Goal: Task Accomplishment & Management: Manage account settings

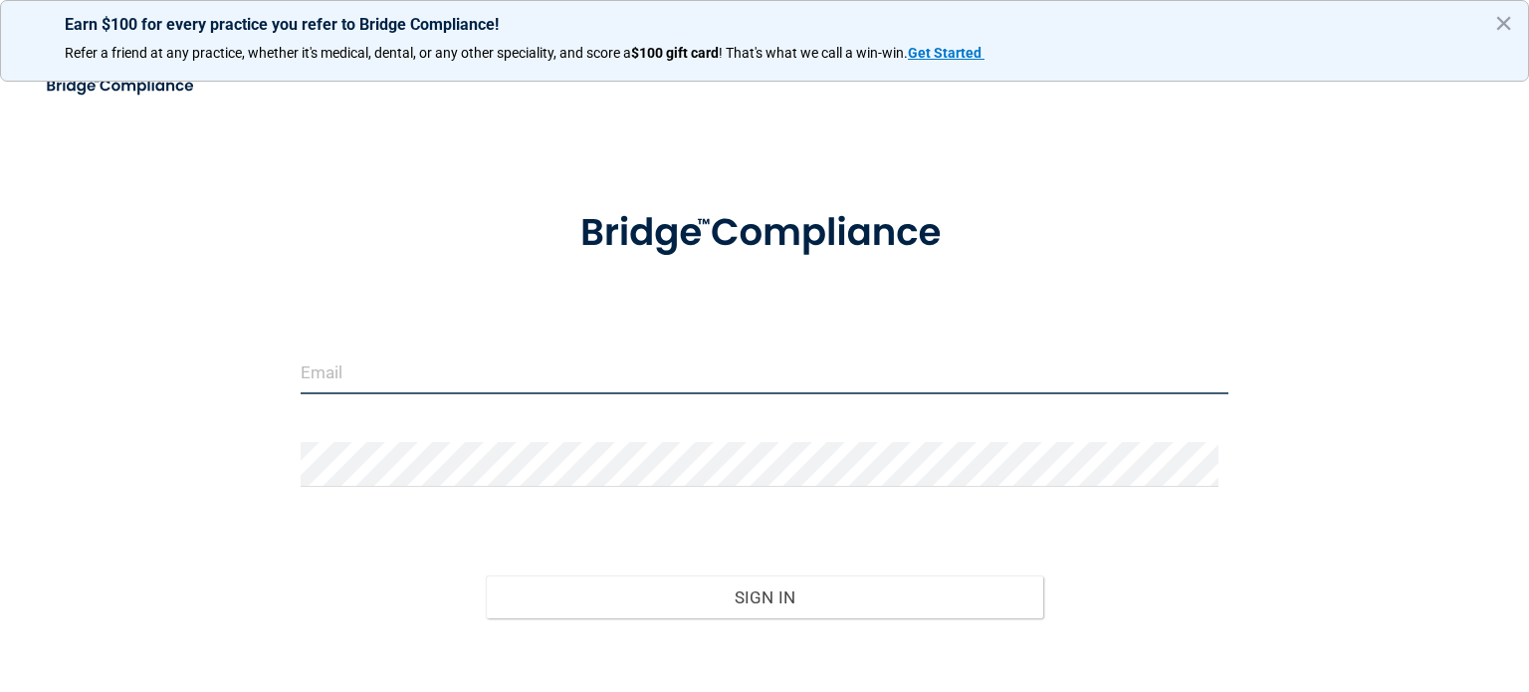
click at [331, 388] on input "email" at bounding box center [765, 371] width 928 height 45
type input "[EMAIL_ADDRESS][DOMAIN_NAME]"
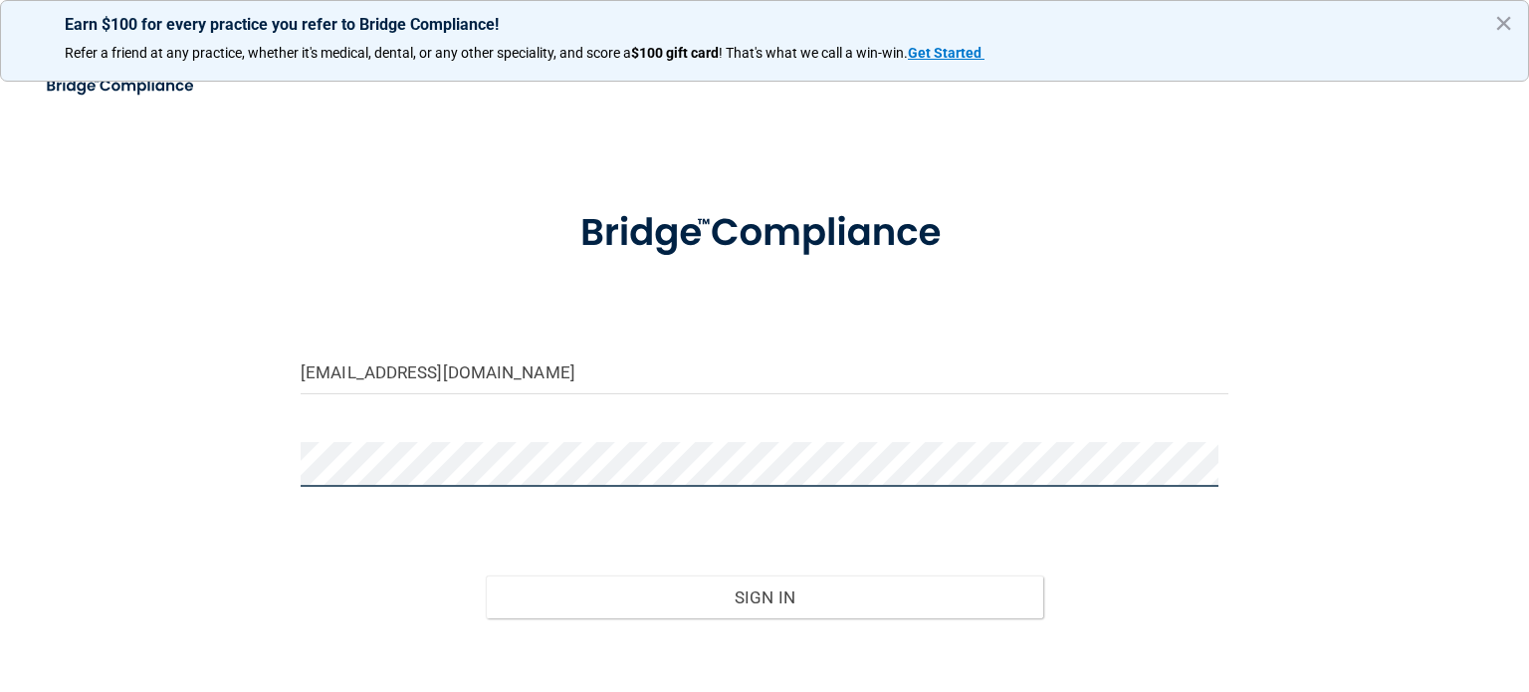
click at [486, 575] on button "Sign In" at bounding box center [764, 597] width 557 height 44
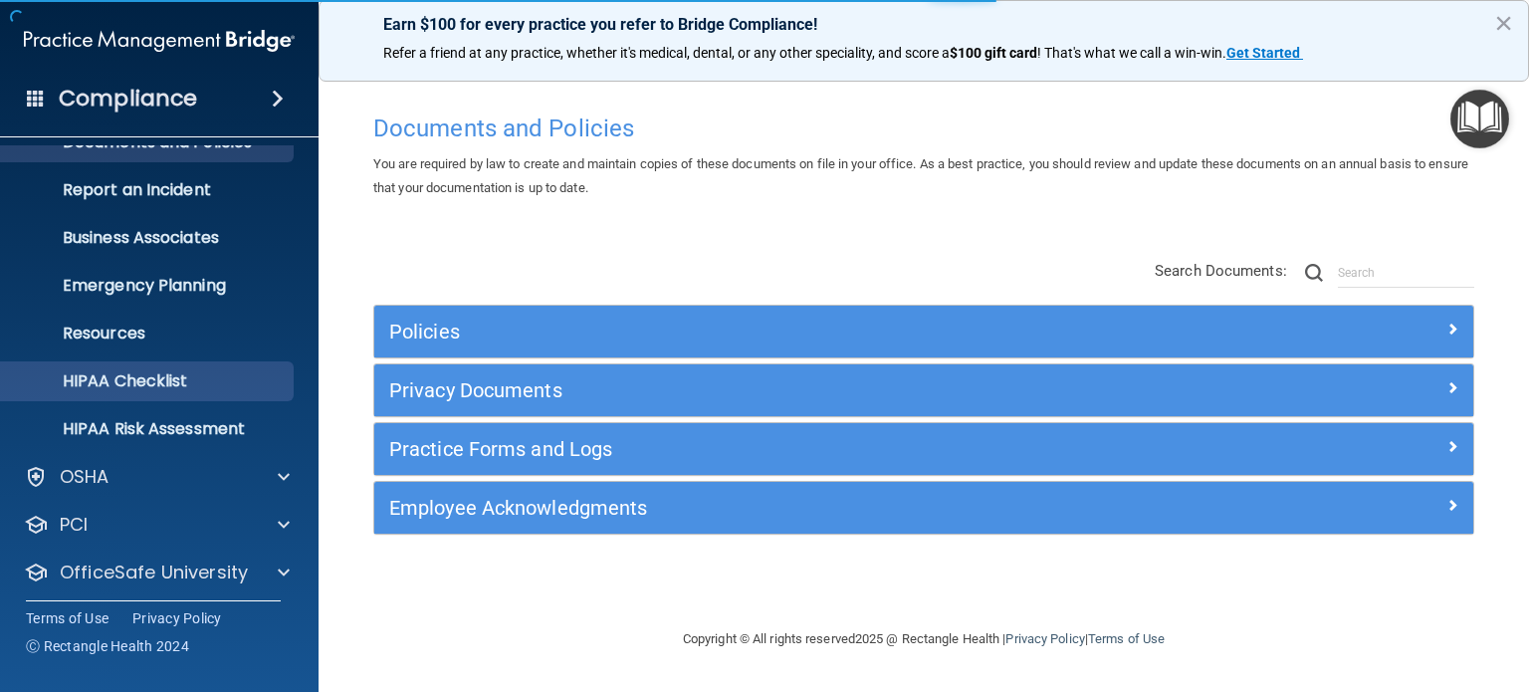
scroll to position [133, 0]
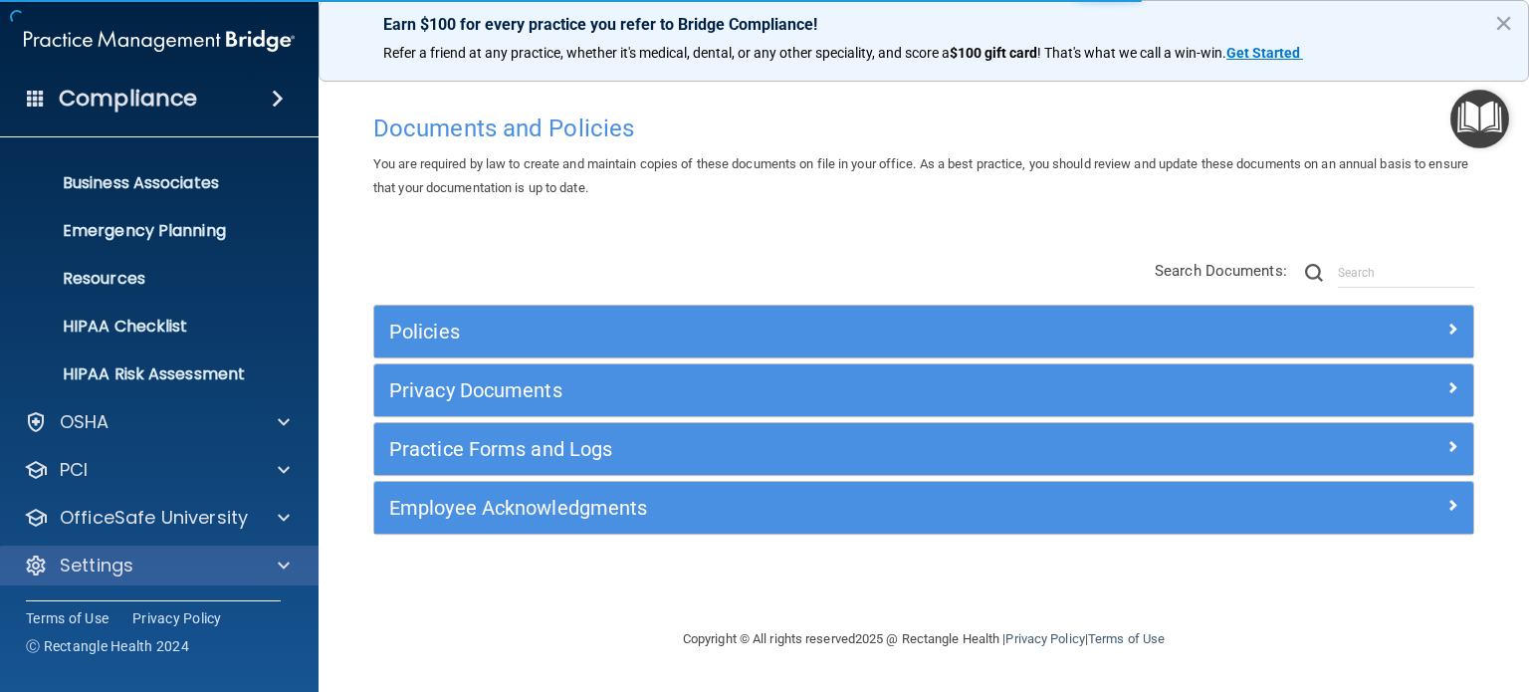
click at [125, 549] on div "Settings" at bounding box center [160, 566] width 320 height 40
click at [289, 561] on span at bounding box center [284, 566] width 12 height 24
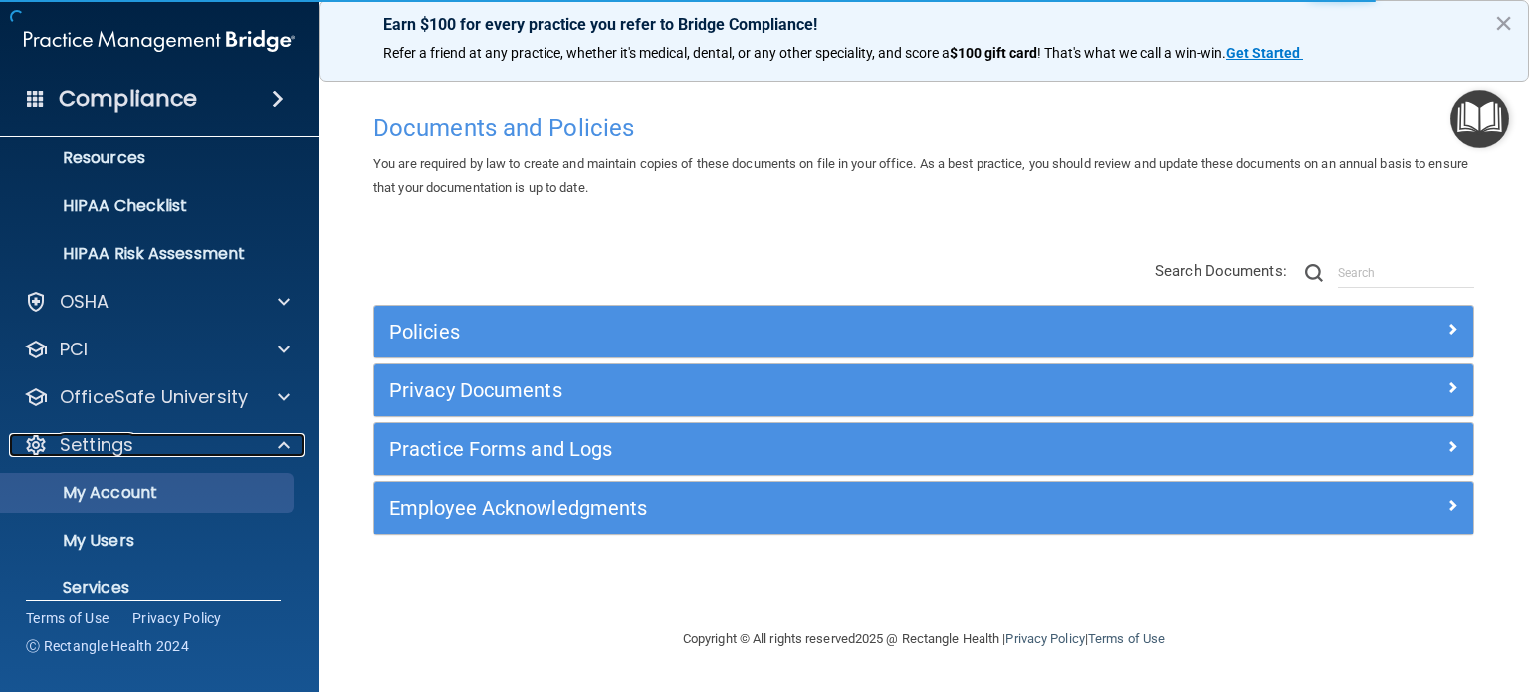
scroll to position [325, 0]
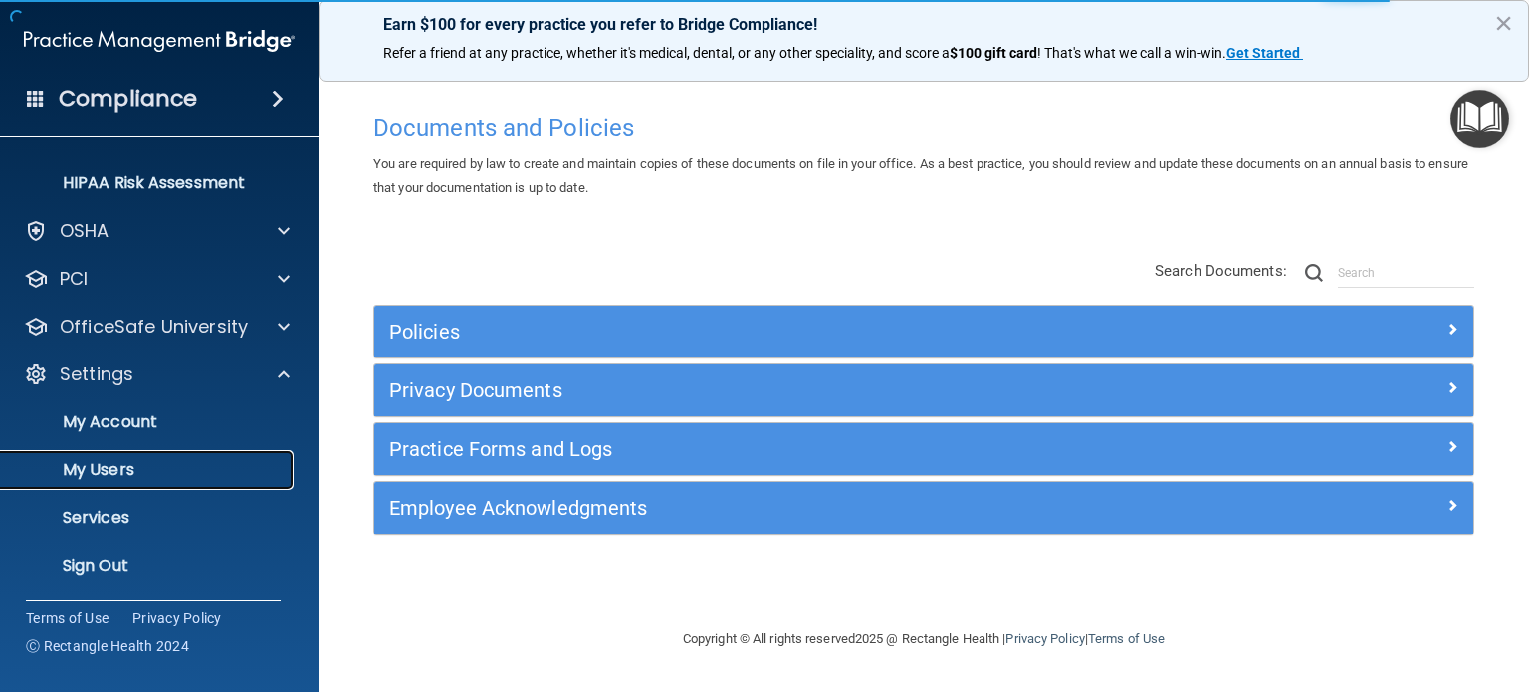
click at [96, 462] on p "My Users" at bounding box center [149, 470] width 272 height 20
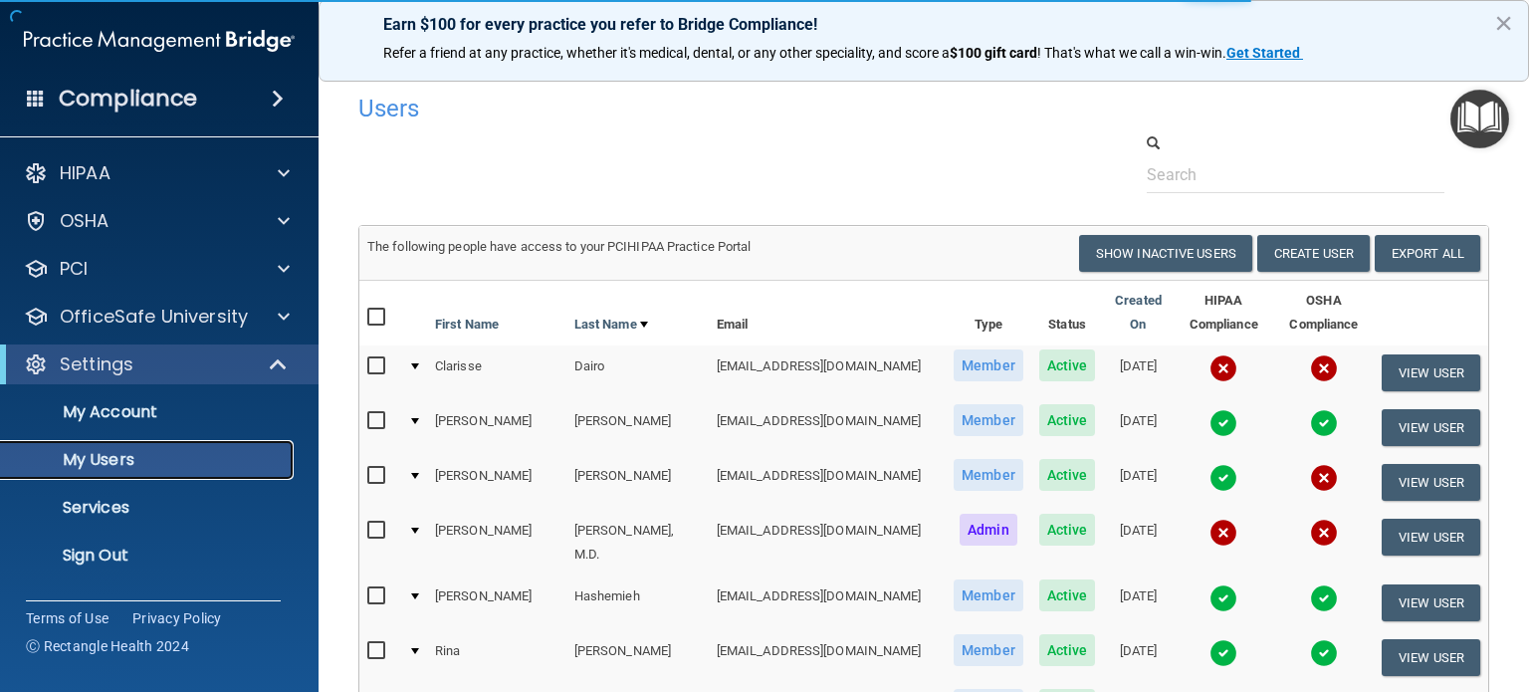
click at [163, 453] on p "My Users" at bounding box center [149, 460] width 272 height 20
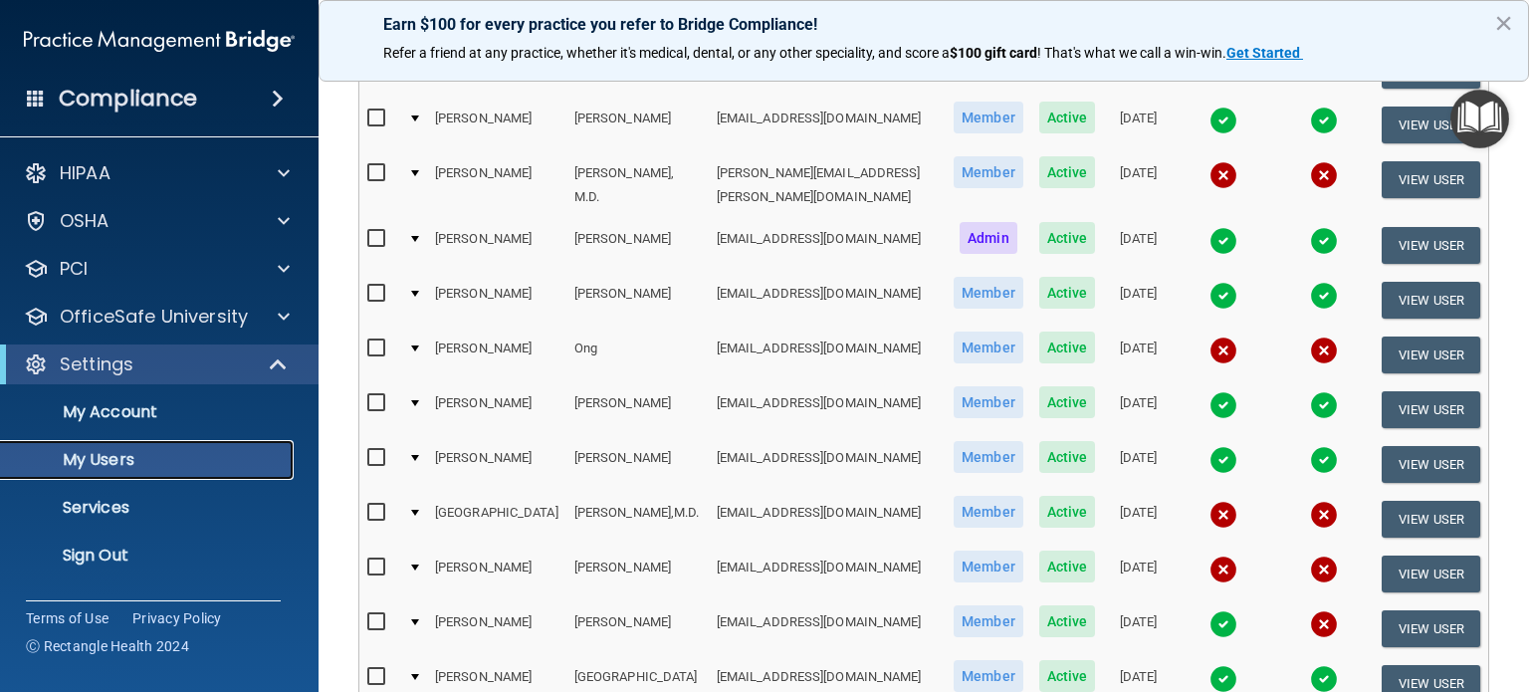
scroll to position [796, 0]
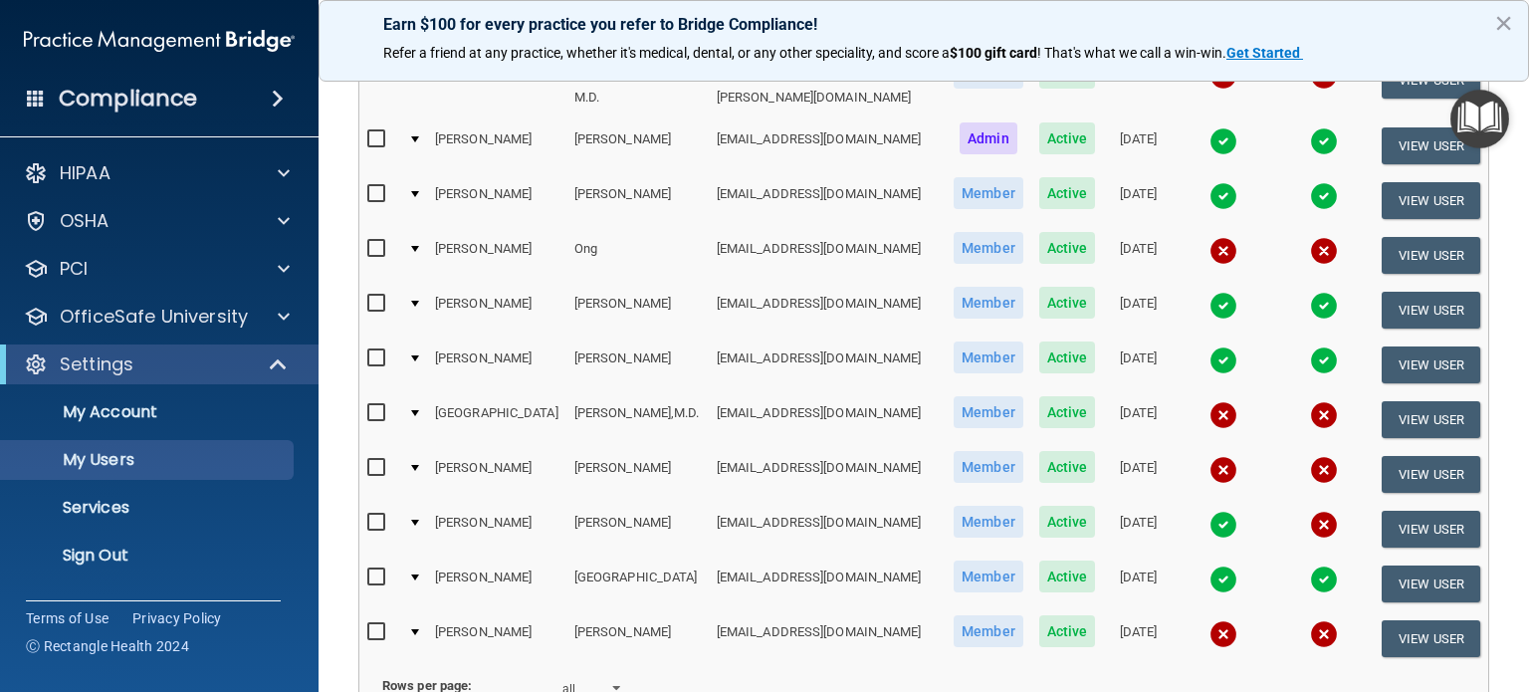
click at [379, 460] on input "checkbox" at bounding box center [378, 468] width 23 height 16
checkbox input "true"
click at [1420, 456] on button "View User" at bounding box center [1431, 474] width 99 height 37
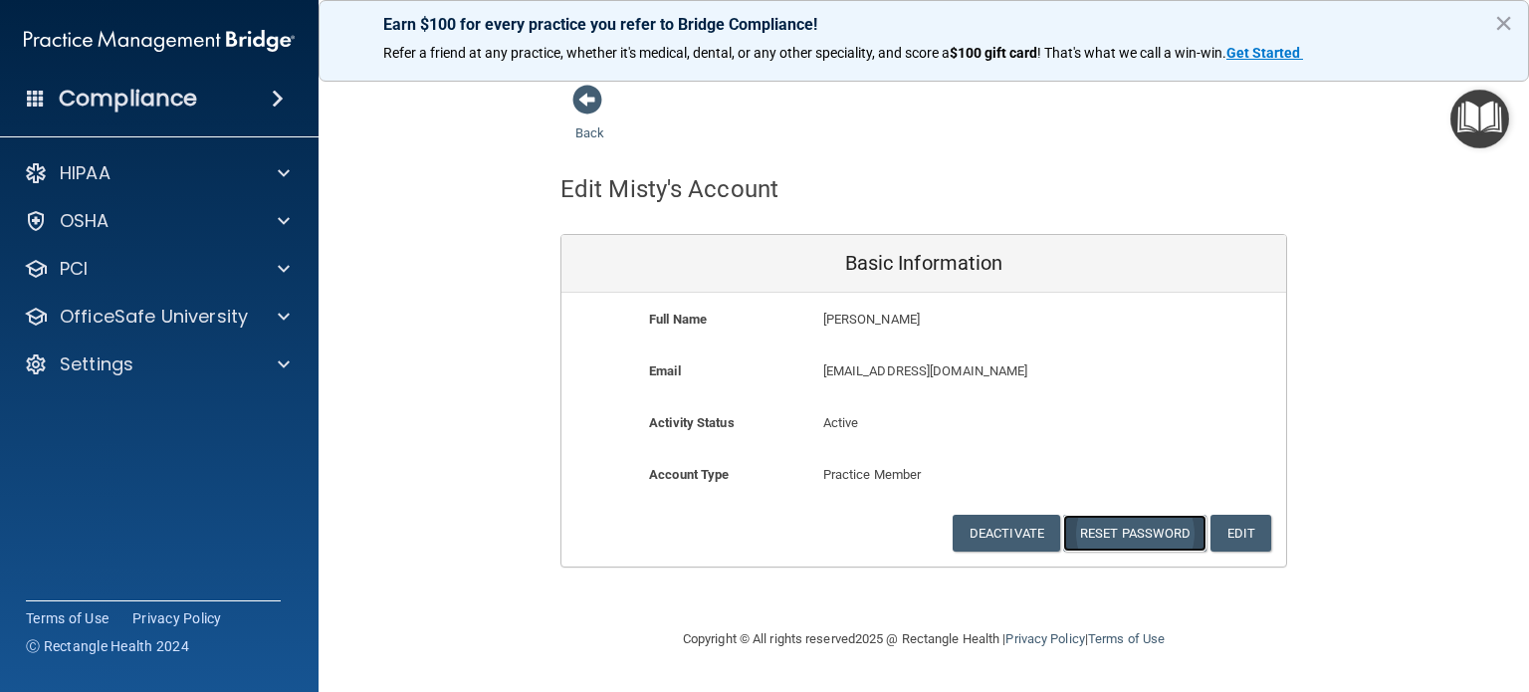
click at [1150, 534] on button "Reset Password" at bounding box center [1134, 533] width 143 height 37
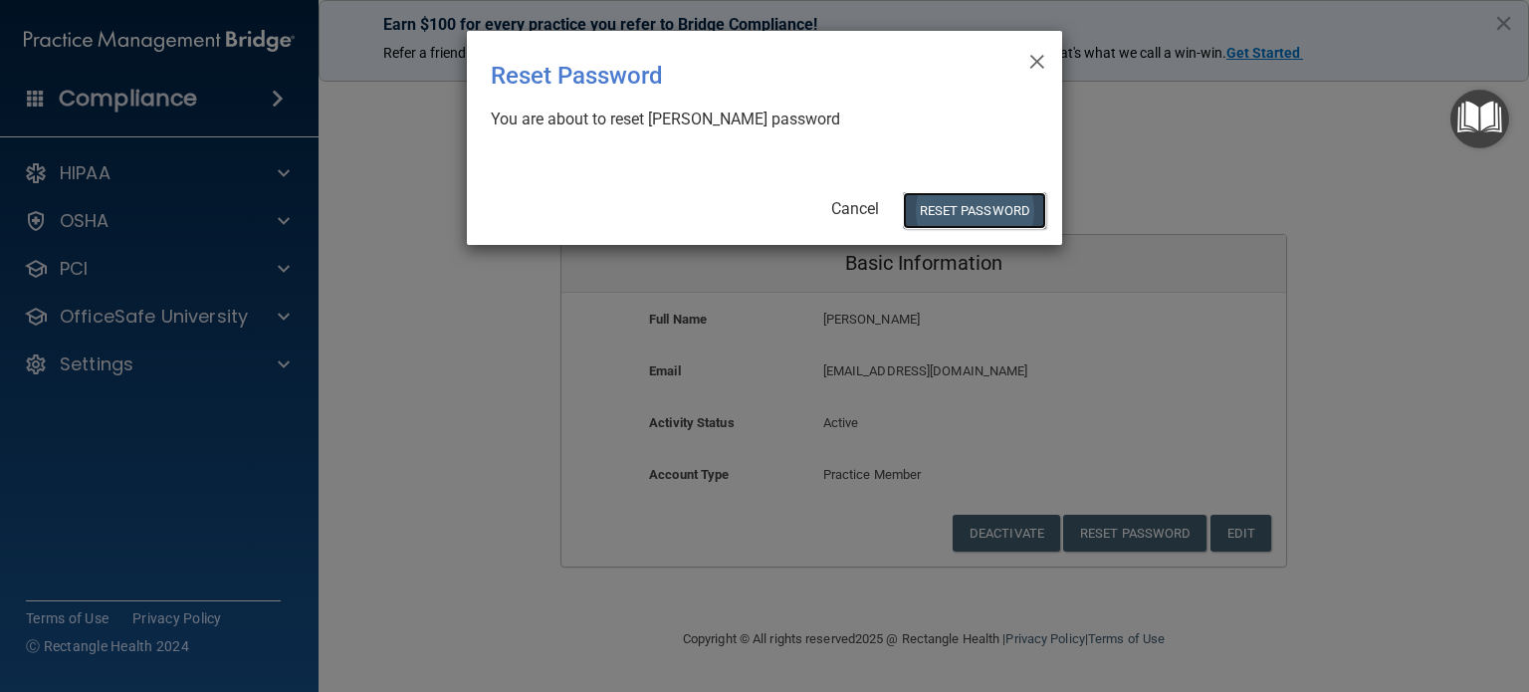
click at [958, 203] on button "Reset Password" at bounding box center [974, 210] width 143 height 37
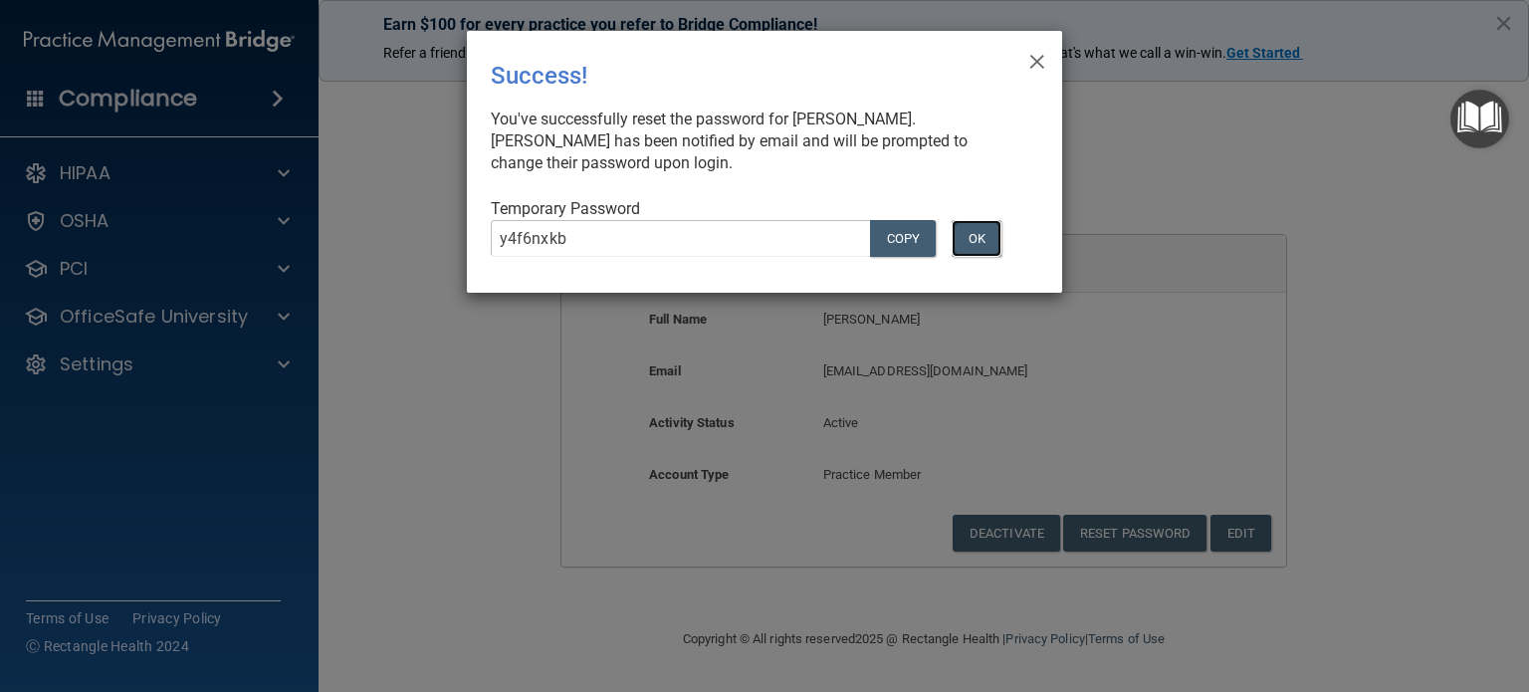
click at [983, 235] on button "OK" at bounding box center [977, 238] width 50 height 37
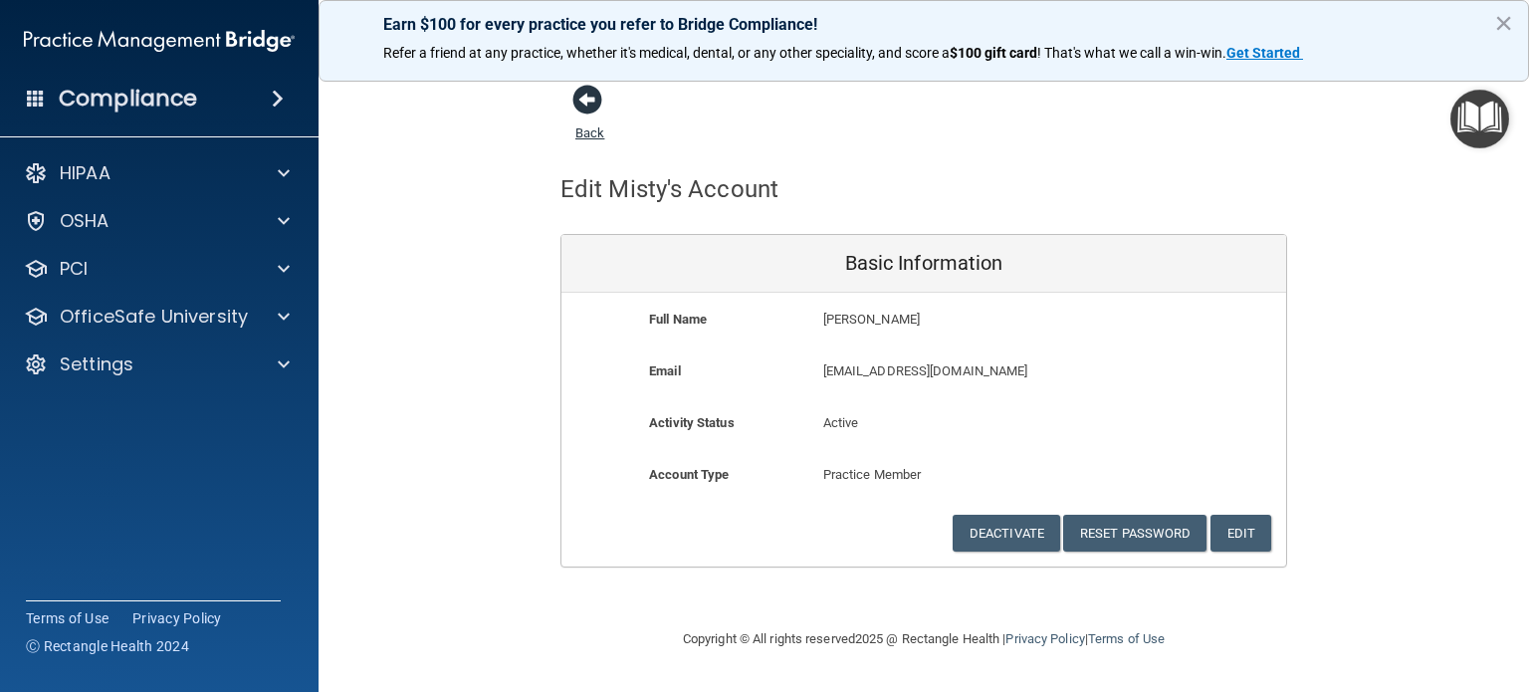
click at [575, 97] on span at bounding box center [587, 100] width 30 height 30
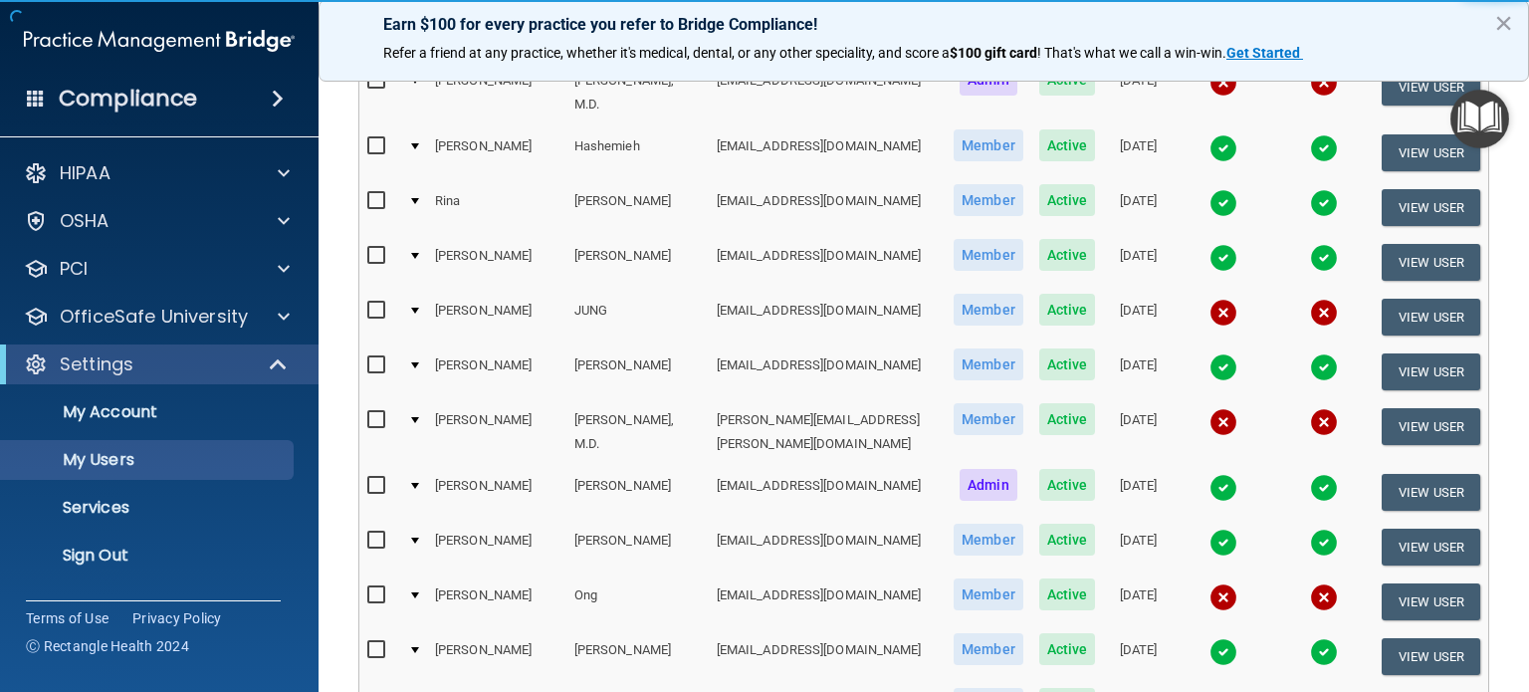
scroll to position [697, 0]
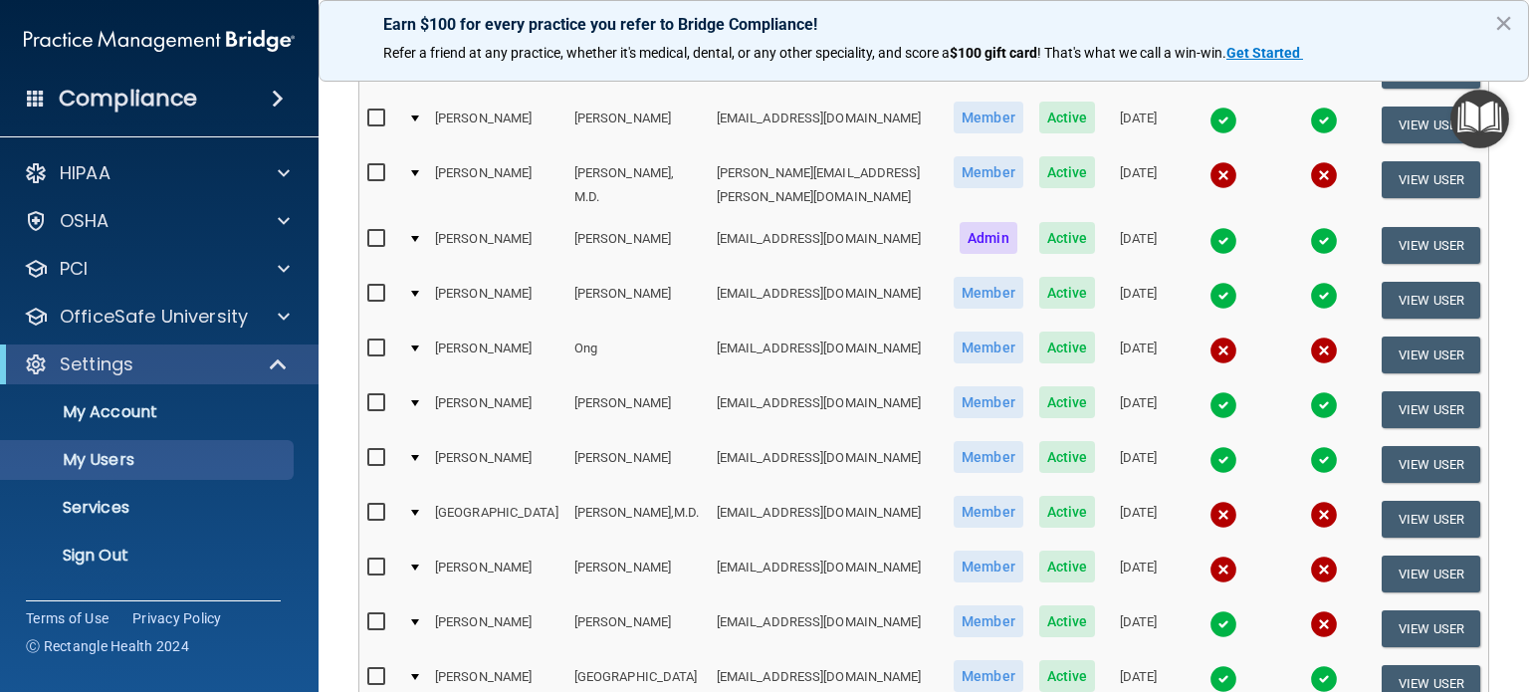
click at [377, 560] on input "checkbox" at bounding box center [378, 568] width 23 height 16
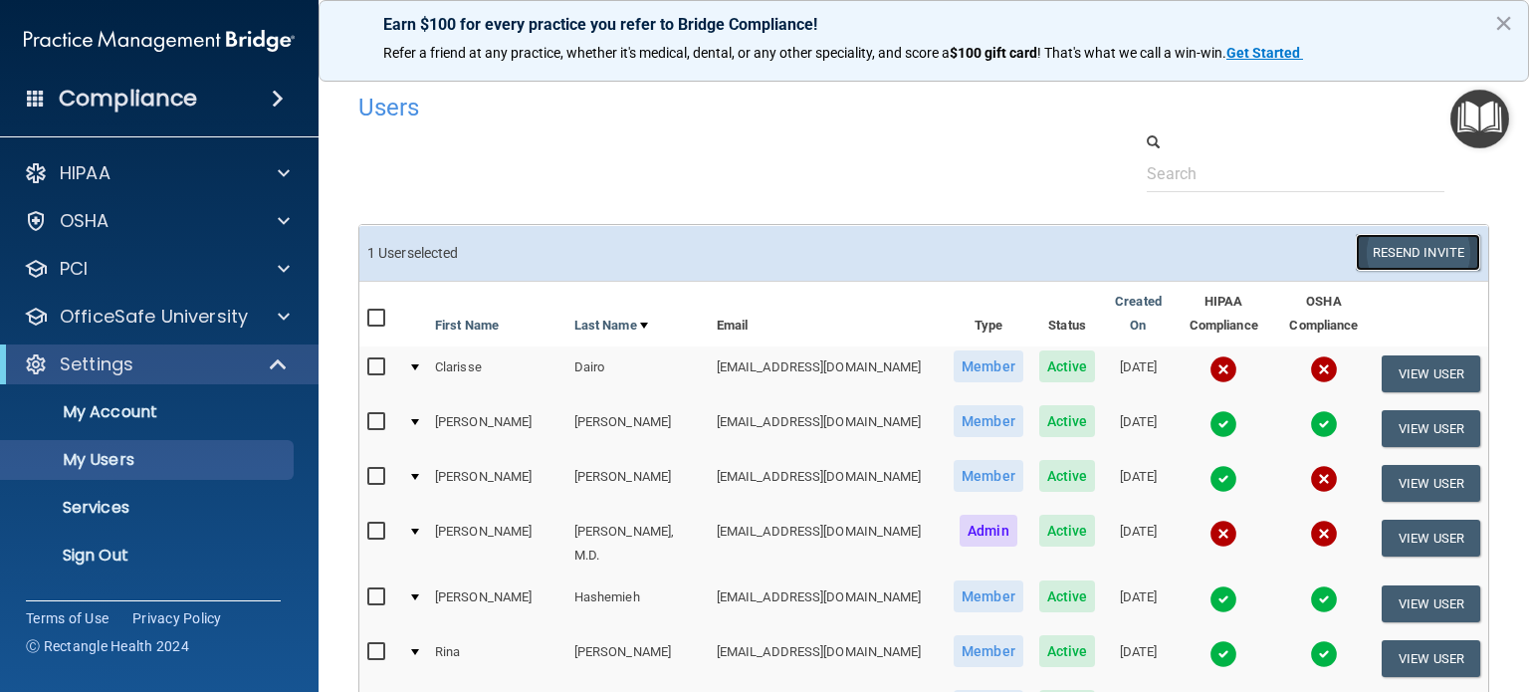
click at [1404, 253] on button "Resend Invite" at bounding box center [1418, 252] width 124 height 37
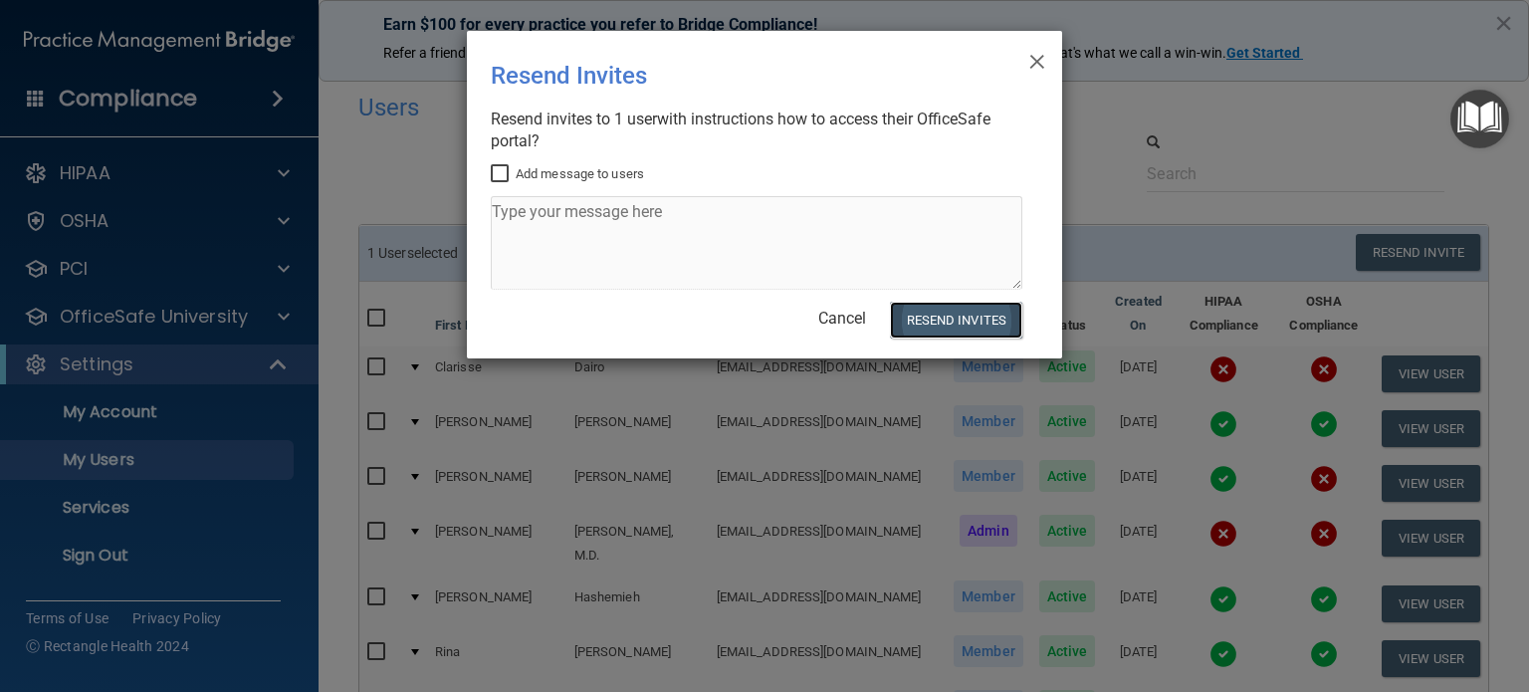
click at [972, 316] on button "Resend Invites" at bounding box center [956, 320] width 132 height 37
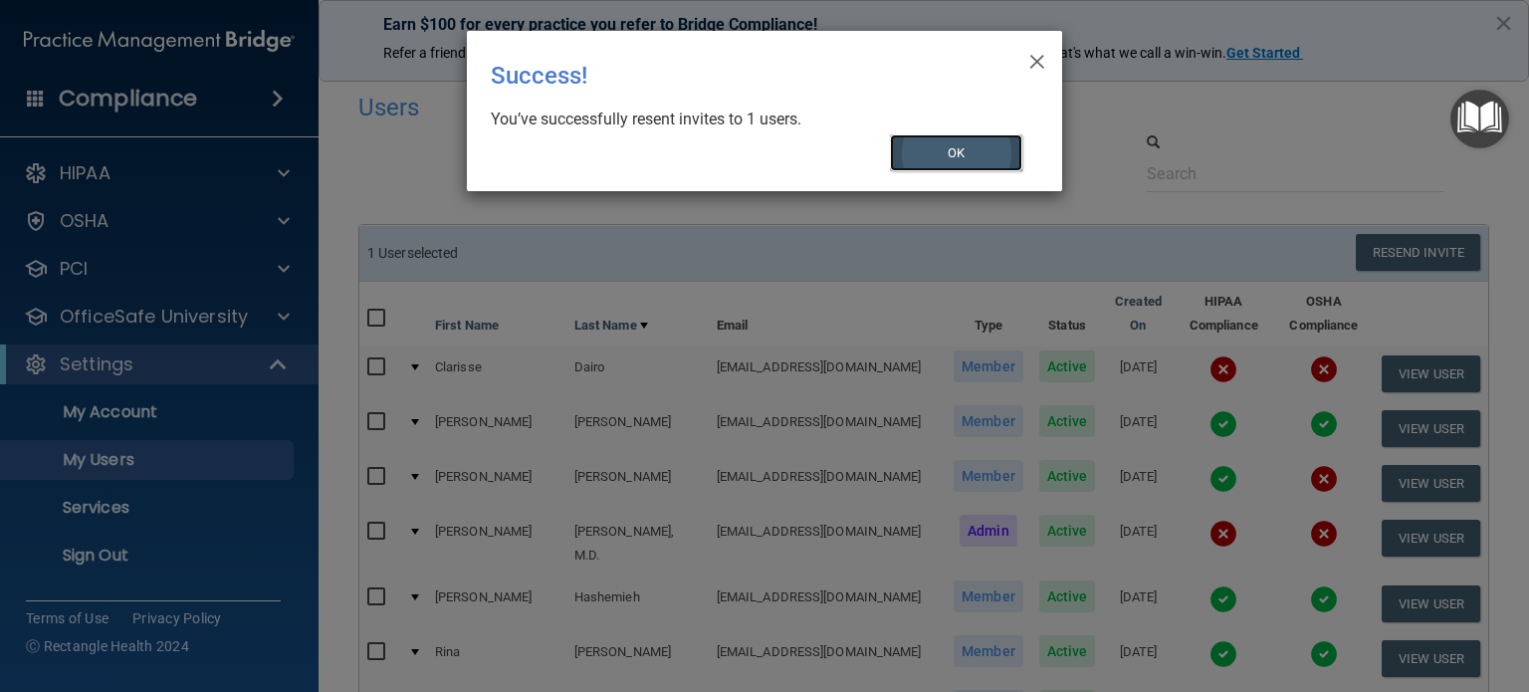
click at [974, 150] on button "OK" at bounding box center [956, 152] width 133 height 37
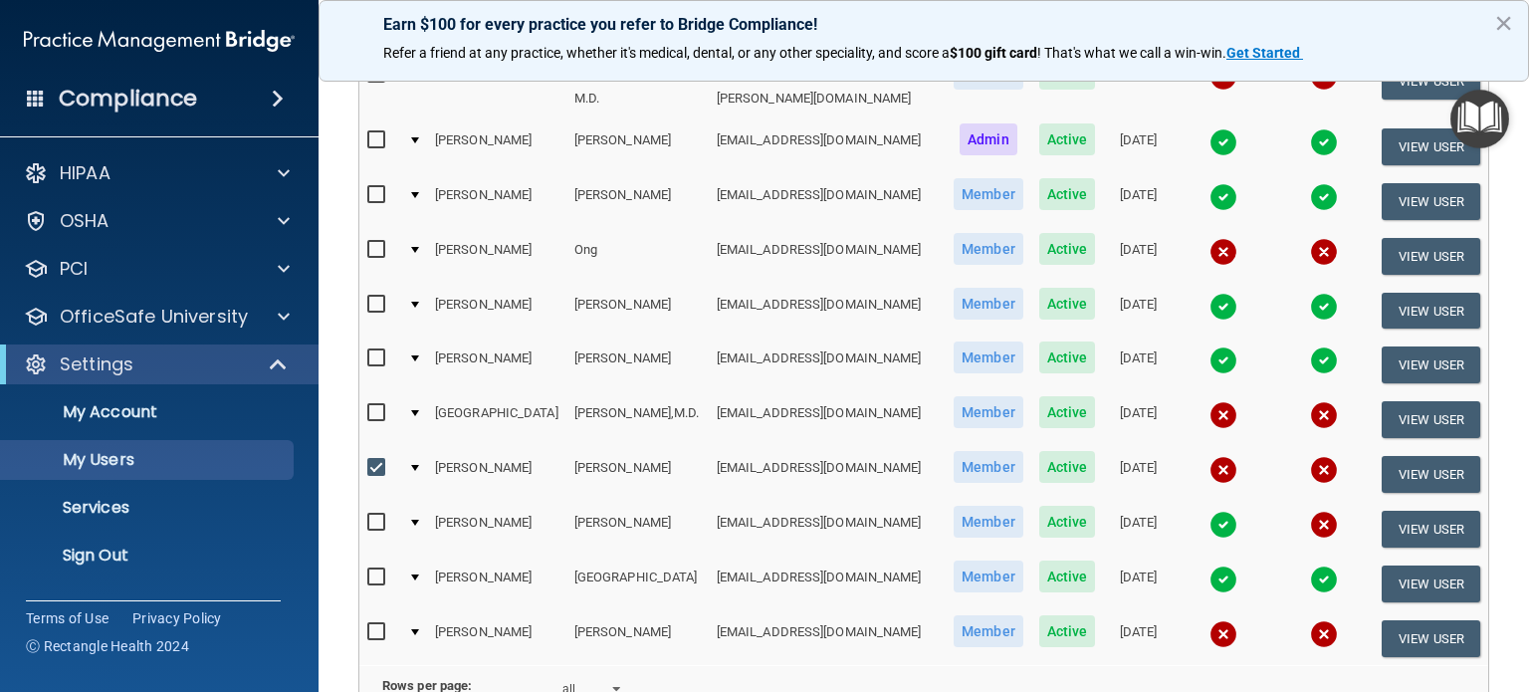
click at [373, 460] on input "checkbox" at bounding box center [378, 468] width 23 height 16
checkbox input "false"
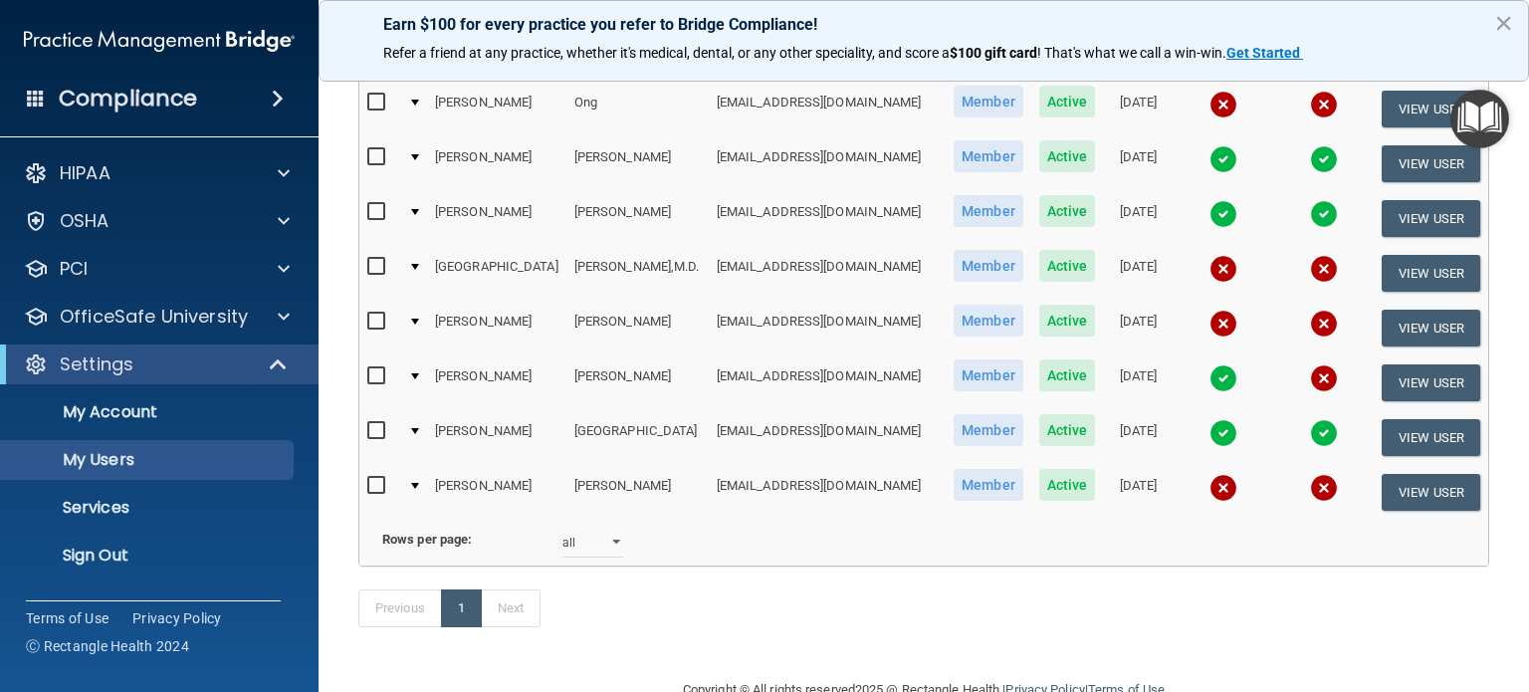
scroll to position [966, 0]
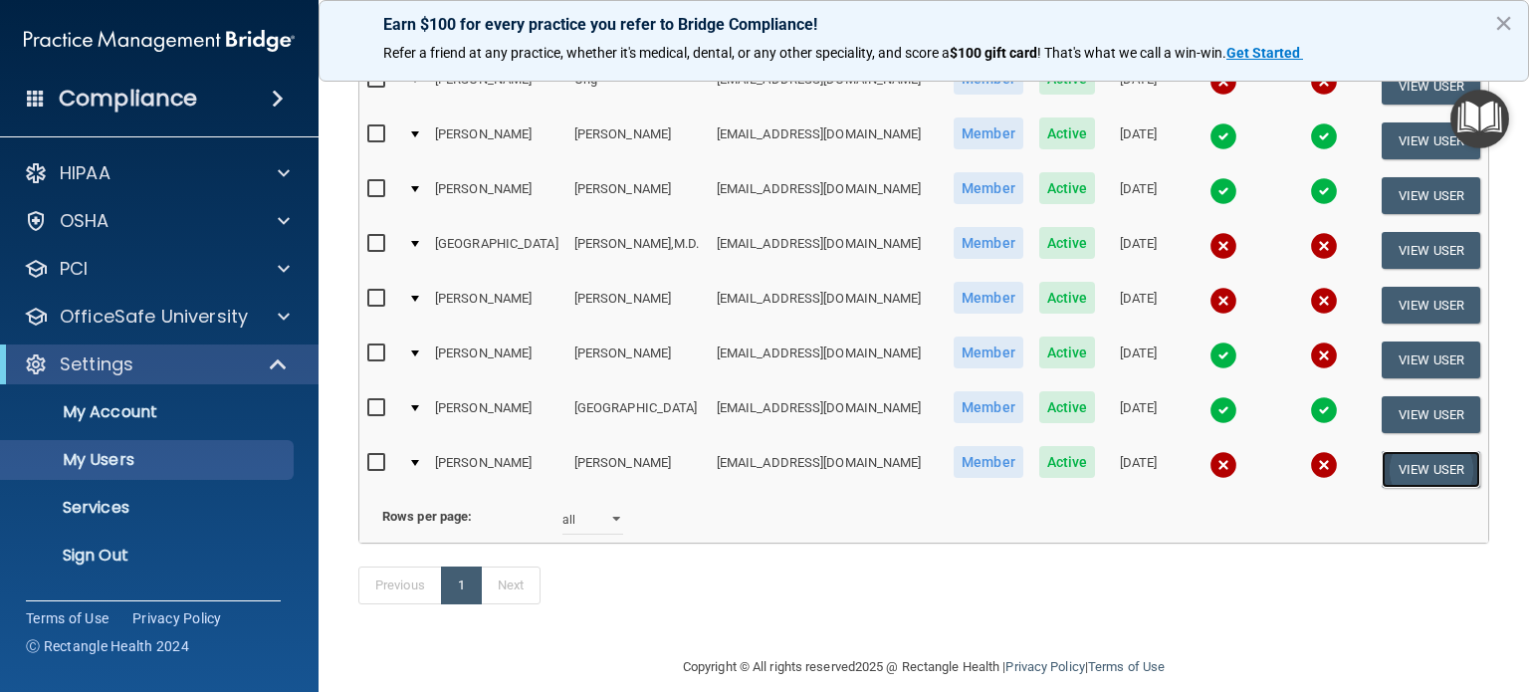
click at [1416, 451] on button "View User" at bounding box center [1431, 469] width 99 height 37
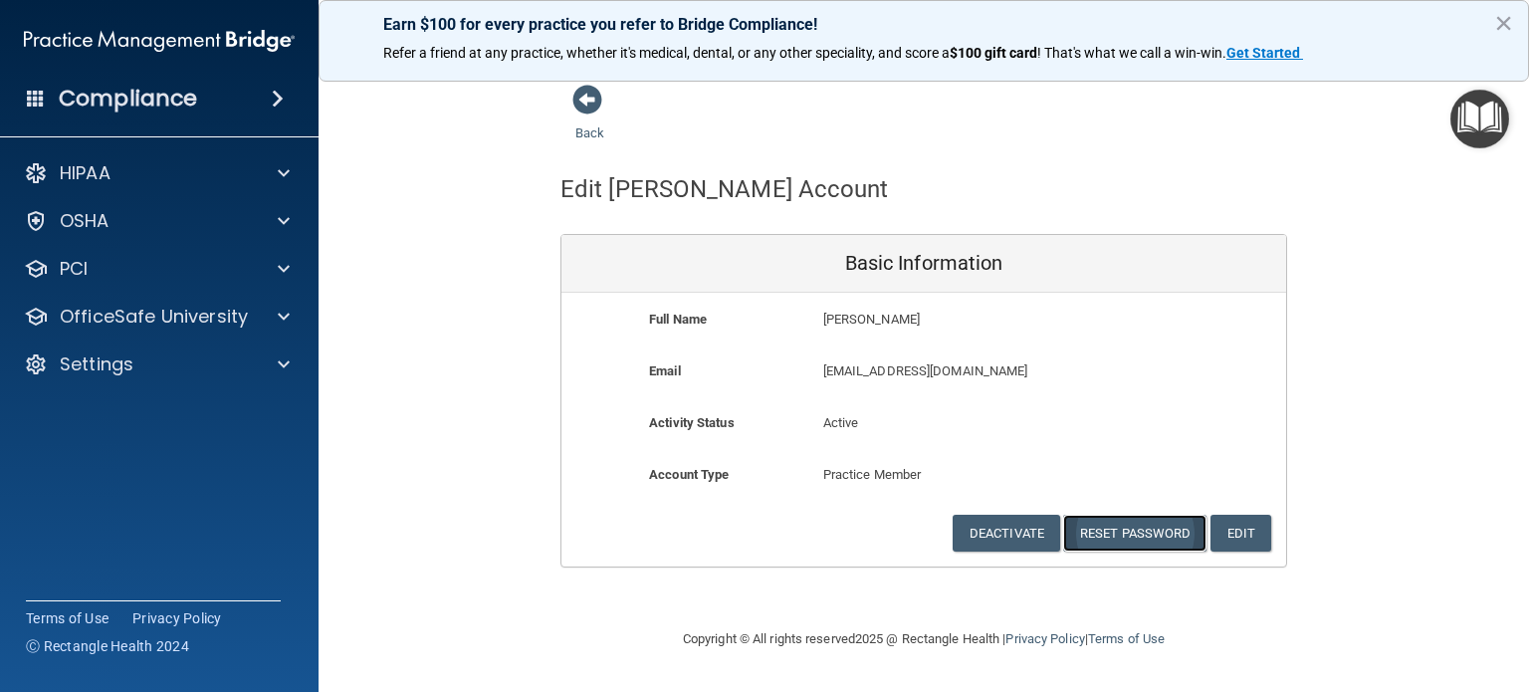
click at [1125, 527] on button "Reset Password" at bounding box center [1134, 533] width 143 height 37
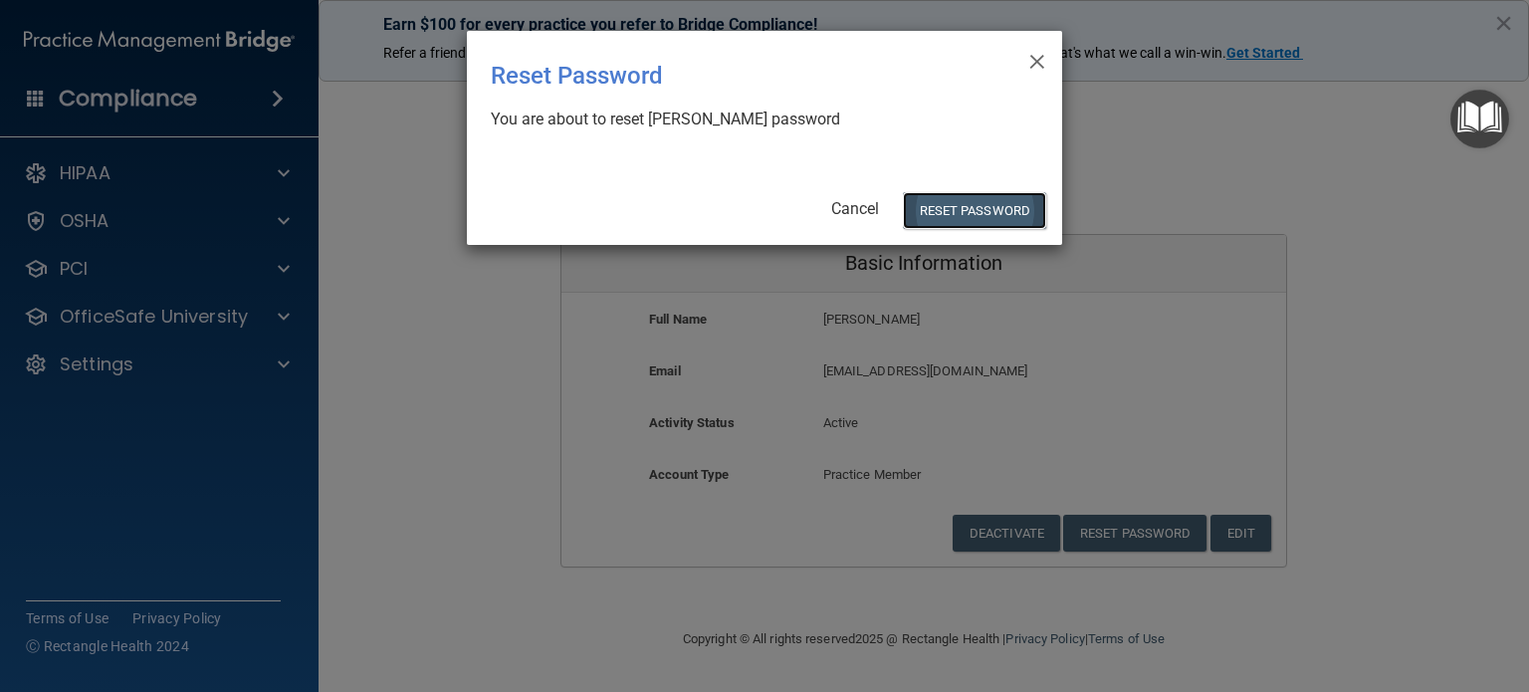
drag, startPoint x: 950, startPoint y: 214, endPoint x: 967, endPoint y: 173, distance: 44.2
click at [953, 212] on button "Reset Password" at bounding box center [974, 210] width 143 height 37
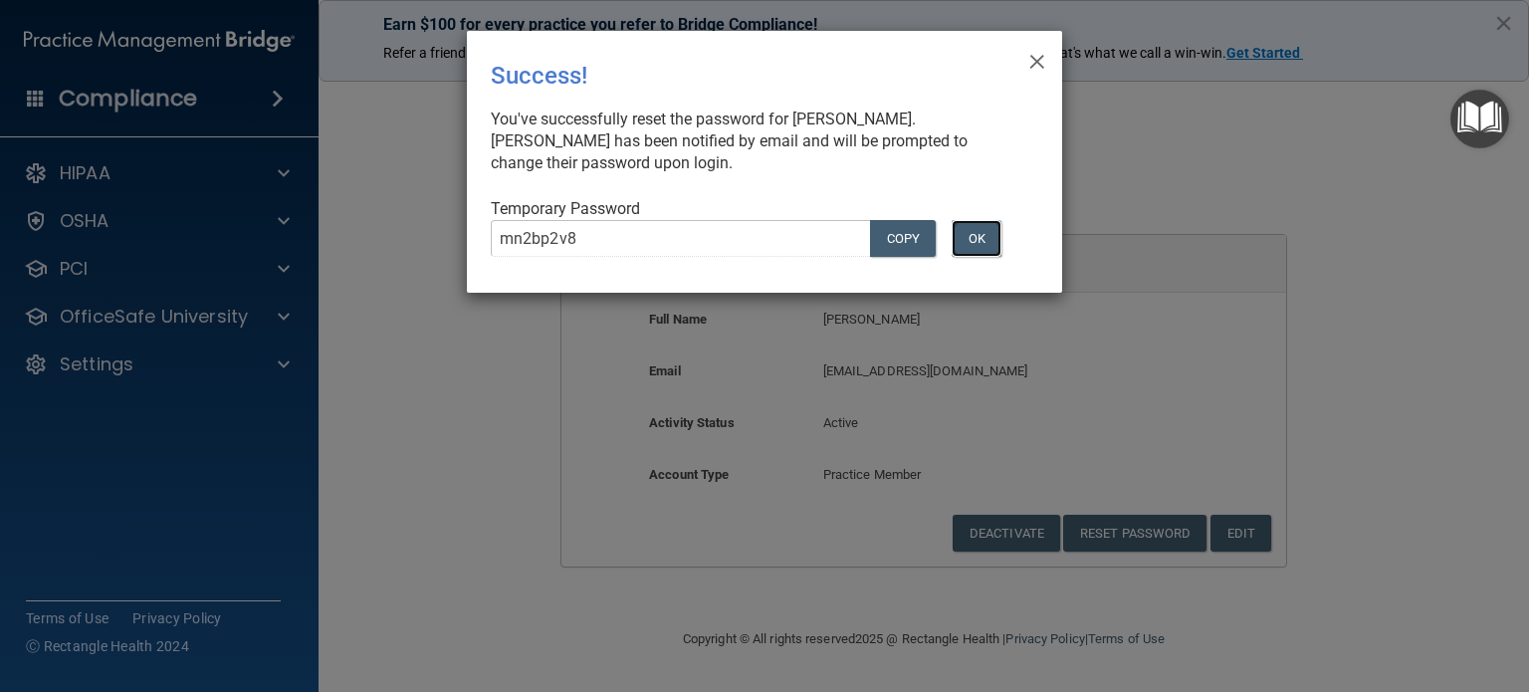
click at [975, 254] on button "OK" at bounding box center [977, 238] width 50 height 37
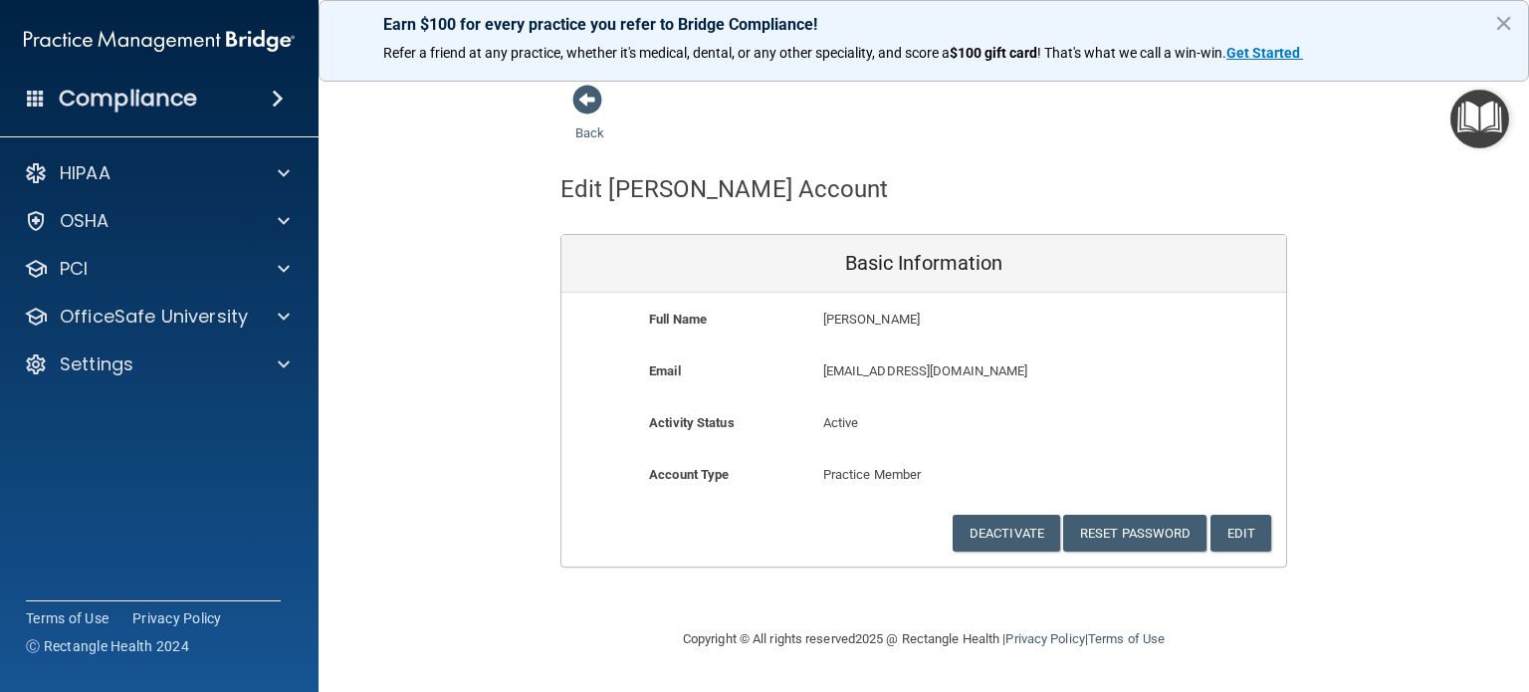
click at [570, 103] on div "Back" at bounding box center [621, 115] width 121 height 62
click at [1124, 531] on button "Reset Password" at bounding box center [1134, 533] width 143 height 37
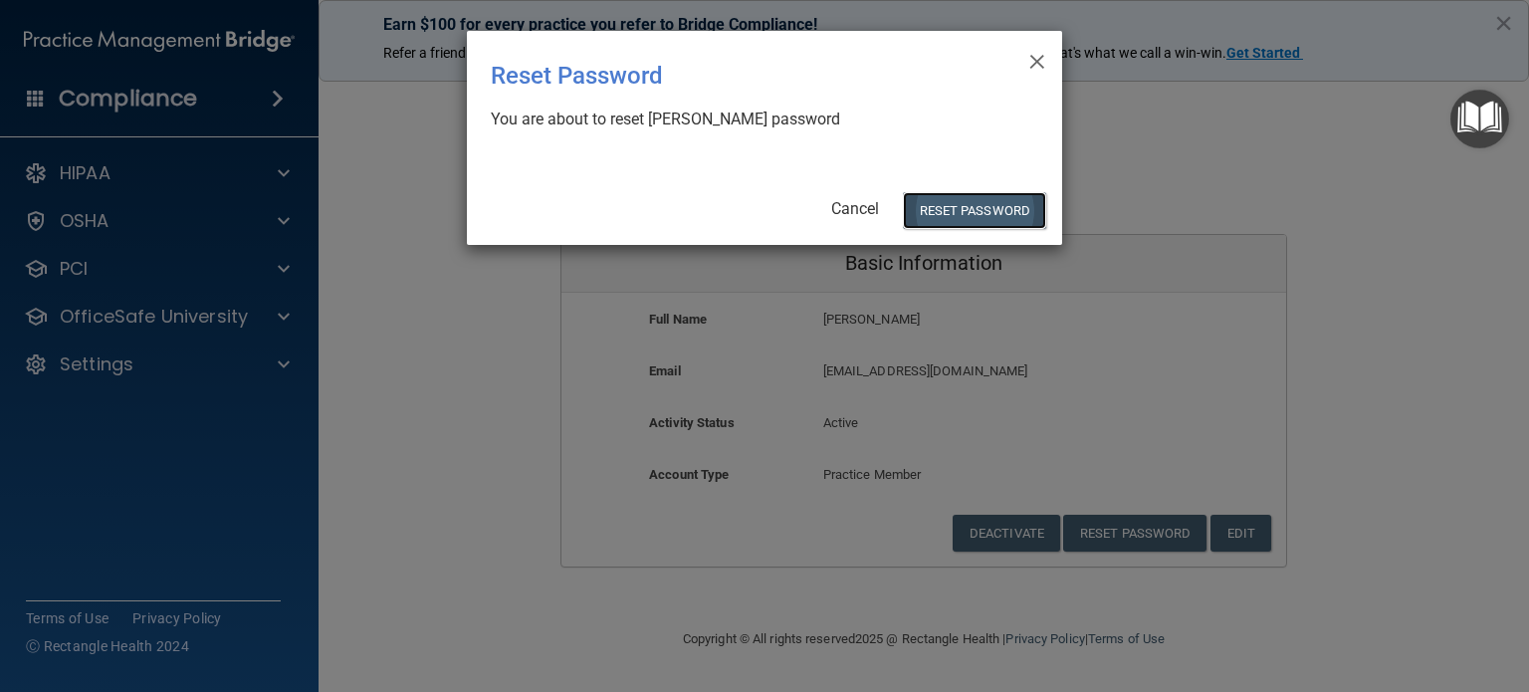
click at [959, 214] on button "Reset Password" at bounding box center [974, 210] width 143 height 37
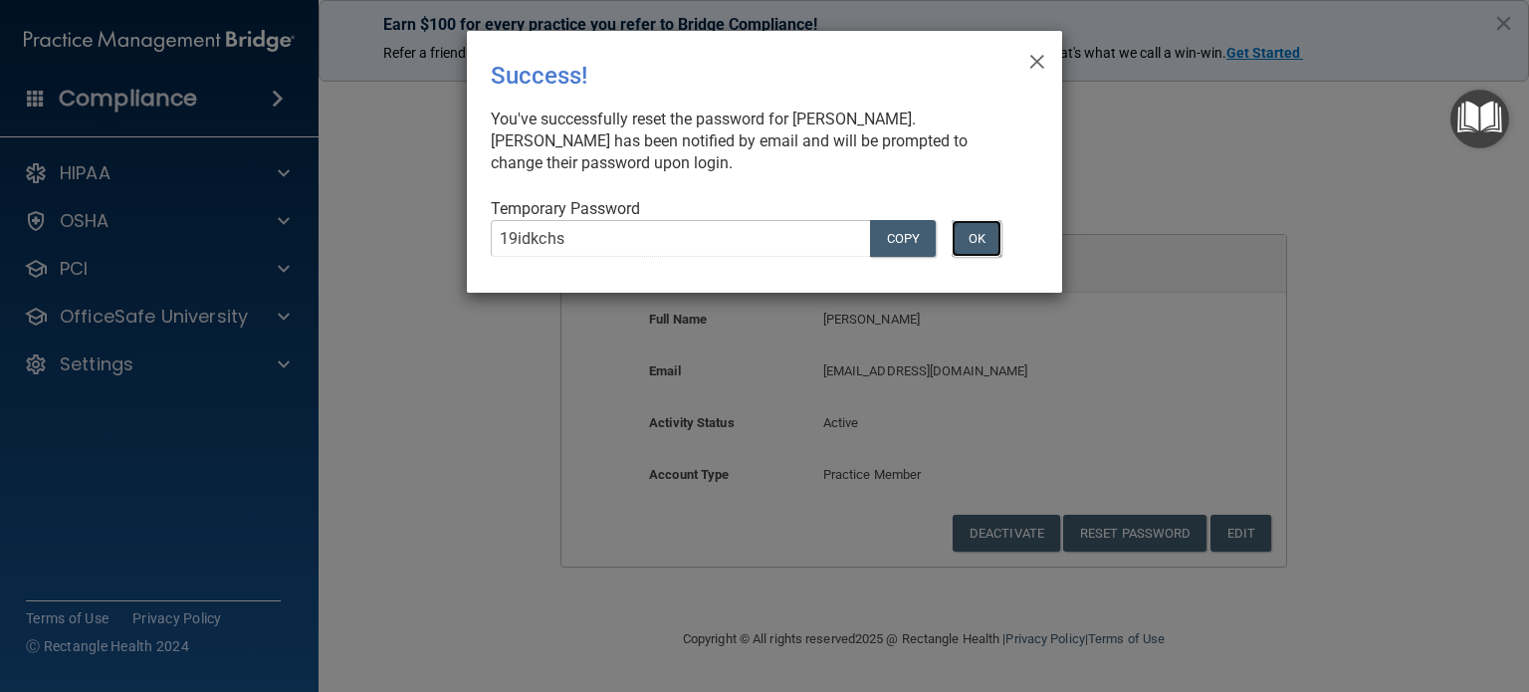
click at [980, 226] on button "OK" at bounding box center [977, 238] width 50 height 37
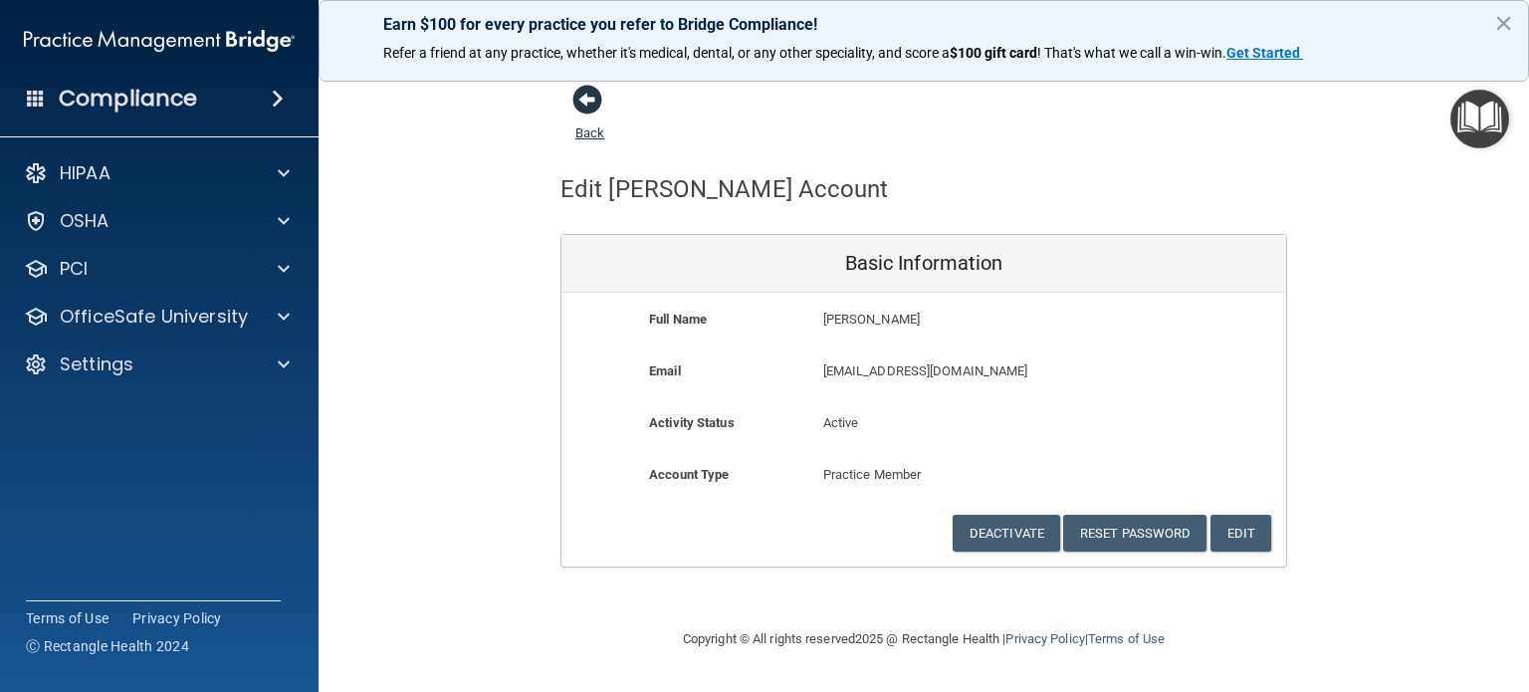
click at [597, 105] on span at bounding box center [587, 100] width 30 height 30
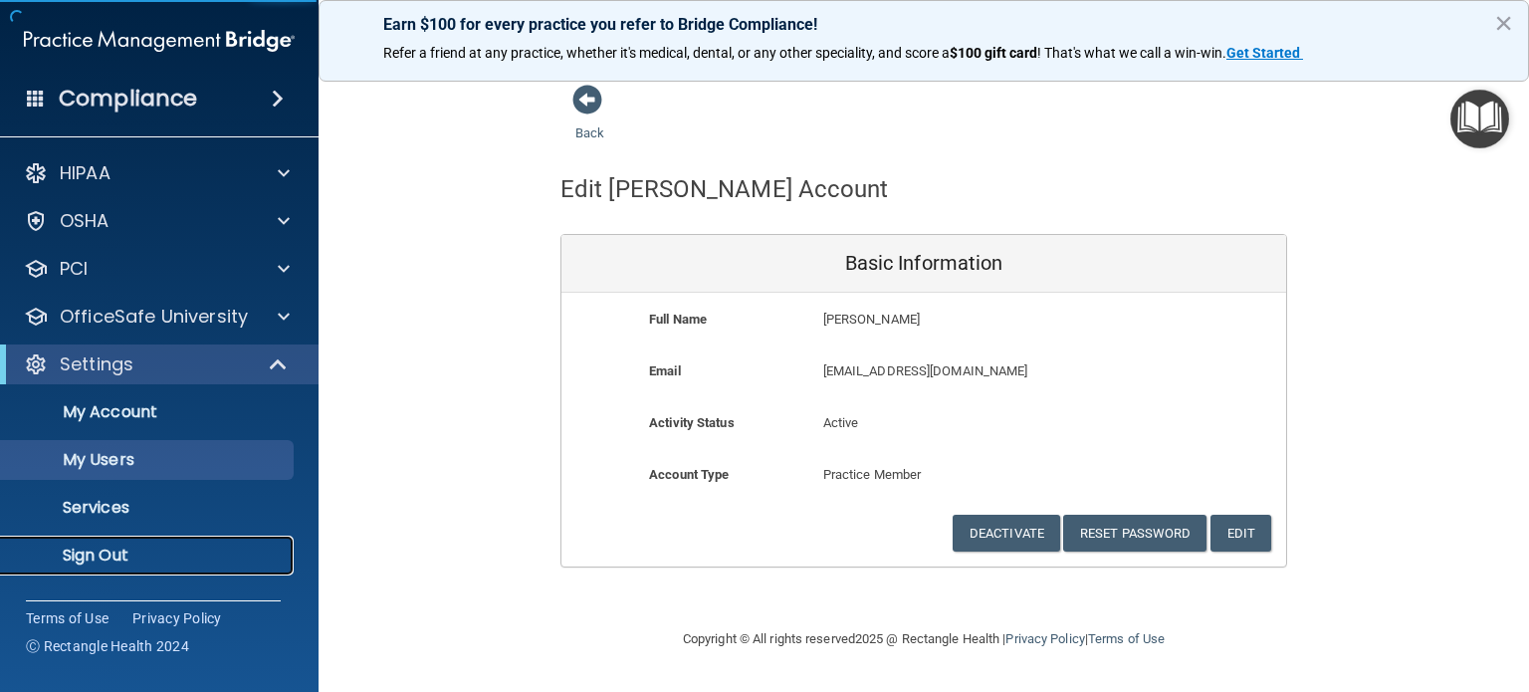
click at [155, 561] on p "Sign Out" at bounding box center [149, 556] width 272 height 20
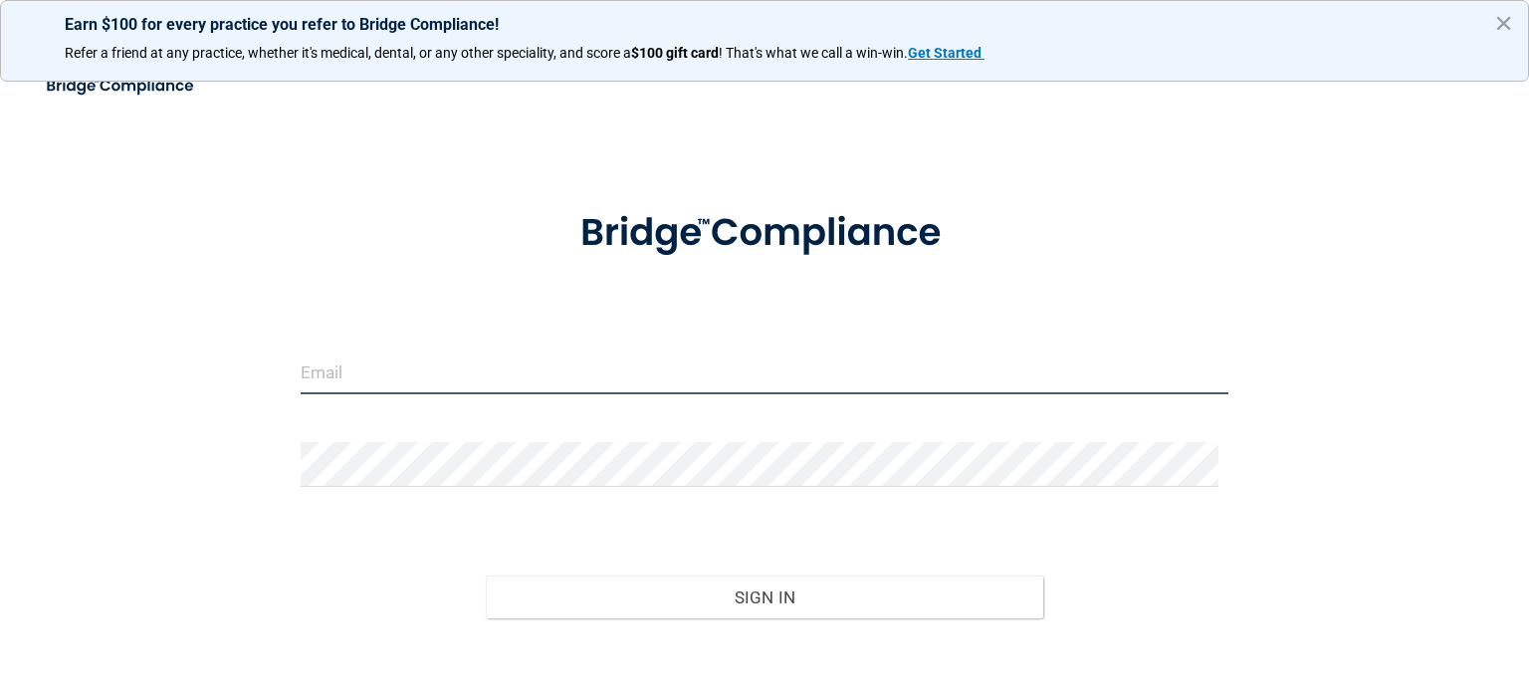
click at [400, 376] on input "email" at bounding box center [765, 371] width 928 height 45
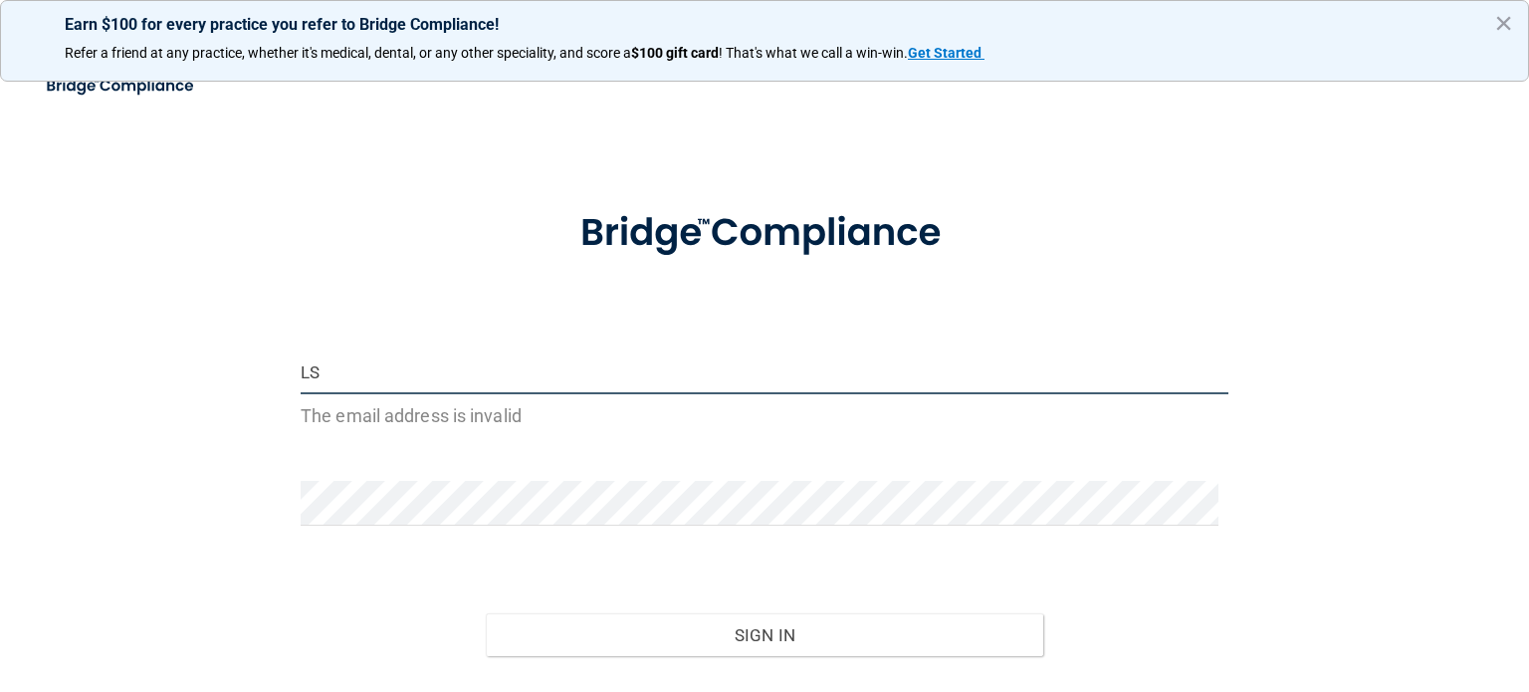
type input "L"
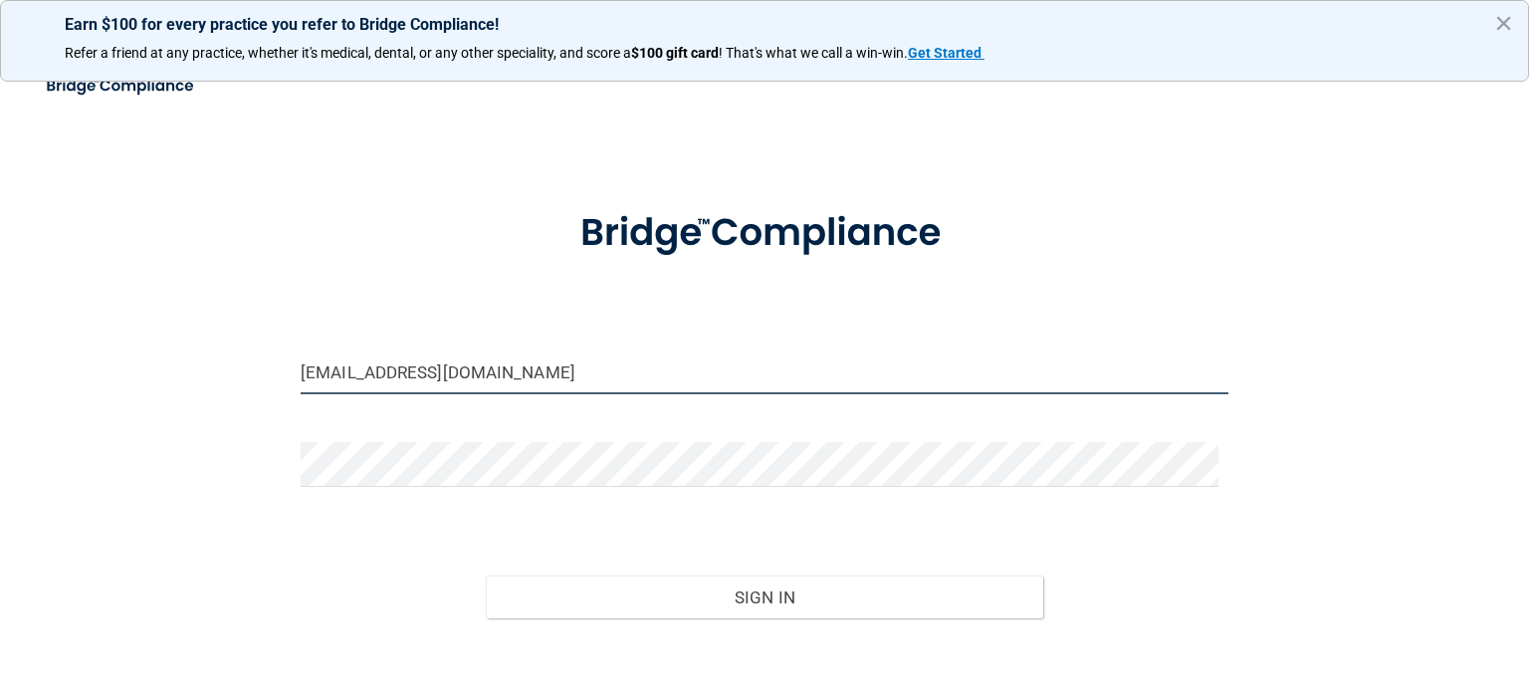
type input "[EMAIL_ADDRESS][DOMAIN_NAME]"
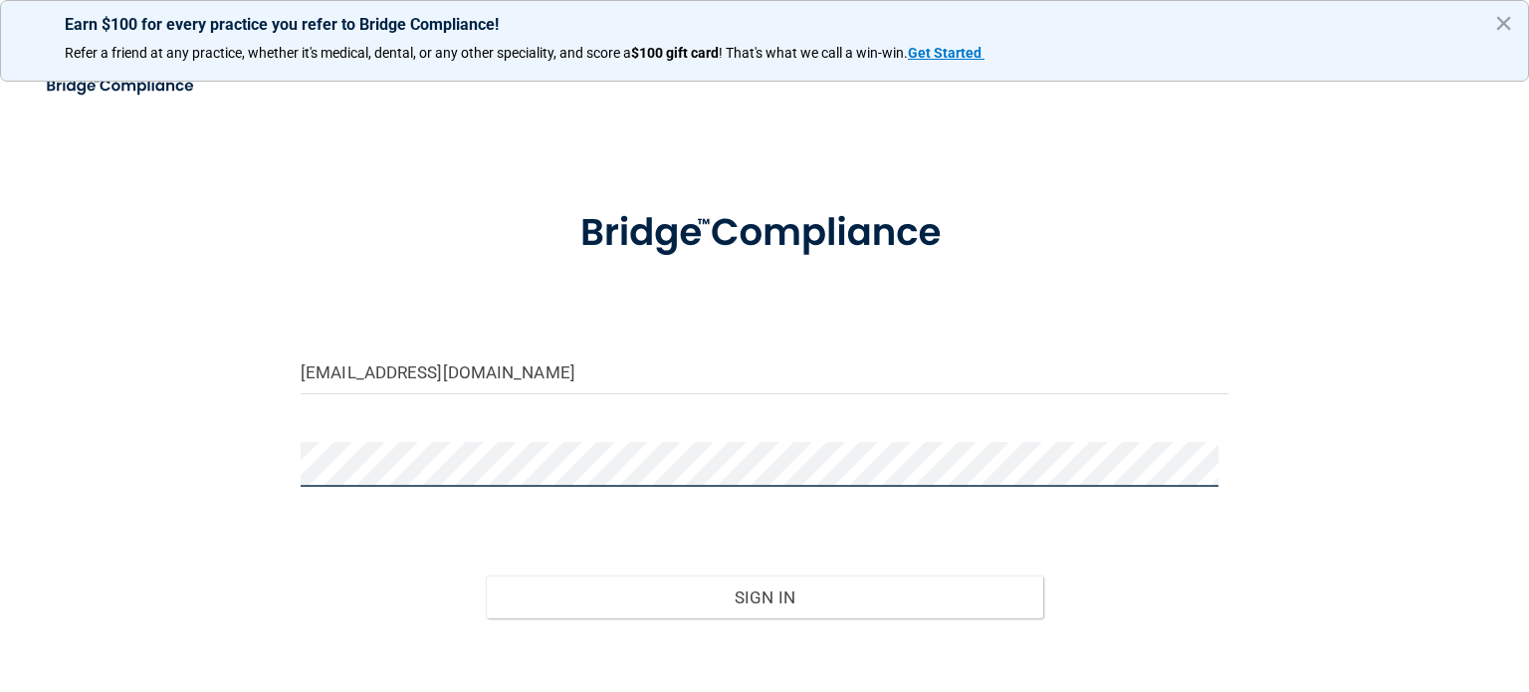
click at [486, 575] on button "Sign In" at bounding box center [764, 597] width 557 height 44
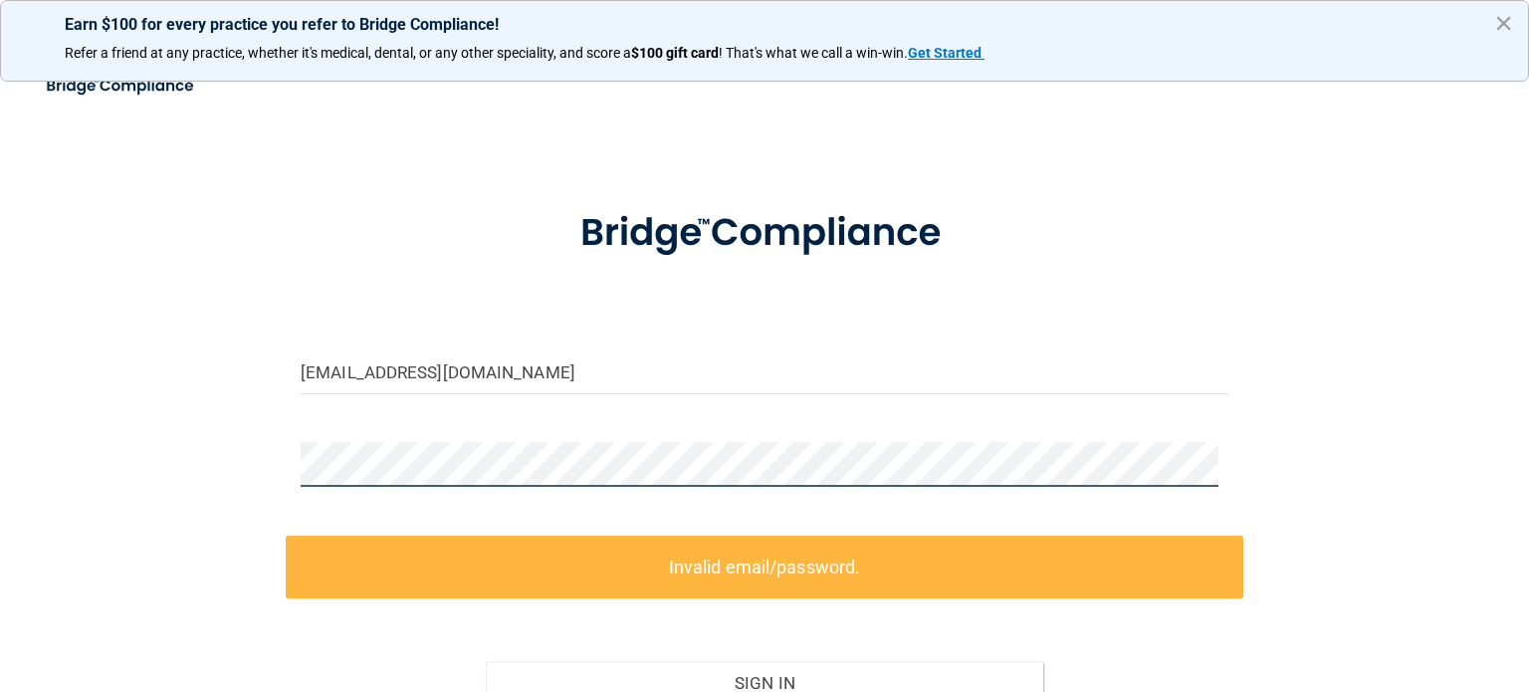
click at [103, 471] on div "[EMAIL_ADDRESS][DOMAIN_NAME] Invalid email/password. You don't have permission …" at bounding box center [765, 444] width 1450 height 720
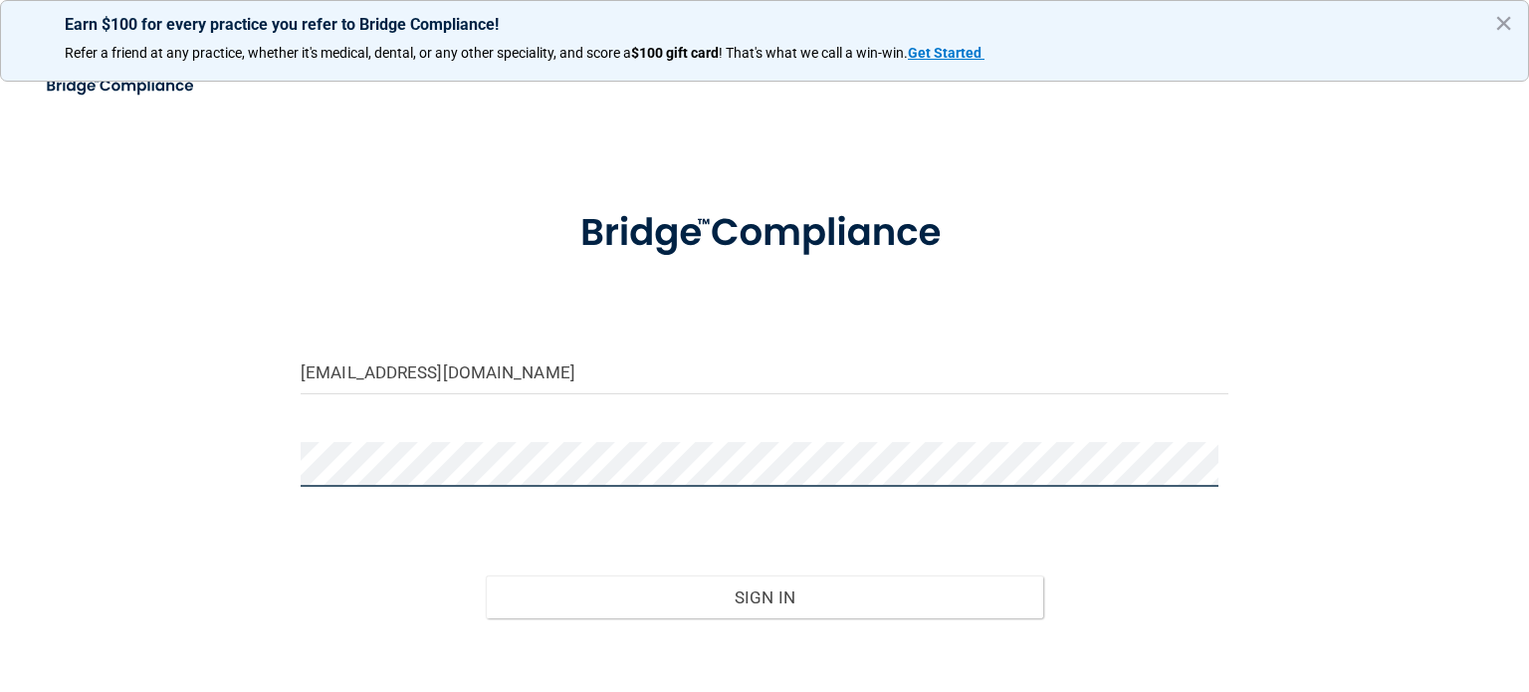
click at [486, 575] on button "Sign In" at bounding box center [764, 597] width 557 height 44
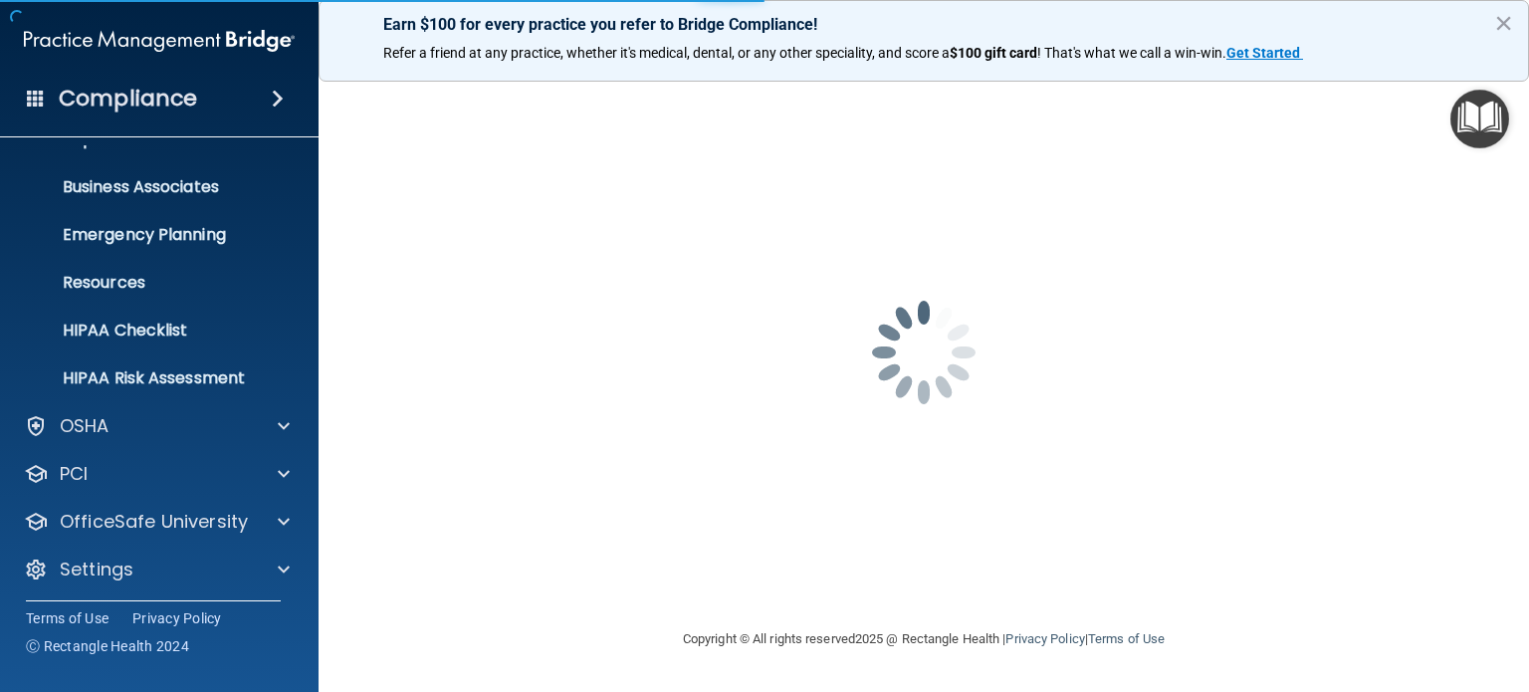
scroll to position [133, 0]
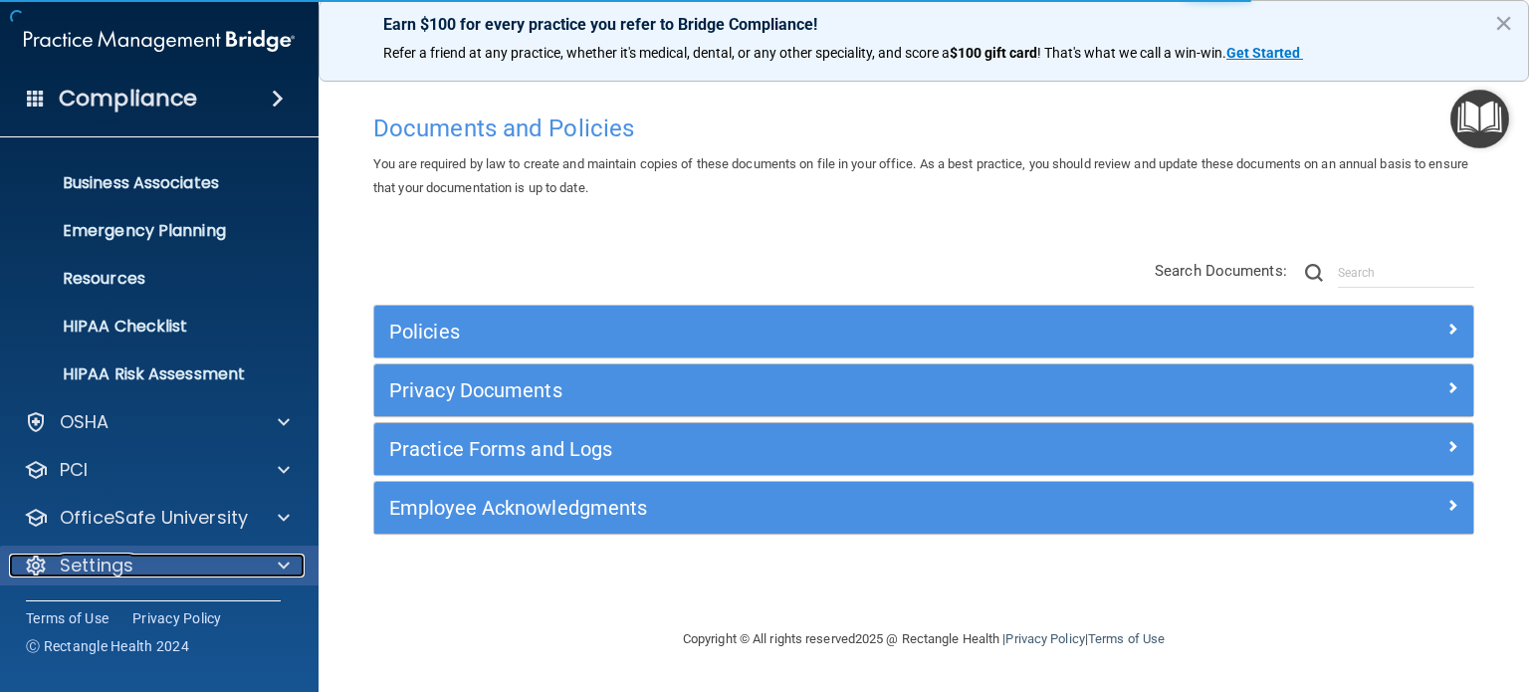
click at [278, 570] on div at bounding box center [281, 566] width 50 height 24
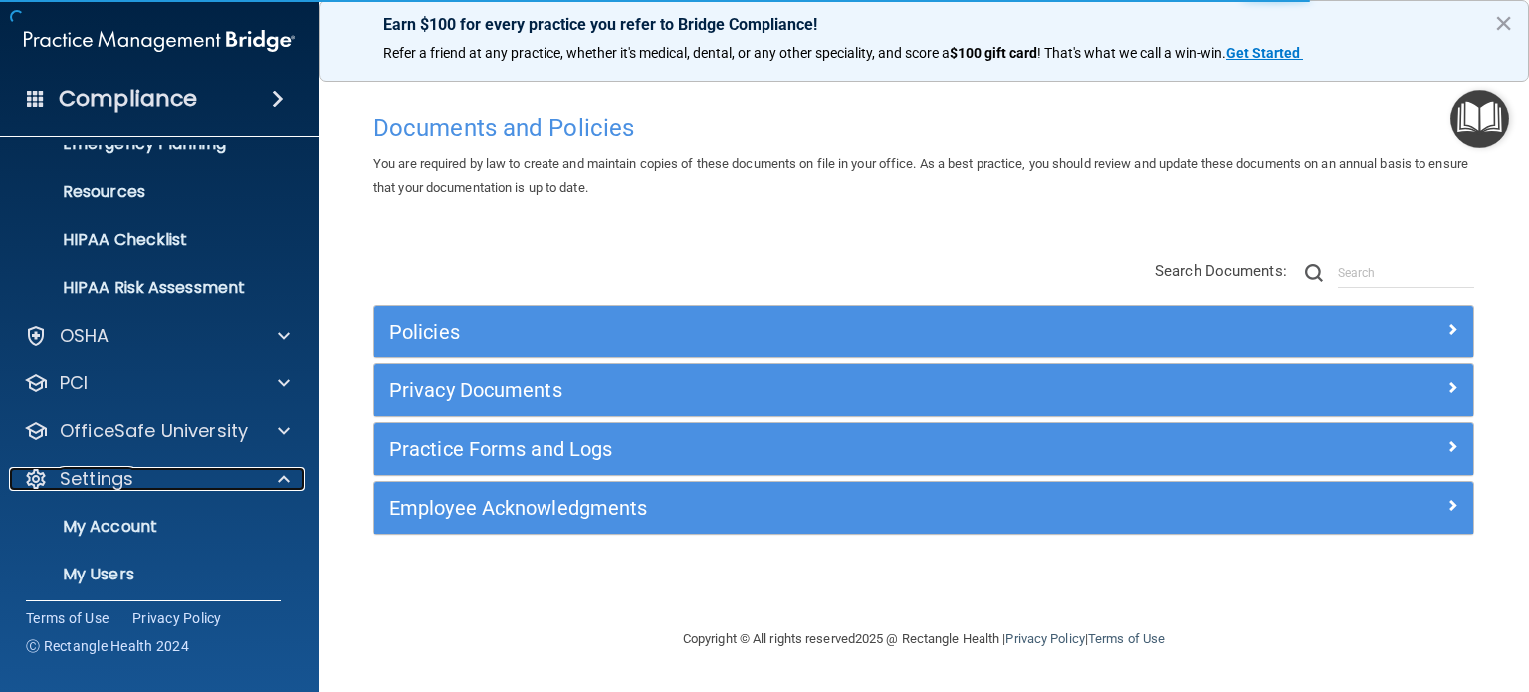
scroll to position [325, 0]
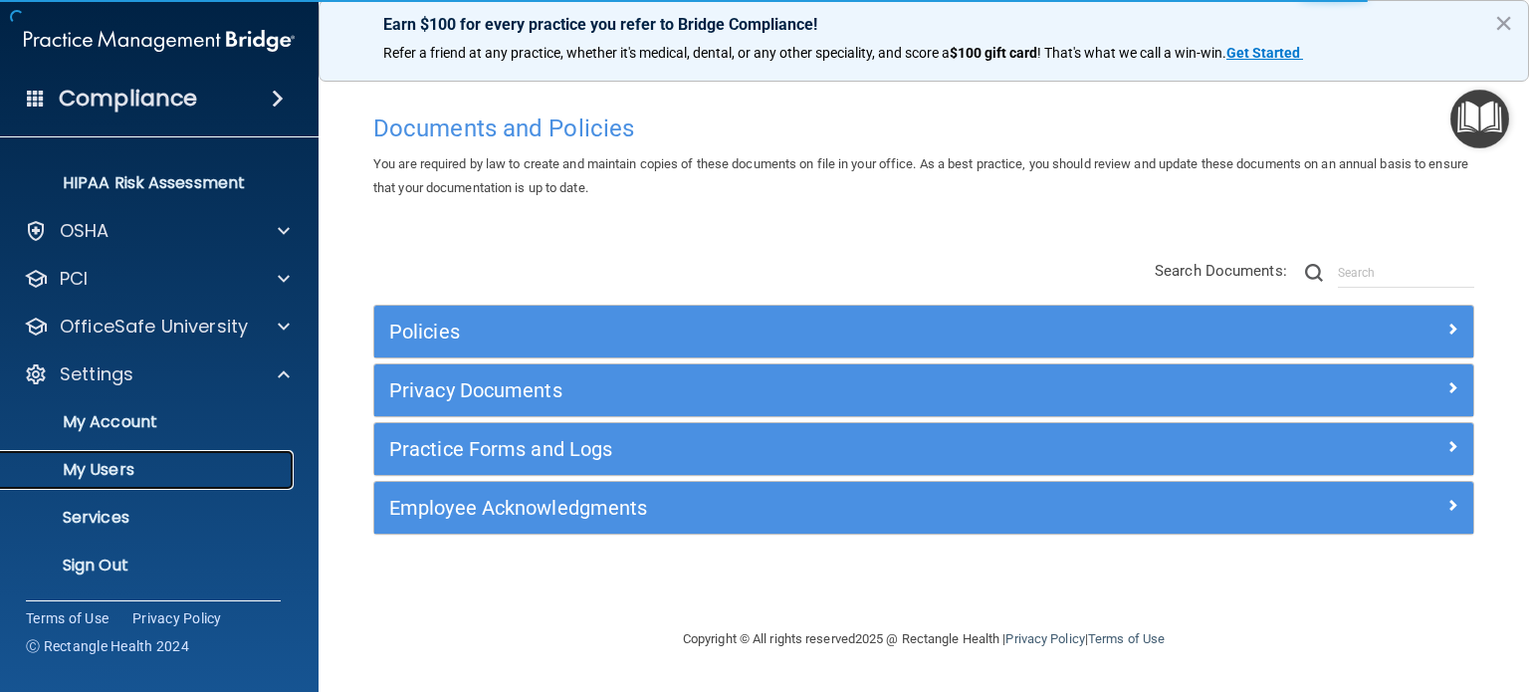
click at [104, 465] on p "My Users" at bounding box center [149, 470] width 272 height 20
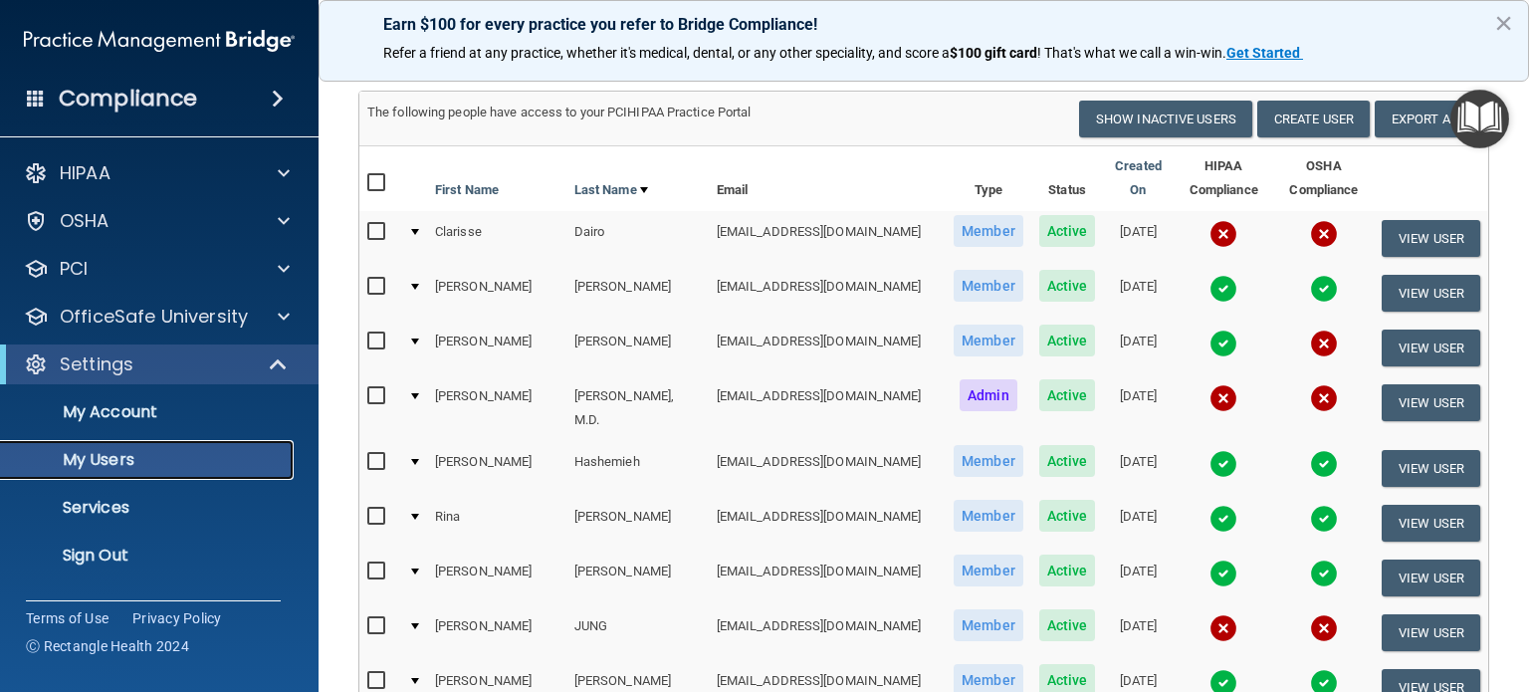
scroll to position [100, 0]
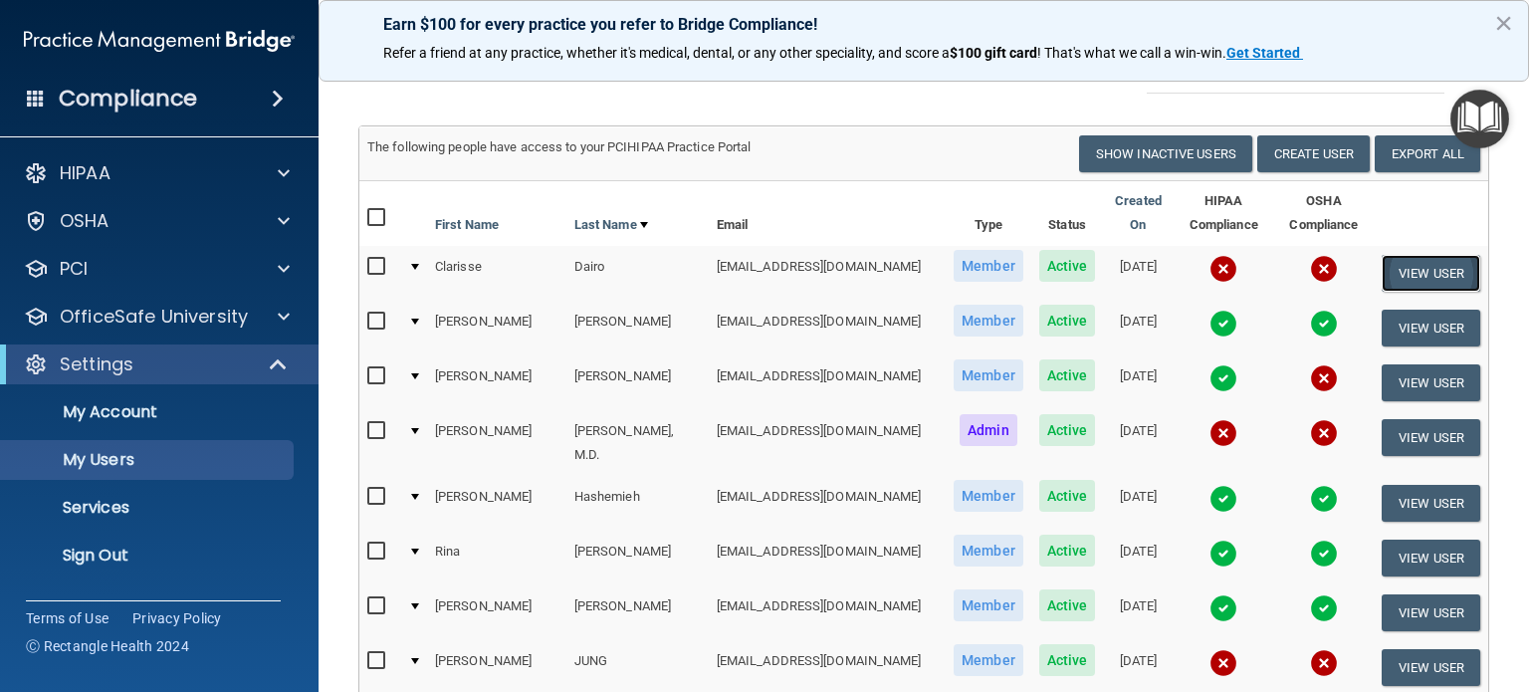
click at [1407, 255] on button "View User" at bounding box center [1431, 273] width 99 height 37
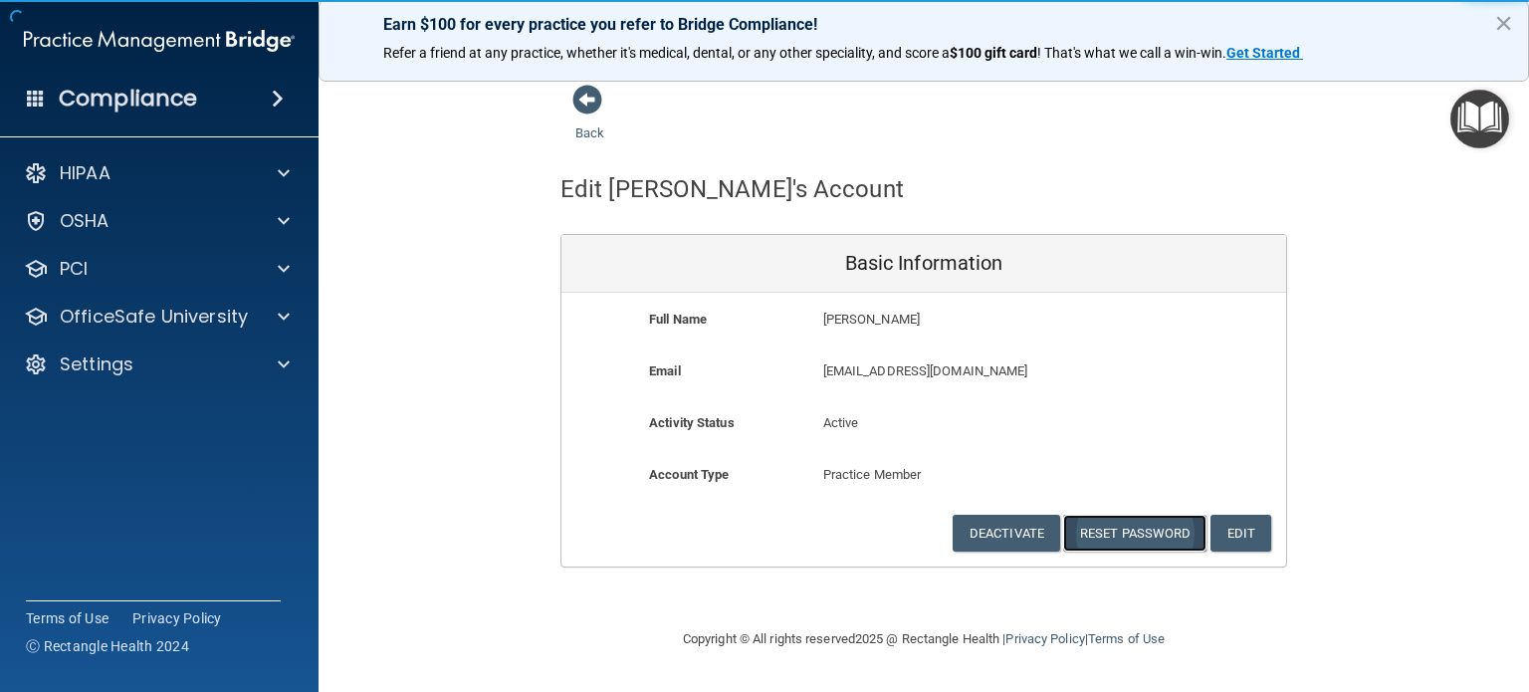
click at [1152, 534] on button "Reset Password" at bounding box center [1134, 533] width 143 height 37
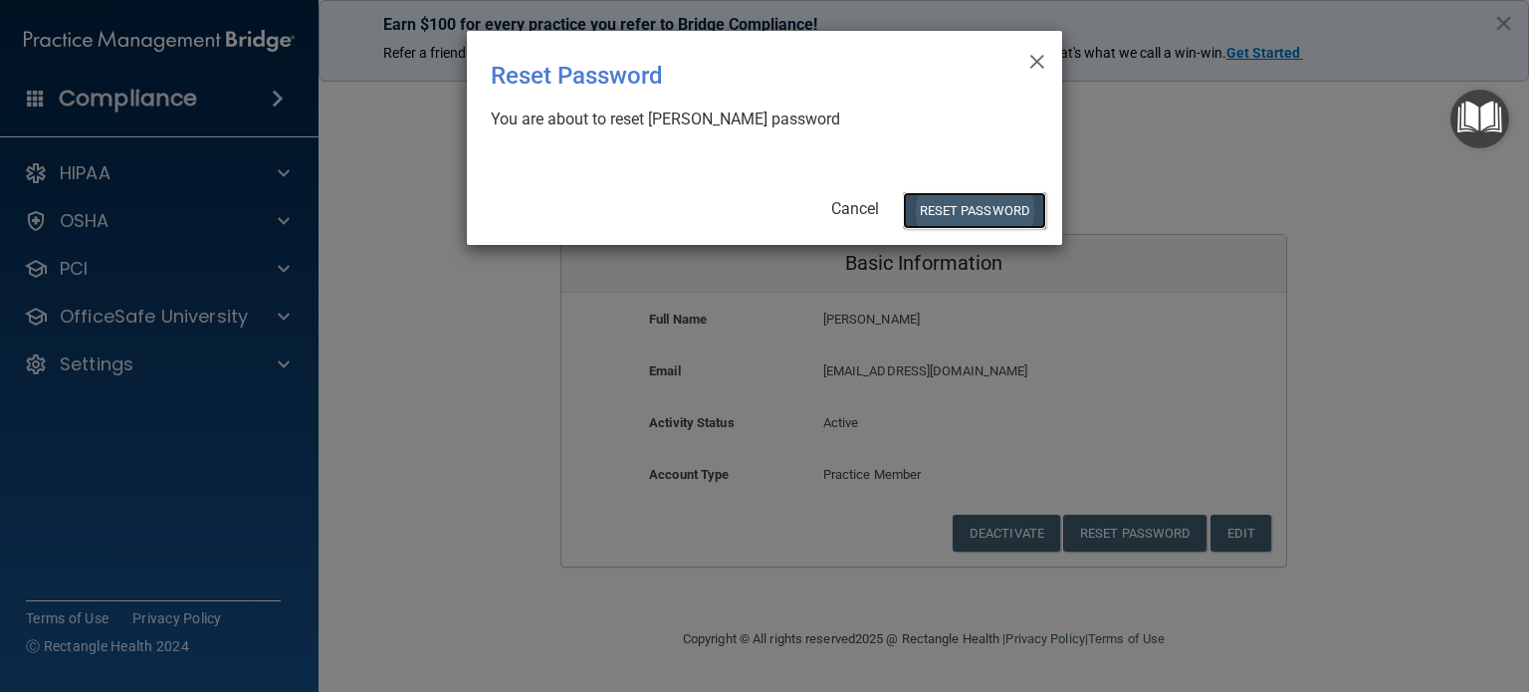
click at [1006, 199] on button "Reset Password" at bounding box center [974, 210] width 143 height 37
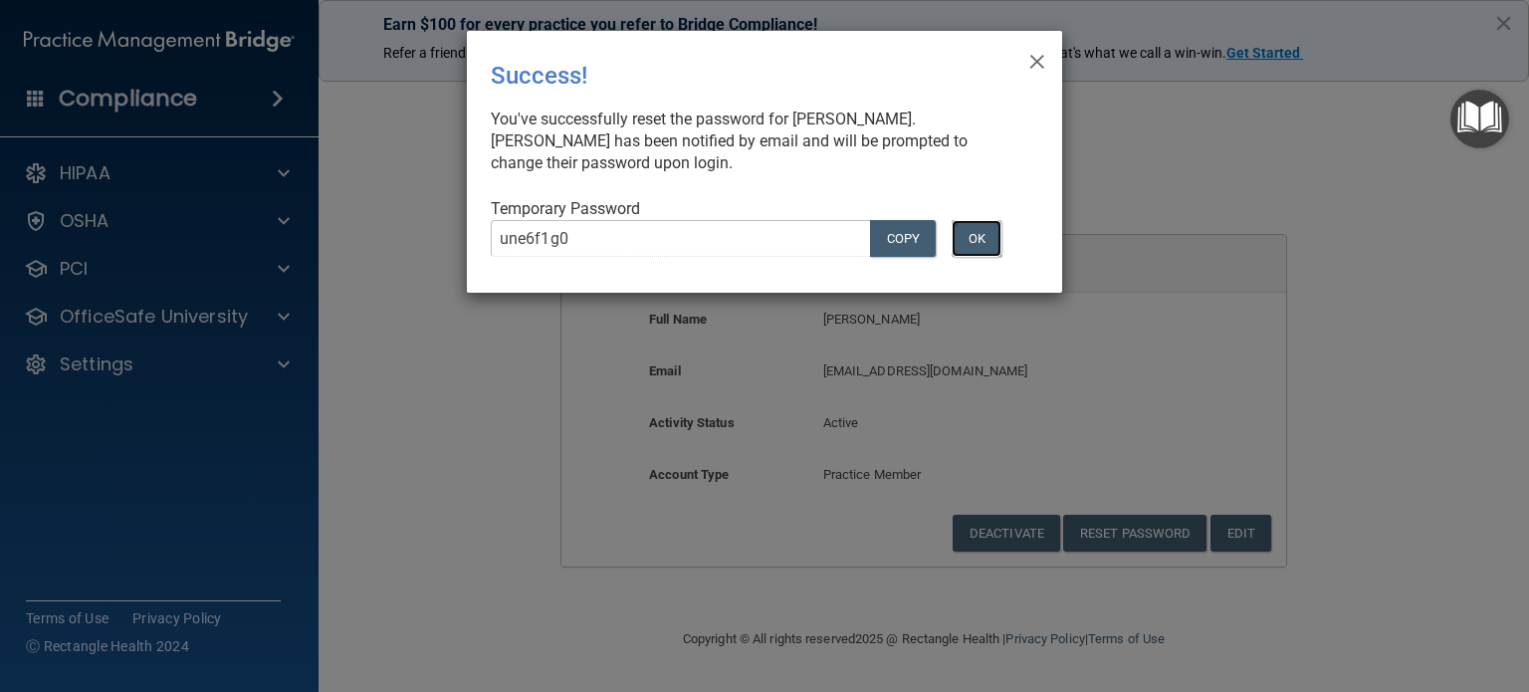
click at [983, 240] on button "OK" at bounding box center [977, 238] width 50 height 37
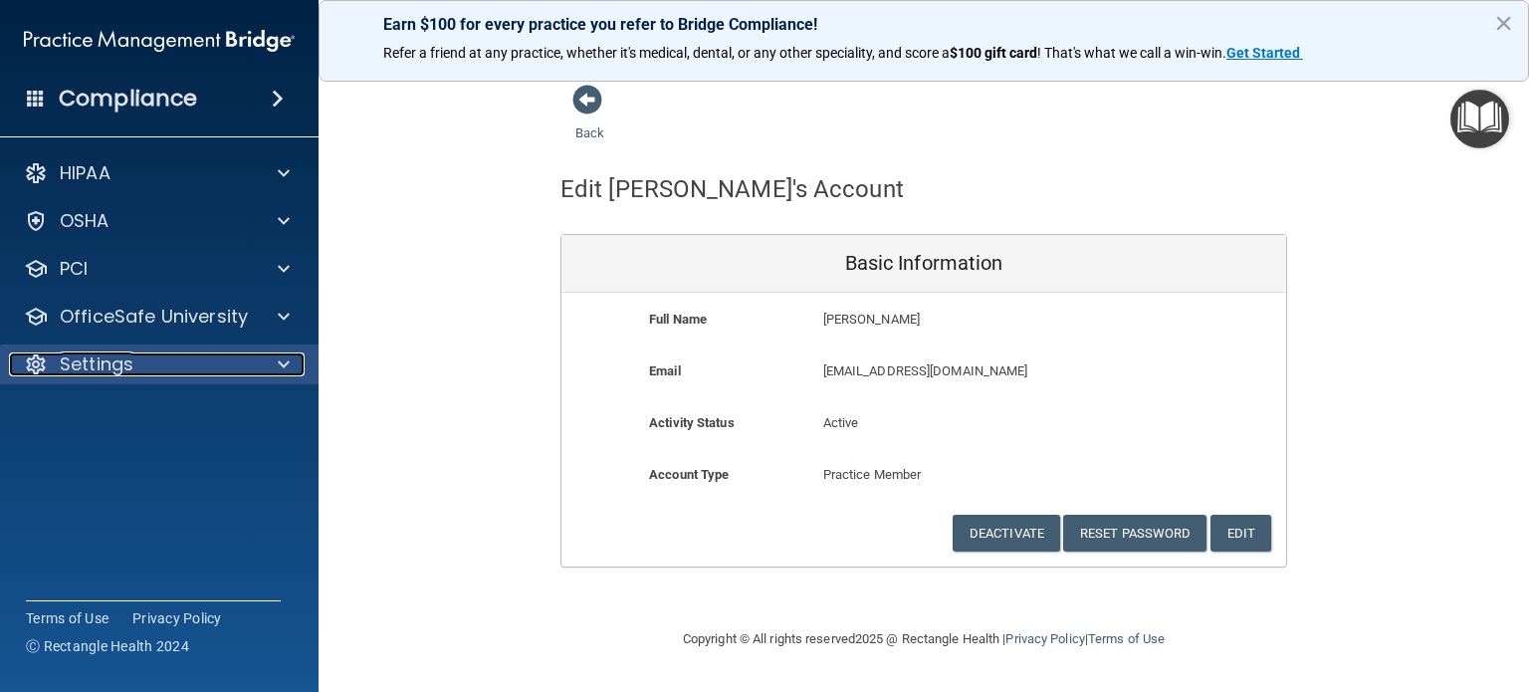
click at [139, 357] on div "Settings" at bounding box center [132, 364] width 247 height 24
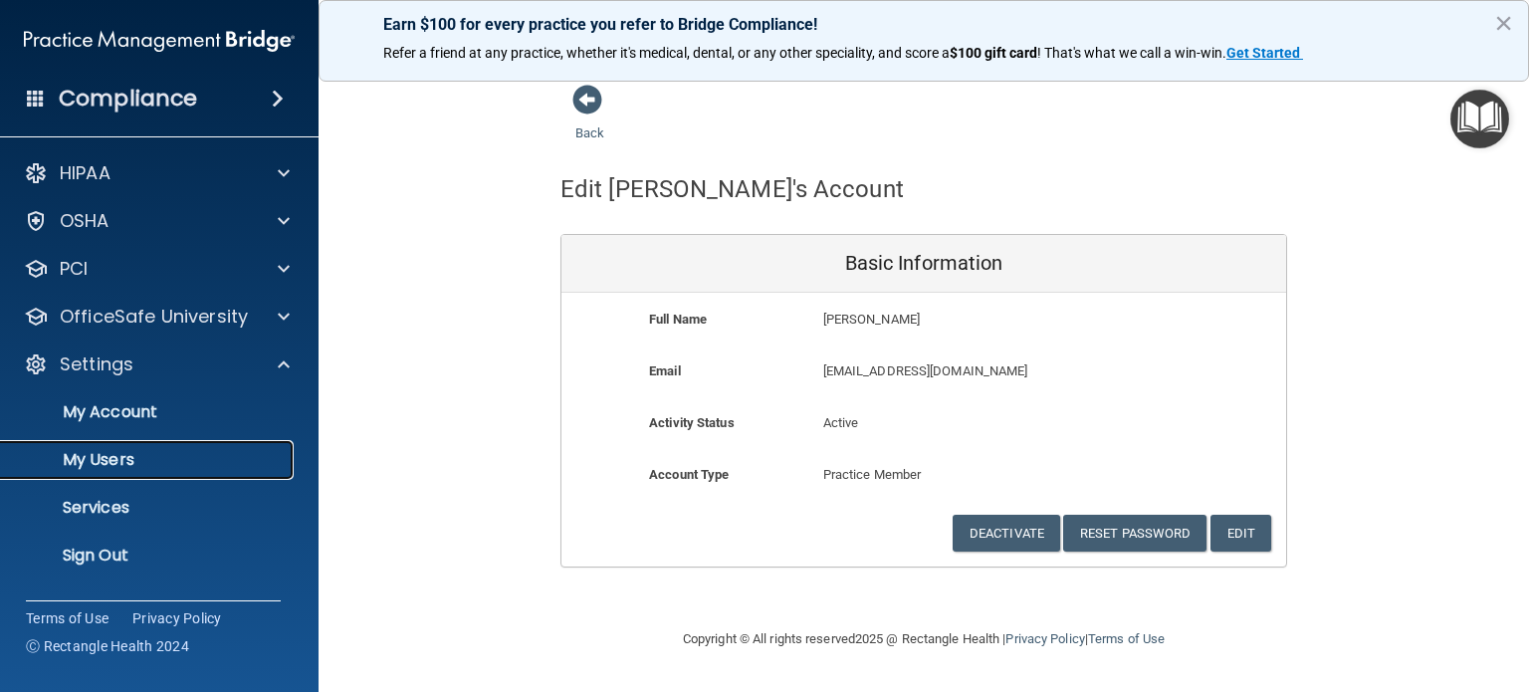
click at [121, 461] on p "My Users" at bounding box center [149, 460] width 272 height 20
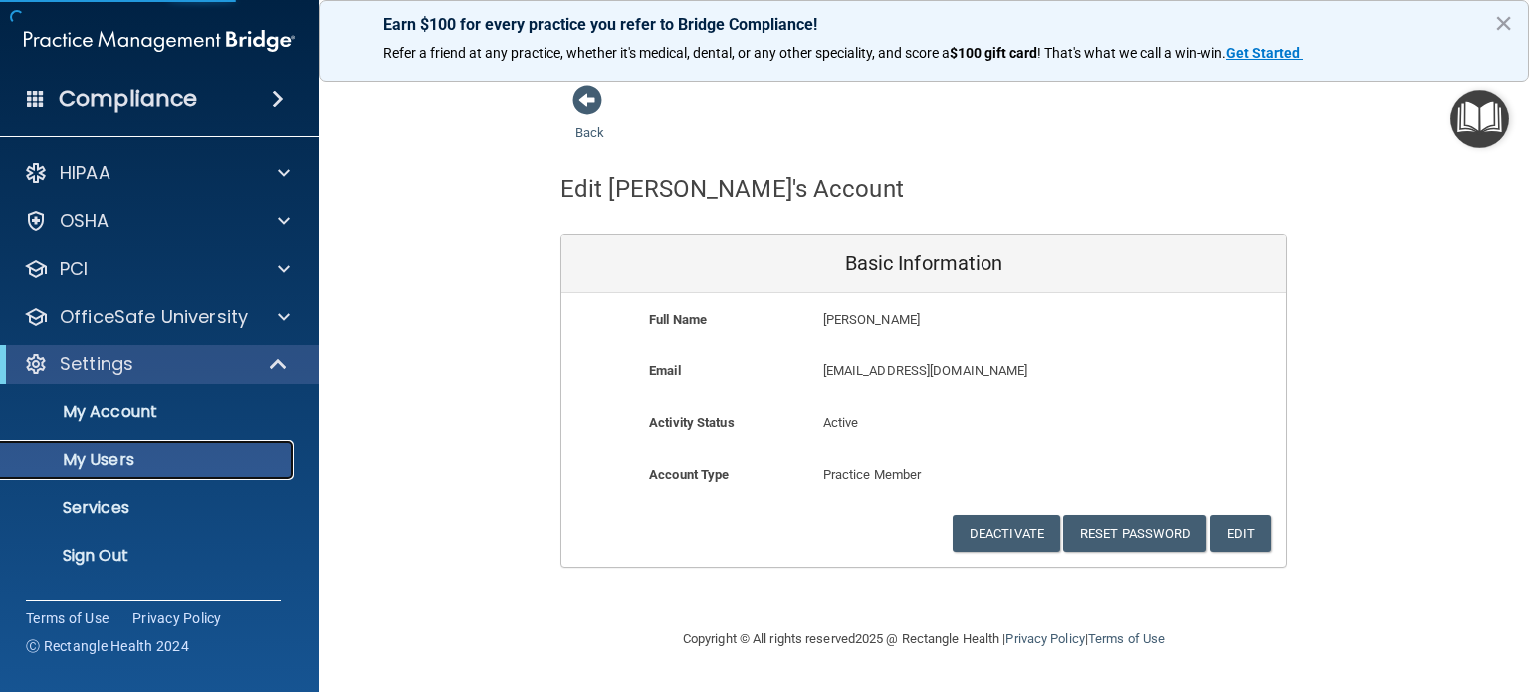
click at [183, 463] on p "My Users" at bounding box center [149, 460] width 272 height 20
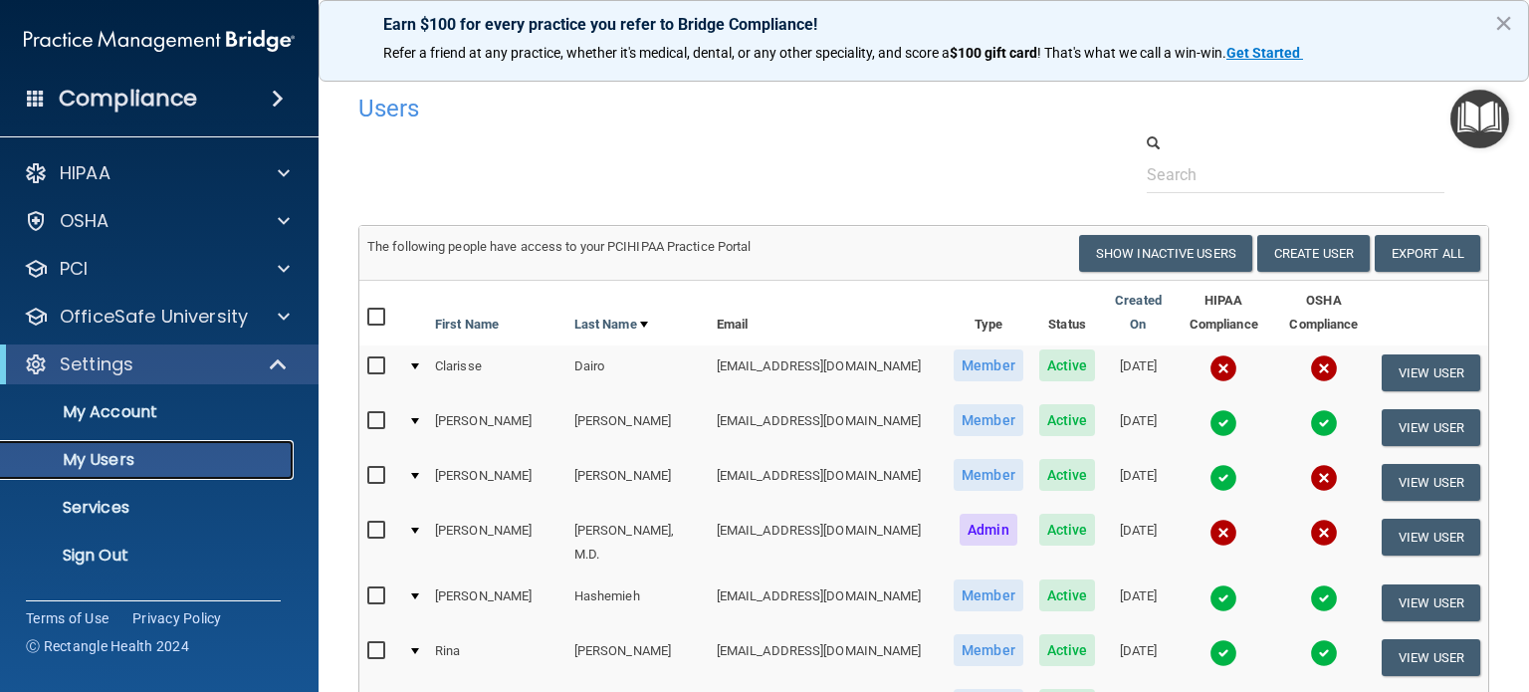
scroll to position [498, 0]
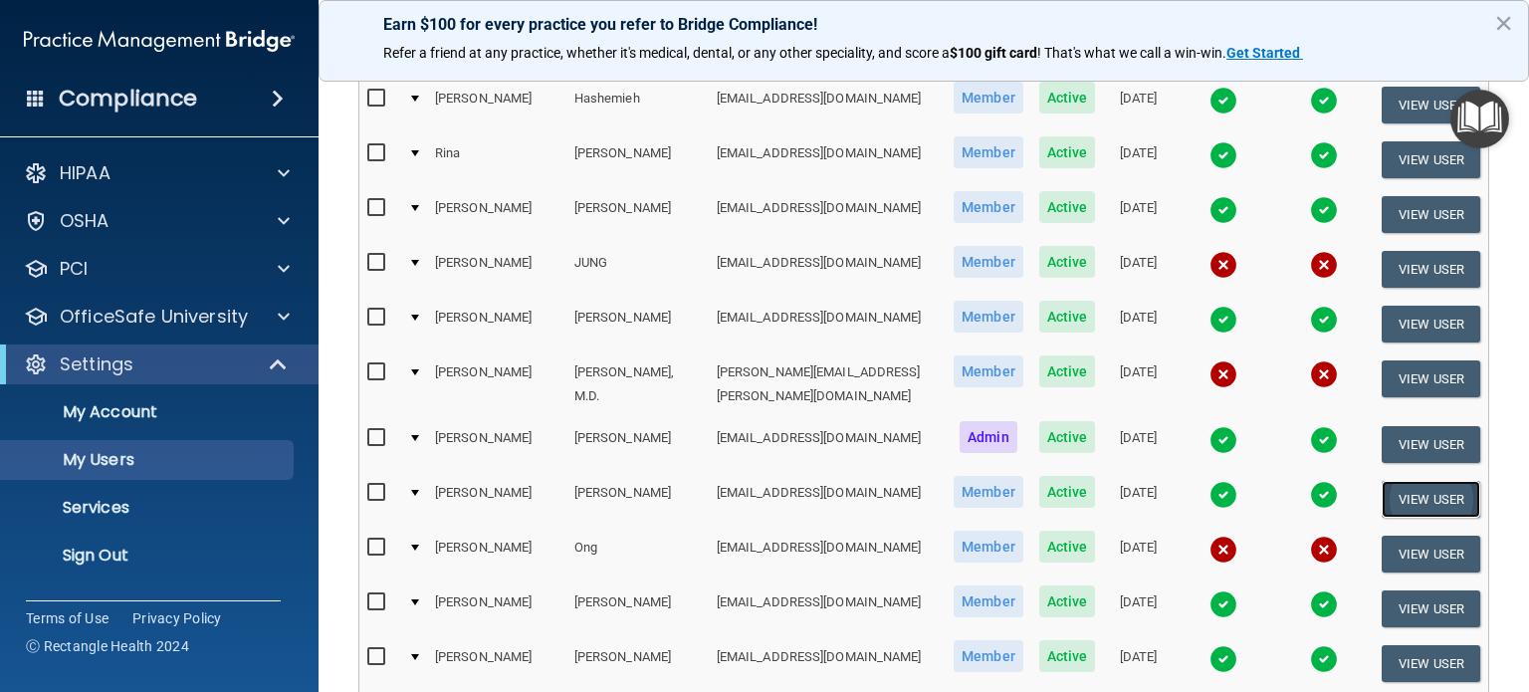
click at [1406, 481] on button "View User" at bounding box center [1431, 499] width 99 height 37
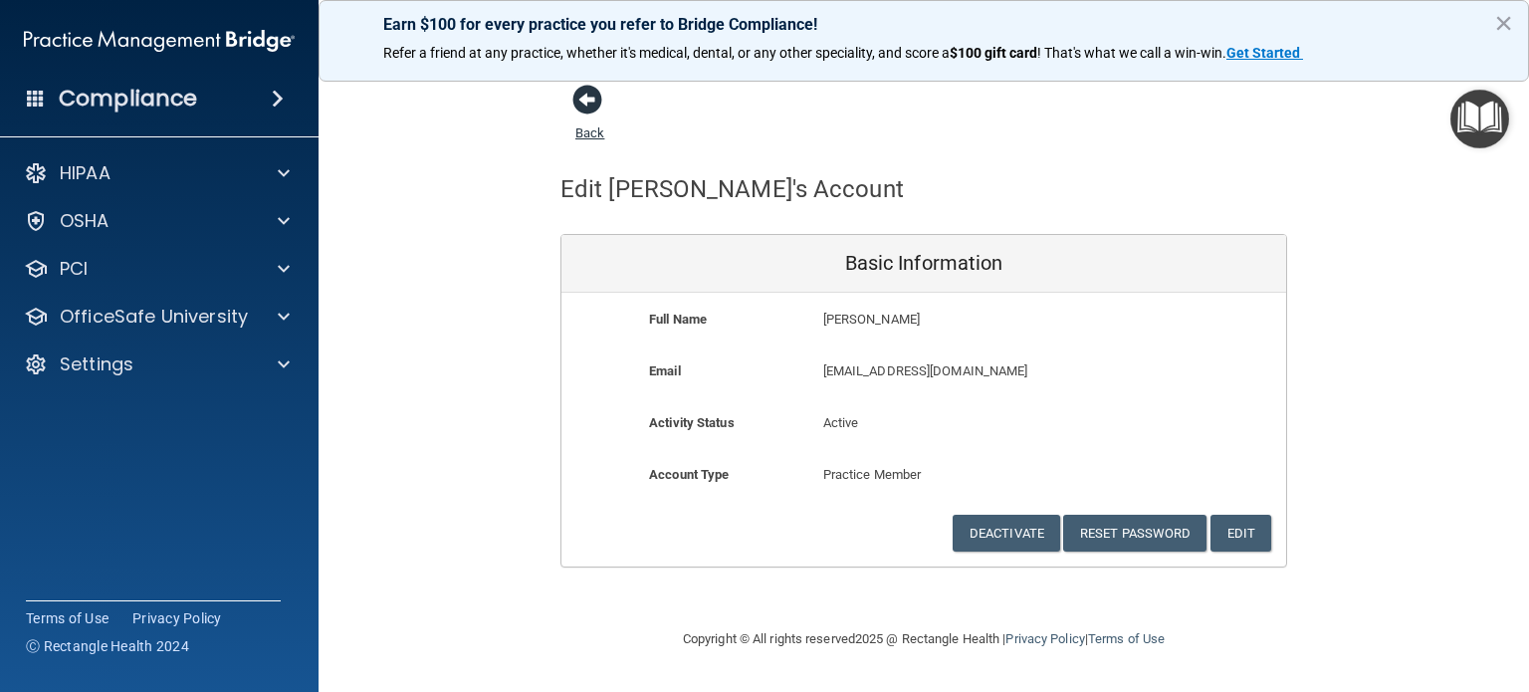
click at [588, 103] on span at bounding box center [587, 100] width 30 height 30
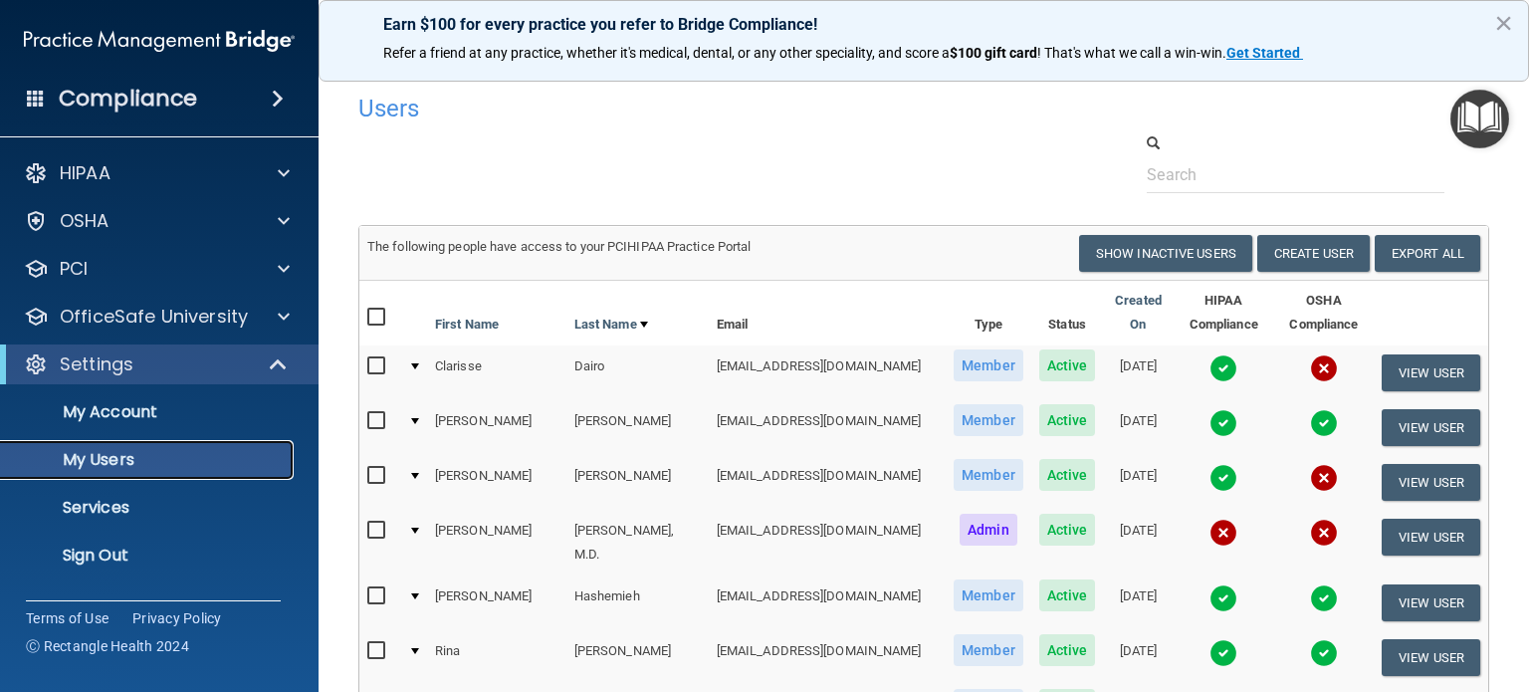
click at [141, 465] on p "My Users" at bounding box center [149, 460] width 272 height 20
click at [115, 408] on p "My Account" at bounding box center [149, 412] width 272 height 20
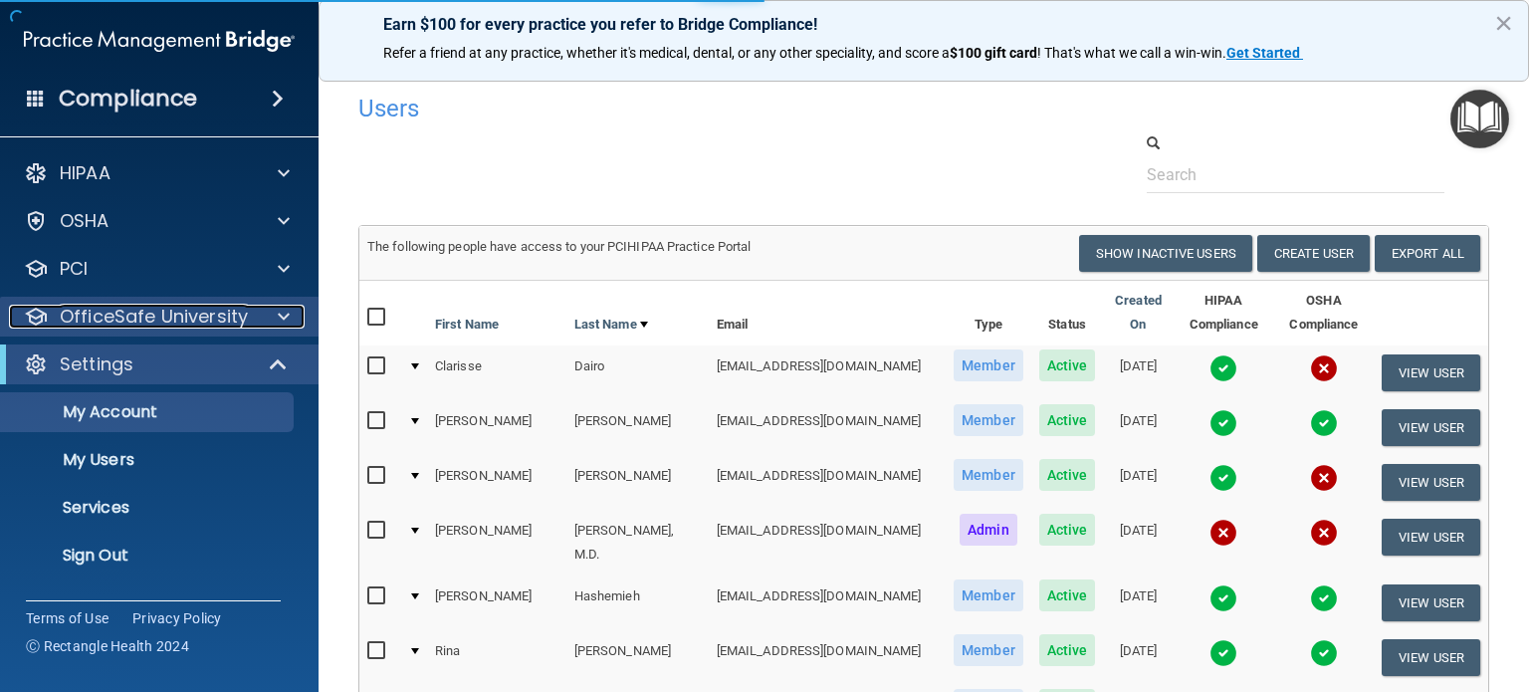
click at [172, 309] on p "OfficeSafe University" at bounding box center [154, 317] width 188 height 24
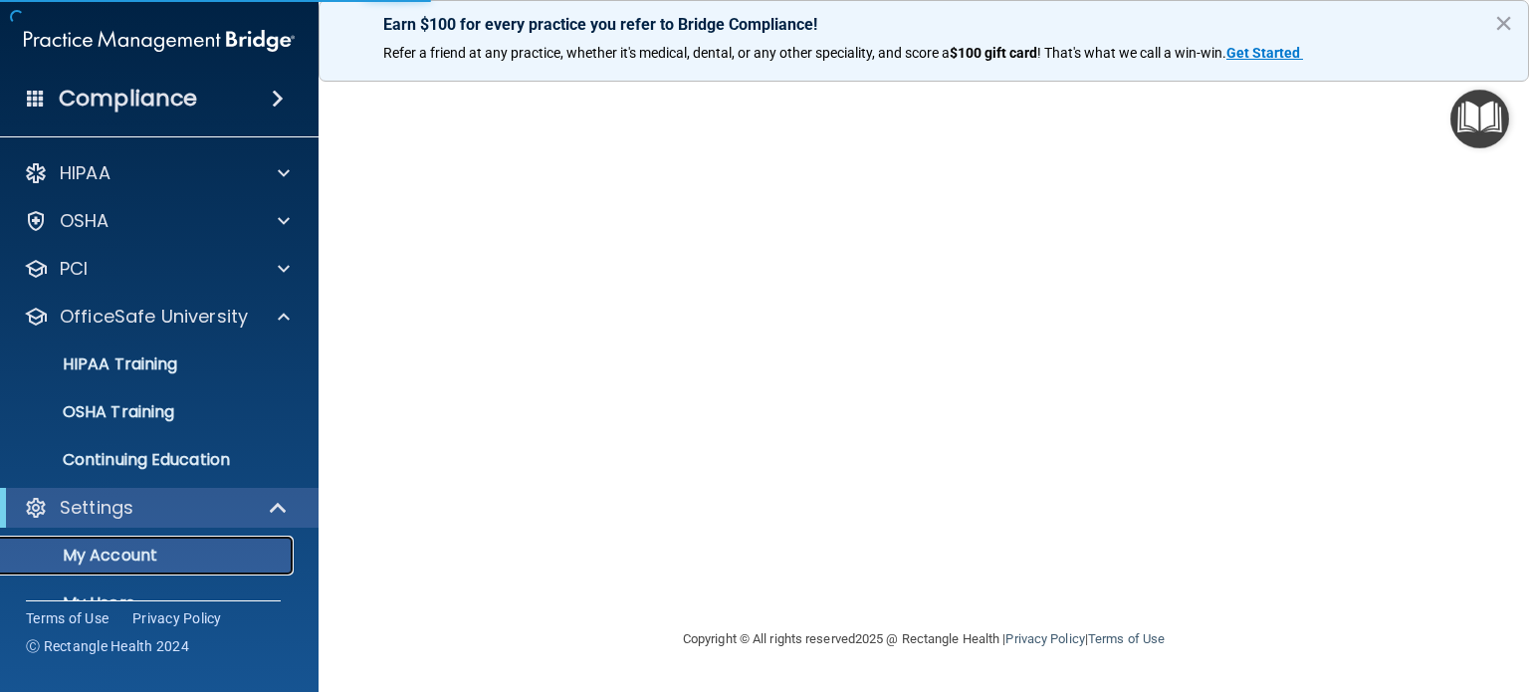
click at [123, 560] on p "My Account" at bounding box center [149, 556] width 272 height 20
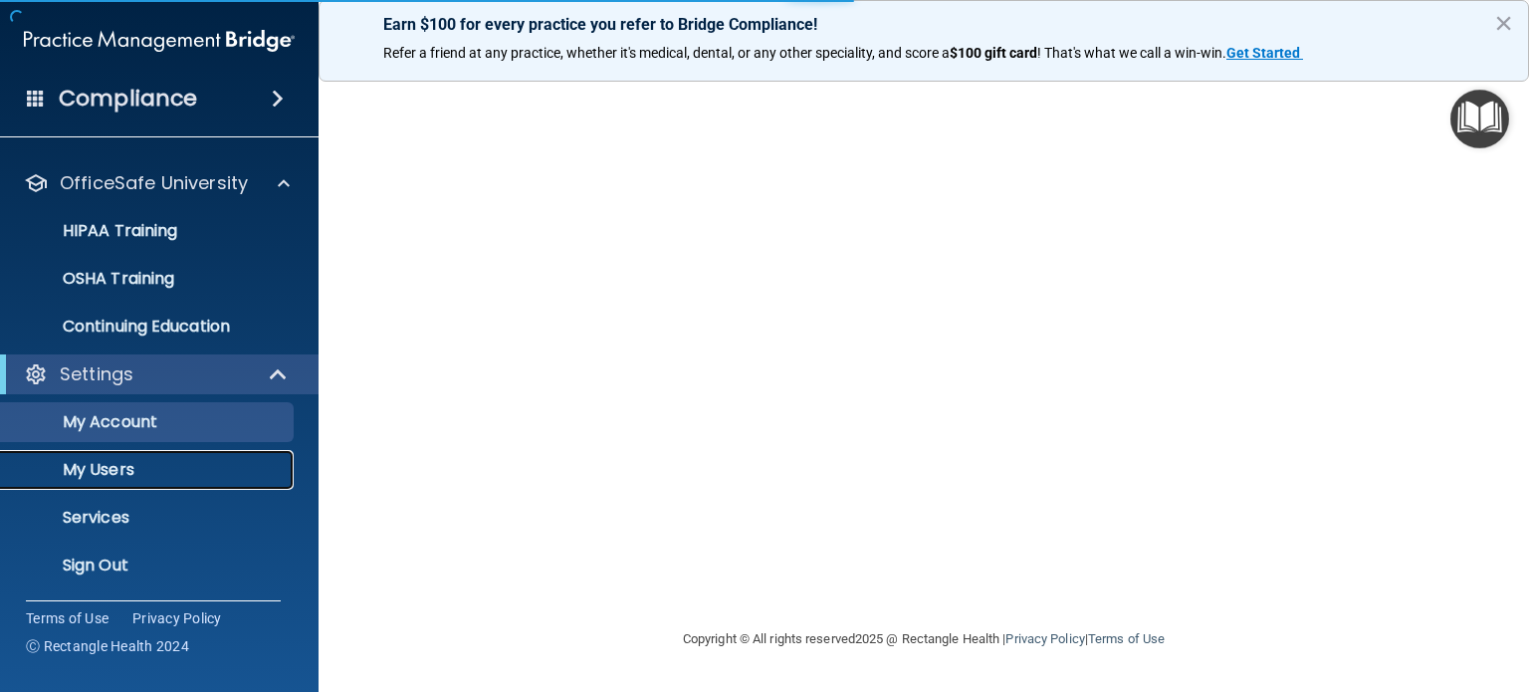
click at [104, 460] on p "My Users" at bounding box center [149, 470] width 272 height 20
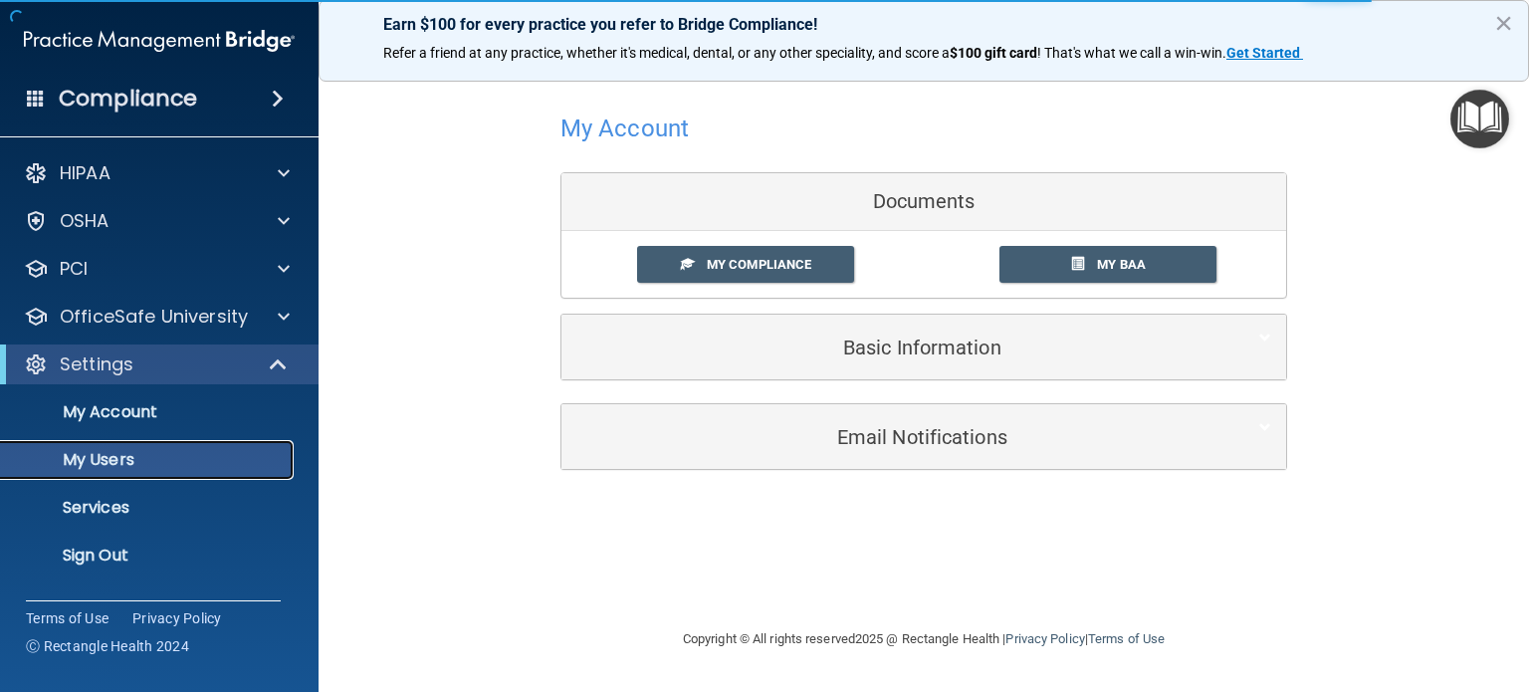
click at [118, 465] on p "My Users" at bounding box center [149, 460] width 272 height 20
click at [91, 445] on link "My Users" at bounding box center [137, 460] width 314 height 40
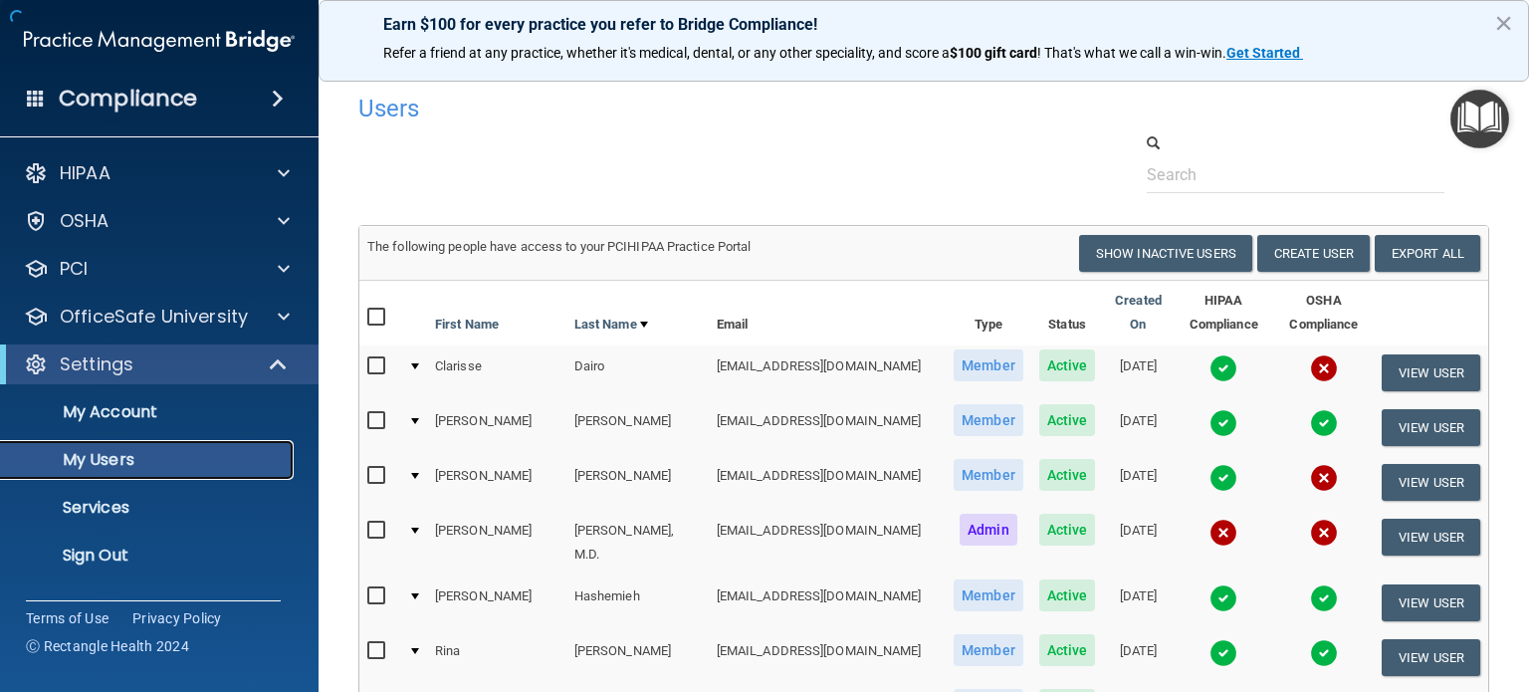
click at [91, 445] on link "My Users" at bounding box center [137, 460] width 314 height 40
drag, startPoint x: 996, startPoint y: 130, endPoint x: 880, endPoint y: 130, distance: 115.5
click at [994, 130] on div "Users" at bounding box center [681, 108] width 677 height 49
click at [101, 463] on p "My Users" at bounding box center [149, 460] width 272 height 20
click at [127, 464] on p "My Users" at bounding box center [149, 460] width 272 height 20
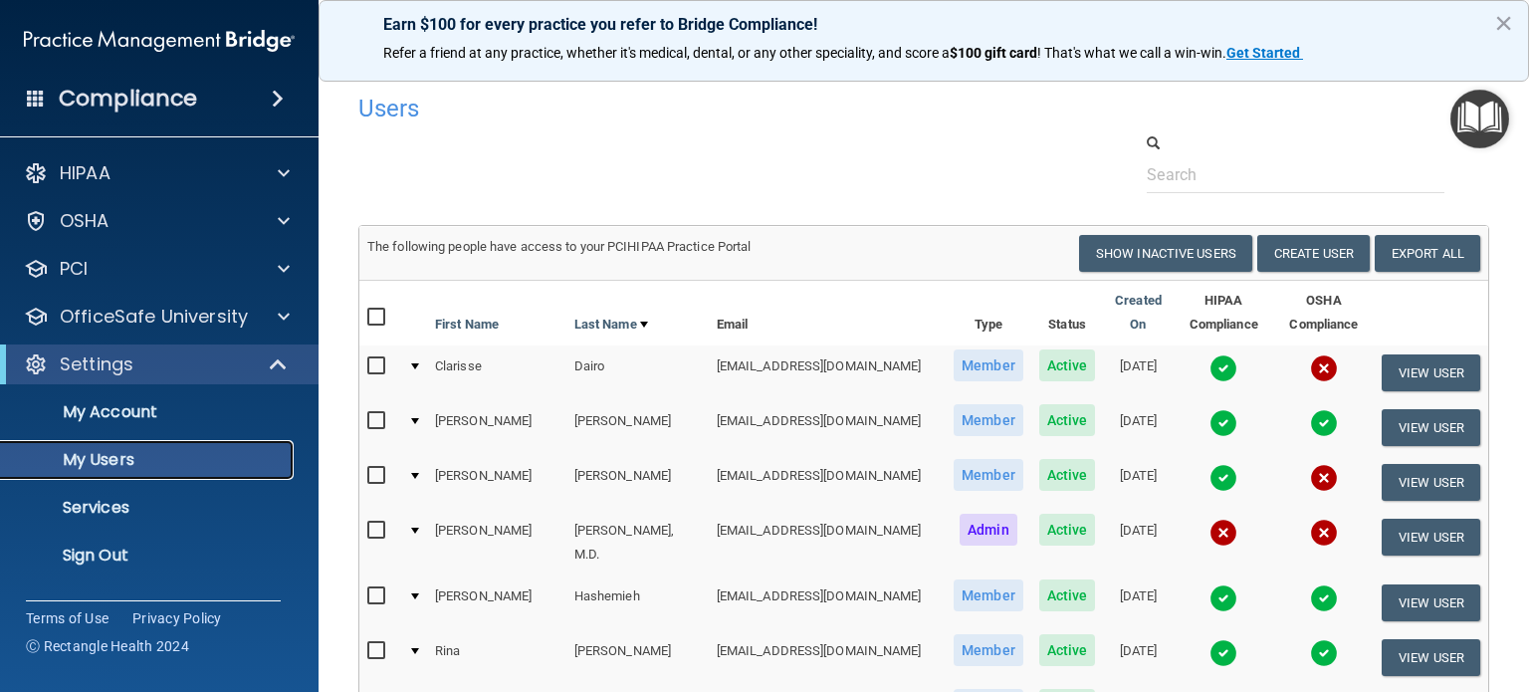
click at [119, 461] on p "My Users" at bounding box center [149, 460] width 272 height 20
click at [139, 409] on p "My Account" at bounding box center [149, 412] width 272 height 20
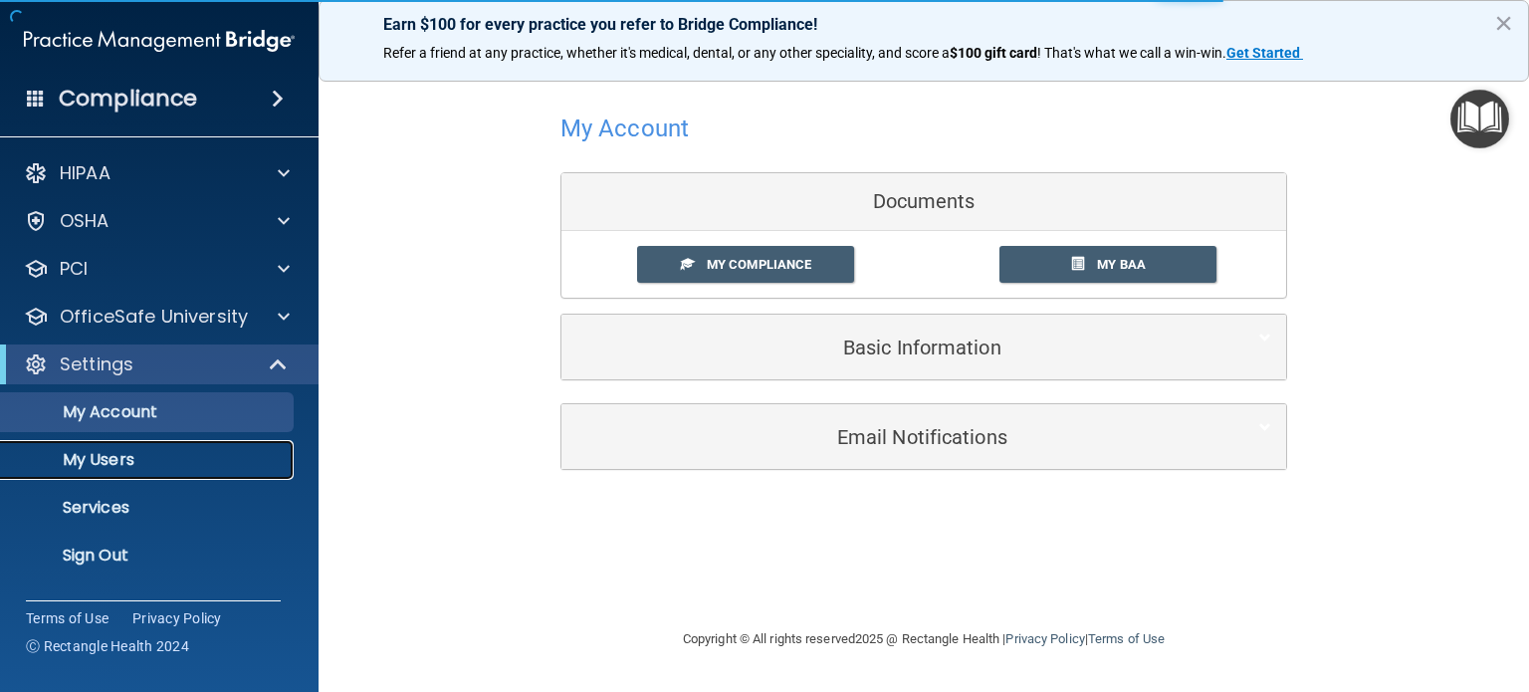
click at [115, 456] on p "My Users" at bounding box center [149, 460] width 272 height 20
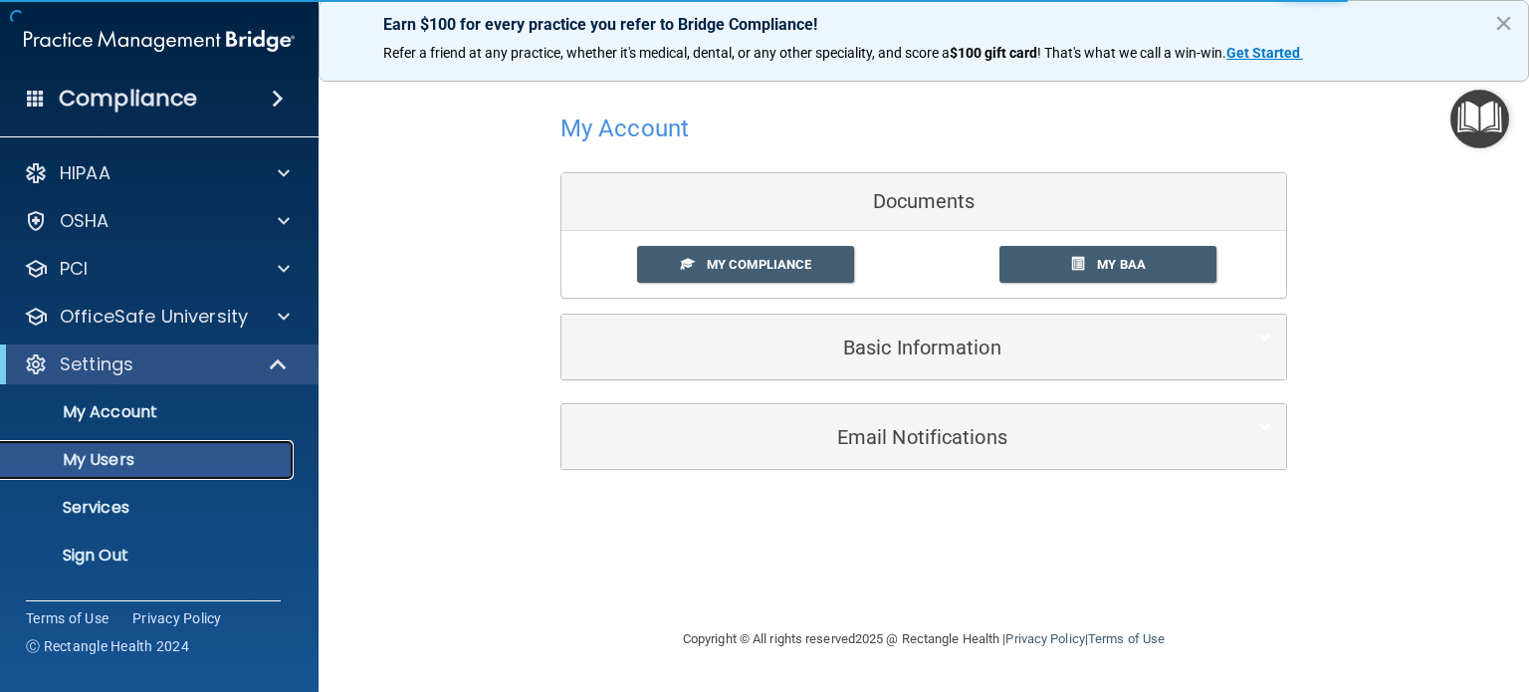
click at [122, 455] on p "My Users" at bounding box center [149, 460] width 272 height 20
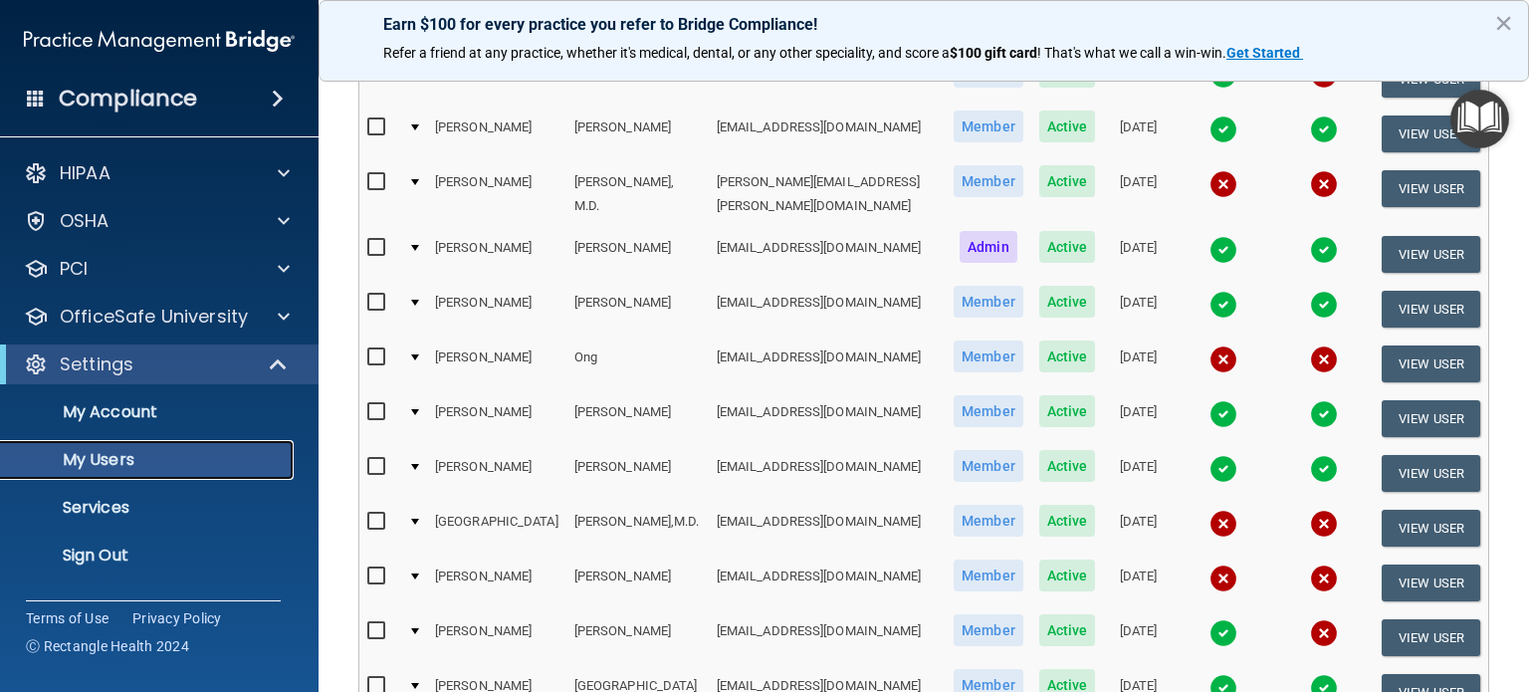
scroll to position [796, 0]
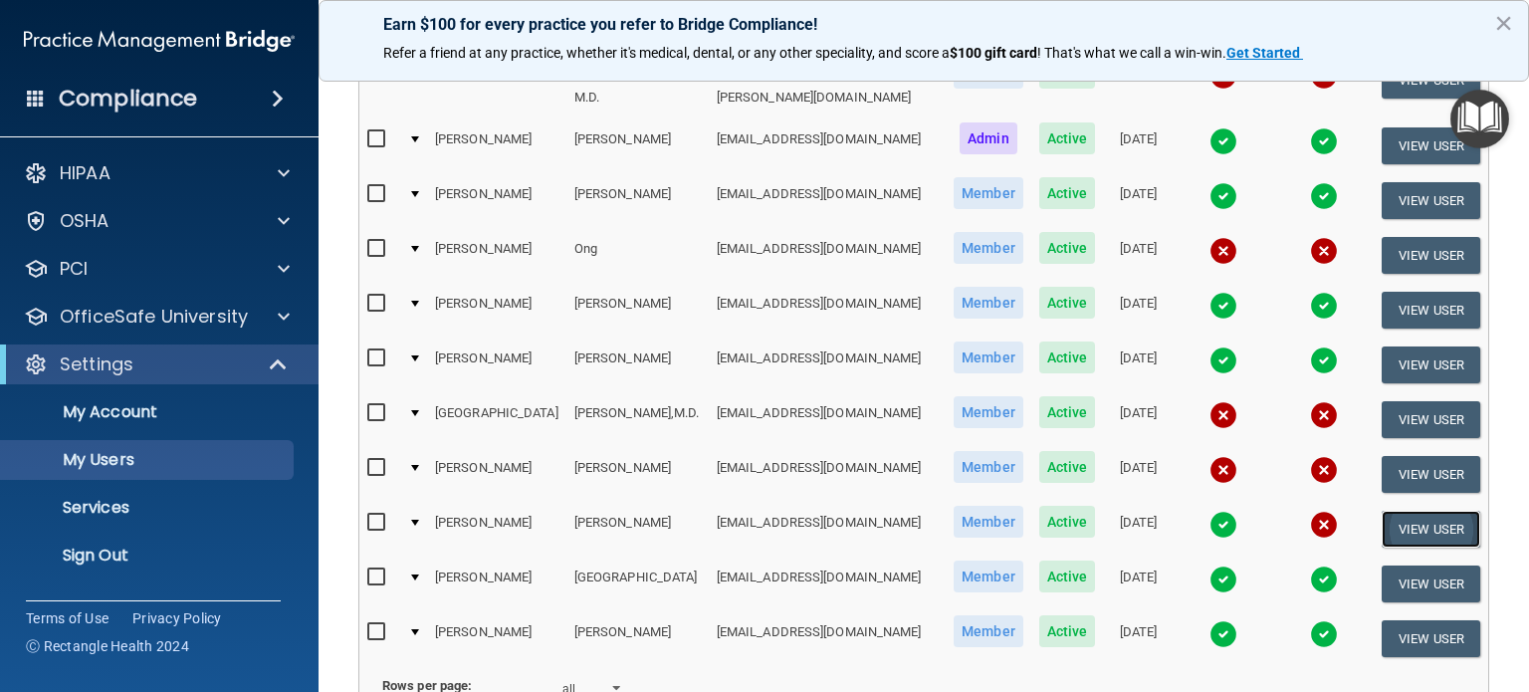
click at [1425, 511] on button "View User" at bounding box center [1431, 529] width 99 height 37
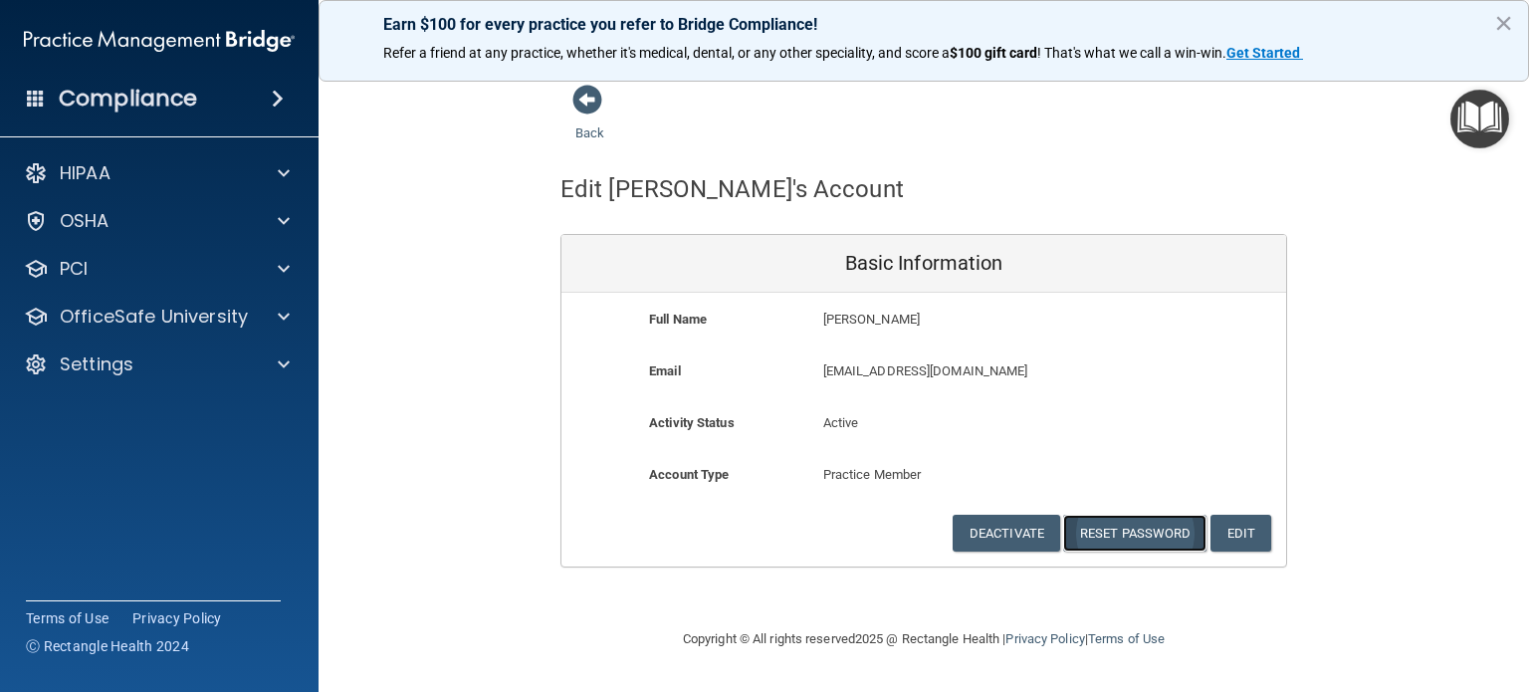
click at [1144, 537] on button "Reset Password" at bounding box center [1134, 533] width 143 height 37
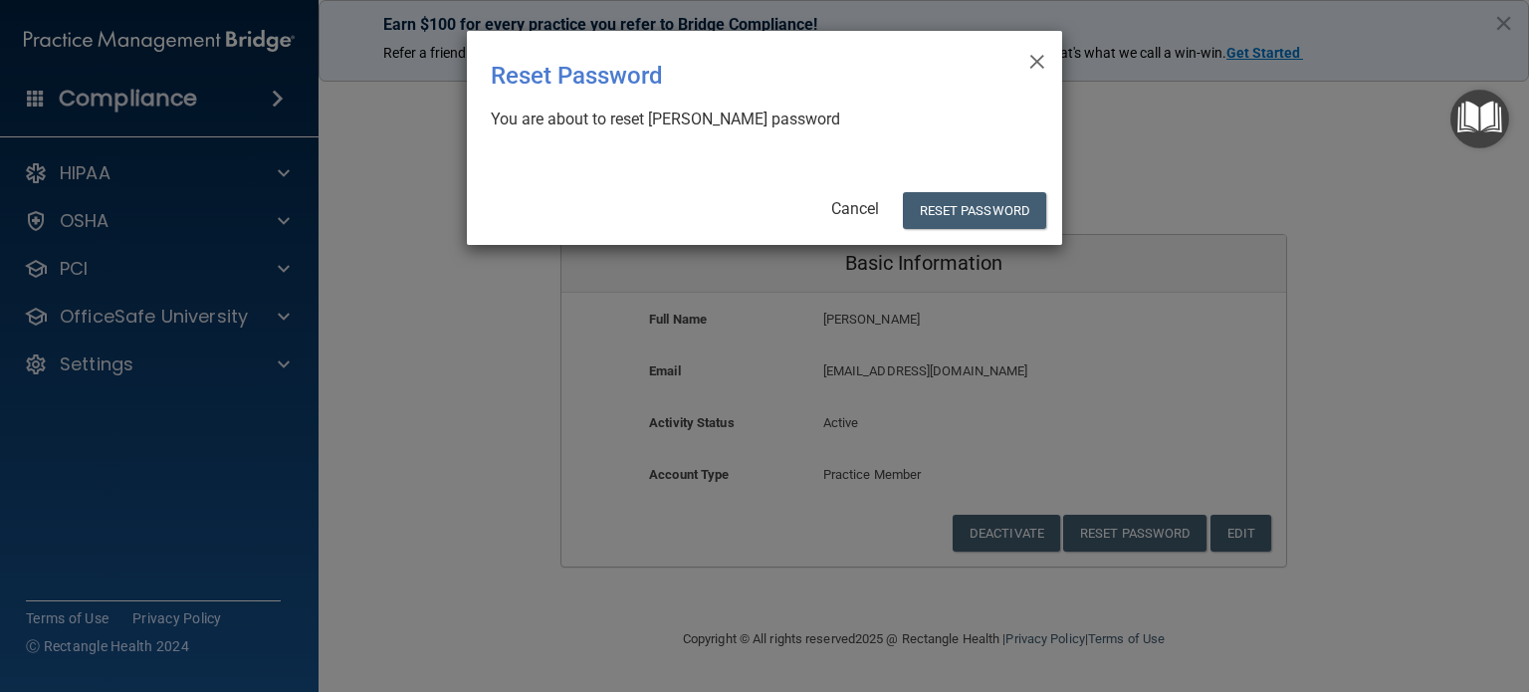
click at [969, 182] on div "× Close Reset Password There was an error while resetting the password ... You …" at bounding box center [764, 138] width 595 height 214
click at [961, 201] on button "Reset Password" at bounding box center [974, 210] width 143 height 37
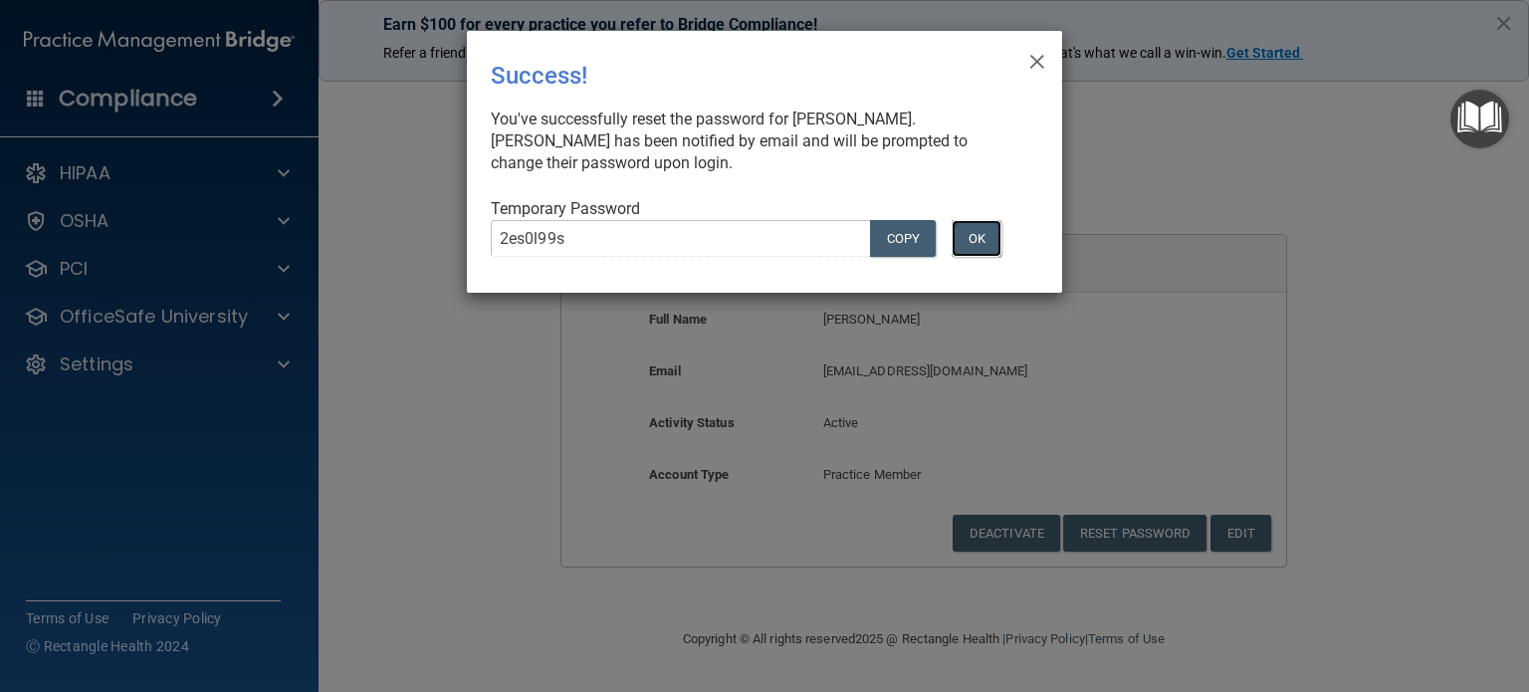
click at [974, 252] on button "OK" at bounding box center [977, 238] width 50 height 37
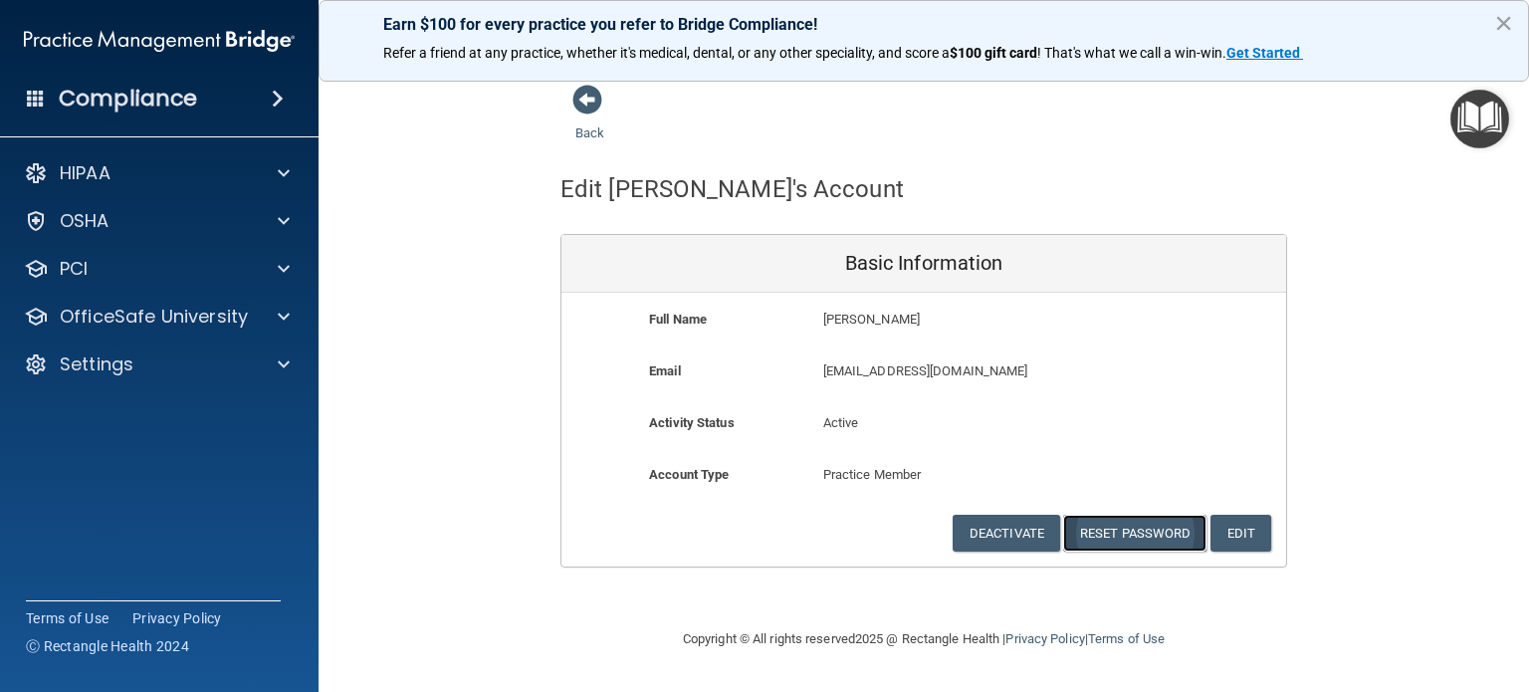
click at [1130, 523] on button "Reset Password" at bounding box center [1134, 533] width 143 height 37
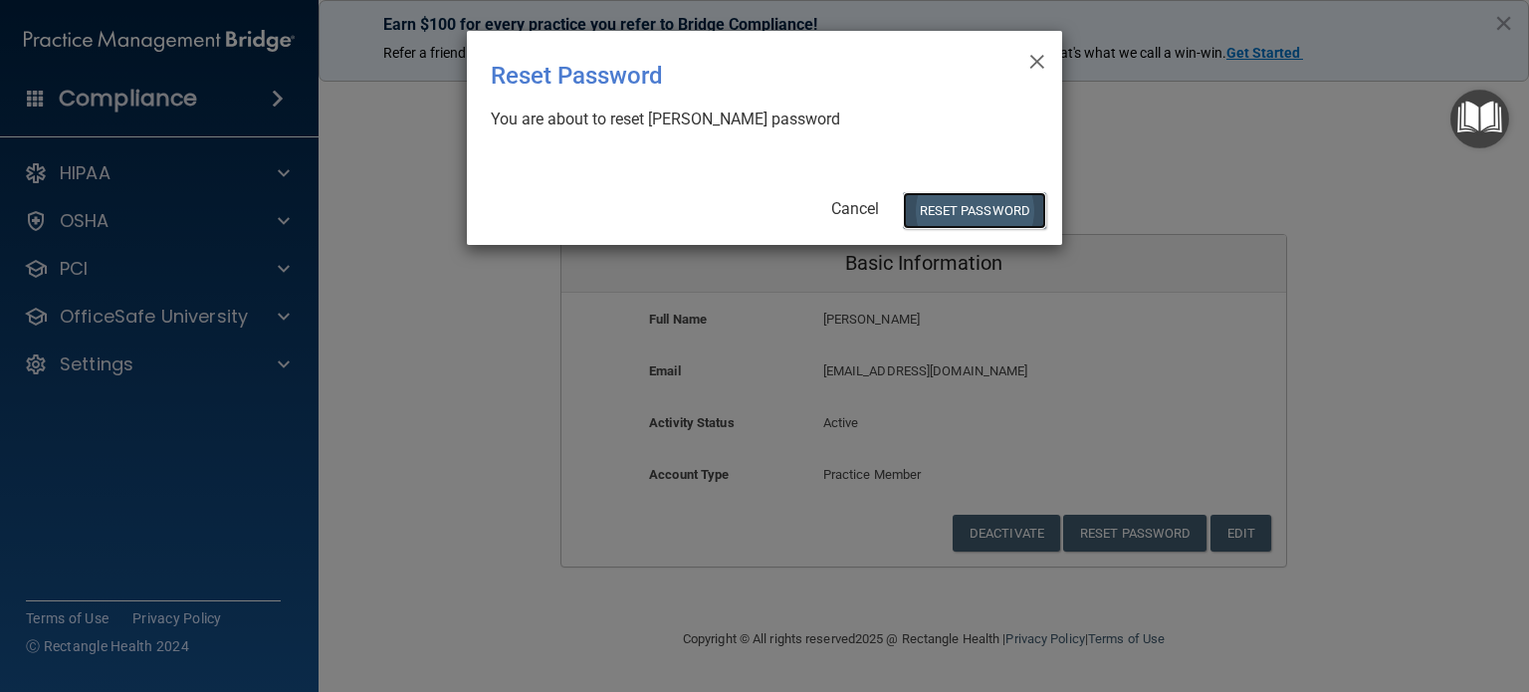
click at [988, 203] on button "Reset Password" at bounding box center [974, 210] width 143 height 37
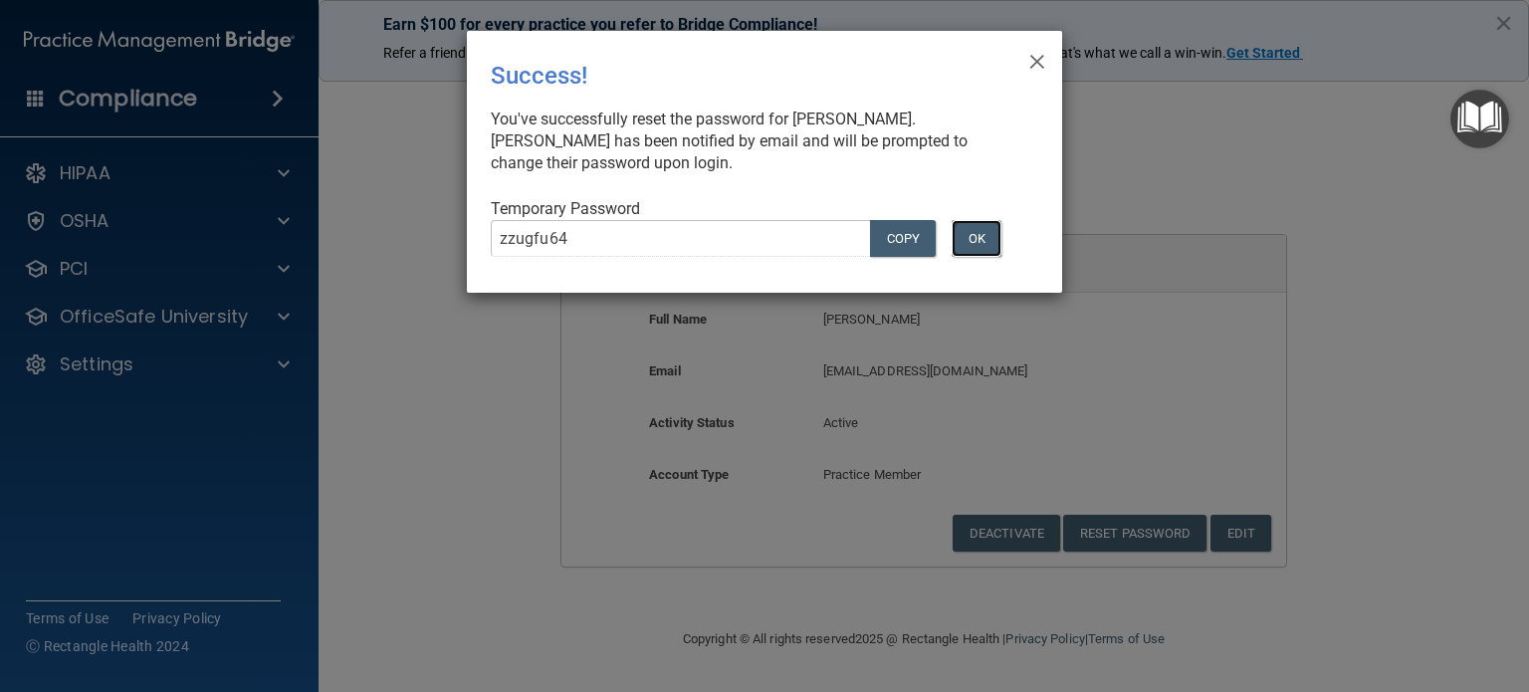
click at [993, 242] on button "OK" at bounding box center [977, 238] width 50 height 37
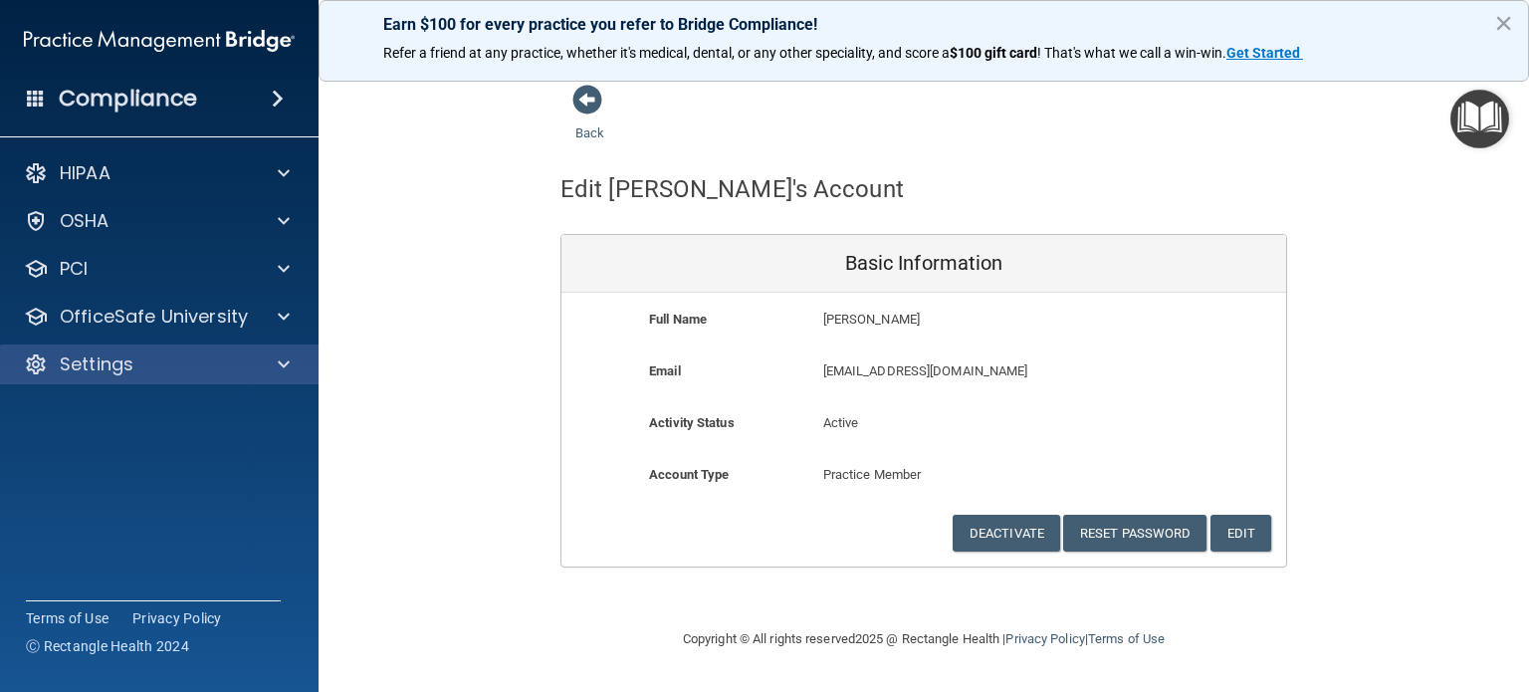
click at [248, 383] on div "Settings" at bounding box center [160, 364] width 320 height 40
click at [282, 367] on span at bounding box center [284, 364] width 12 height 24
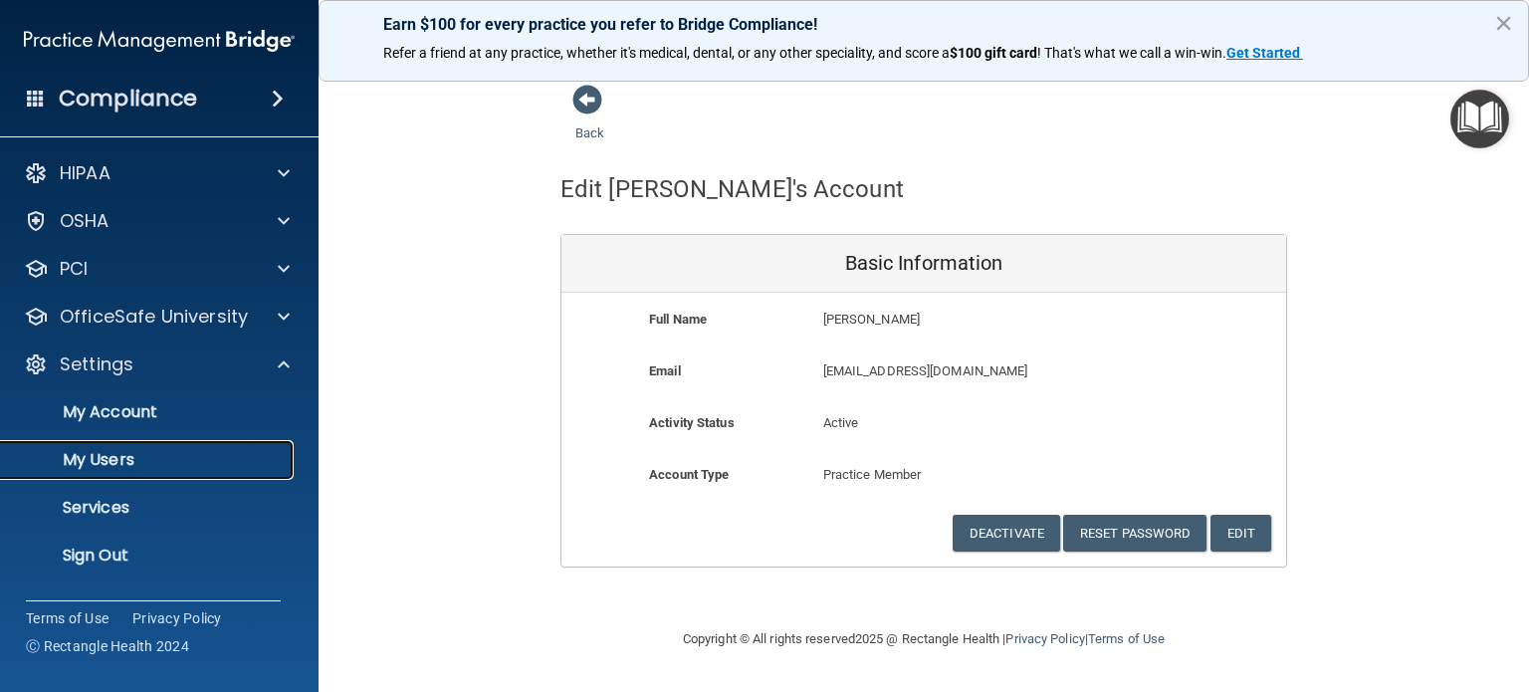
click at [109, 463] on p "My Users" at bounding box center [149, 460] width 272 height 20
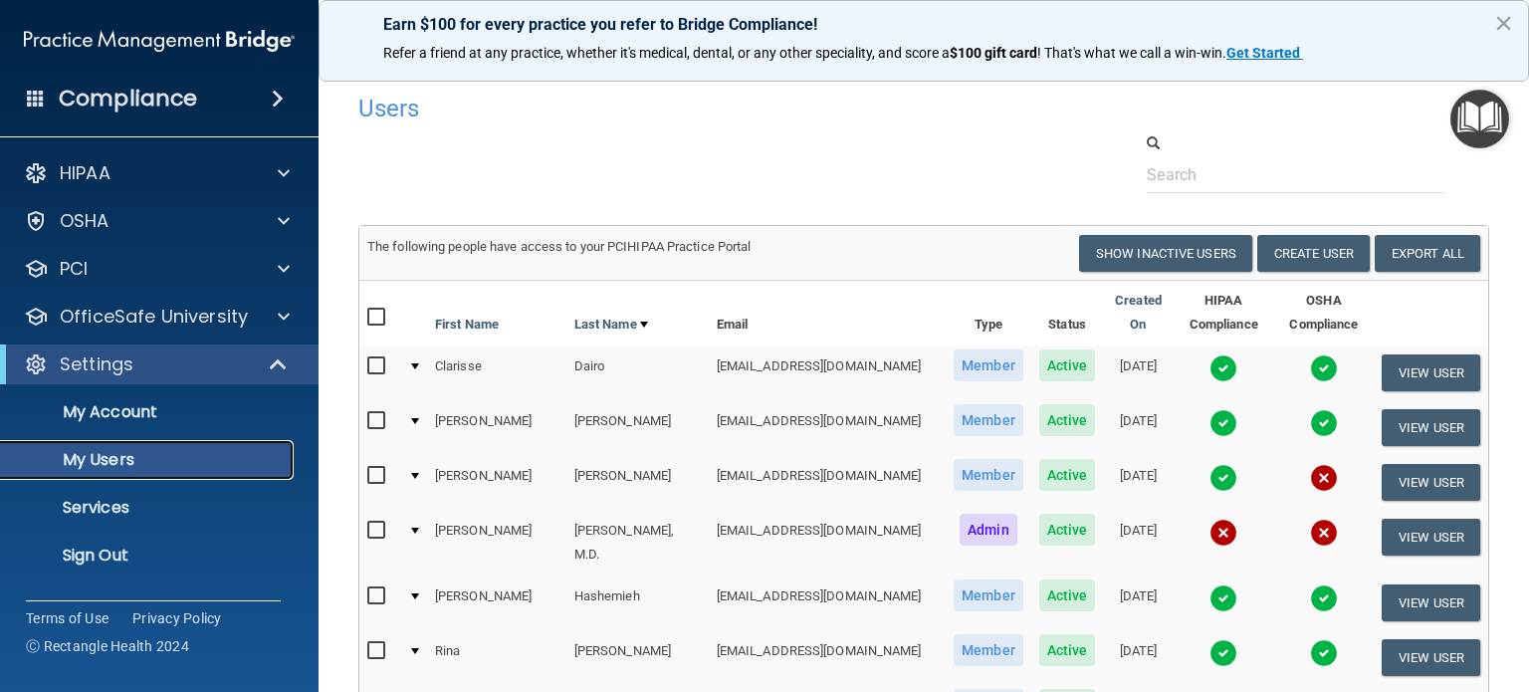
click at [119, 461] on p "My Users" at bounding box center [149, 460] width 272 height 20
click at [118, 415] on p "My Account" at bounding box center [149, 412] width 272 height 20
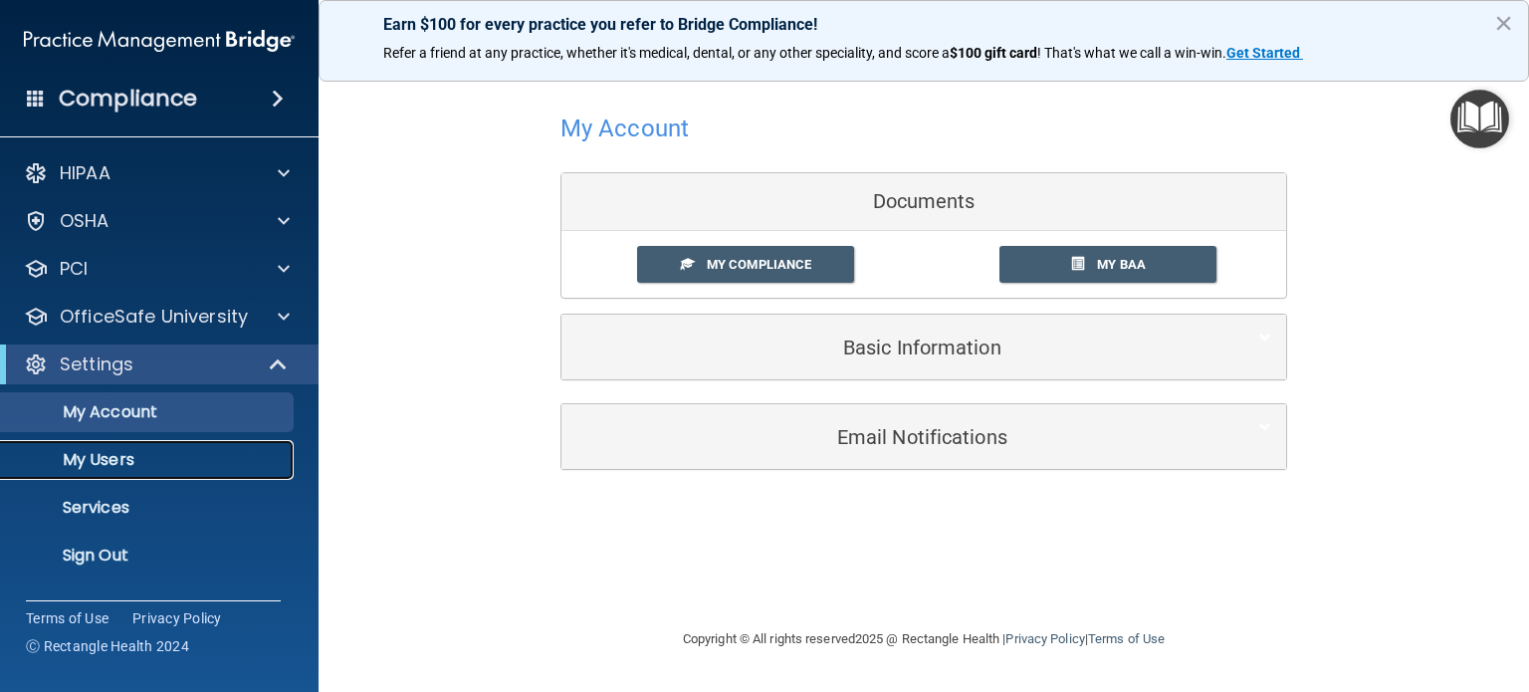
click at [124, 454] on p "My Users" at bounding box center [149, 460] width 272 height 20
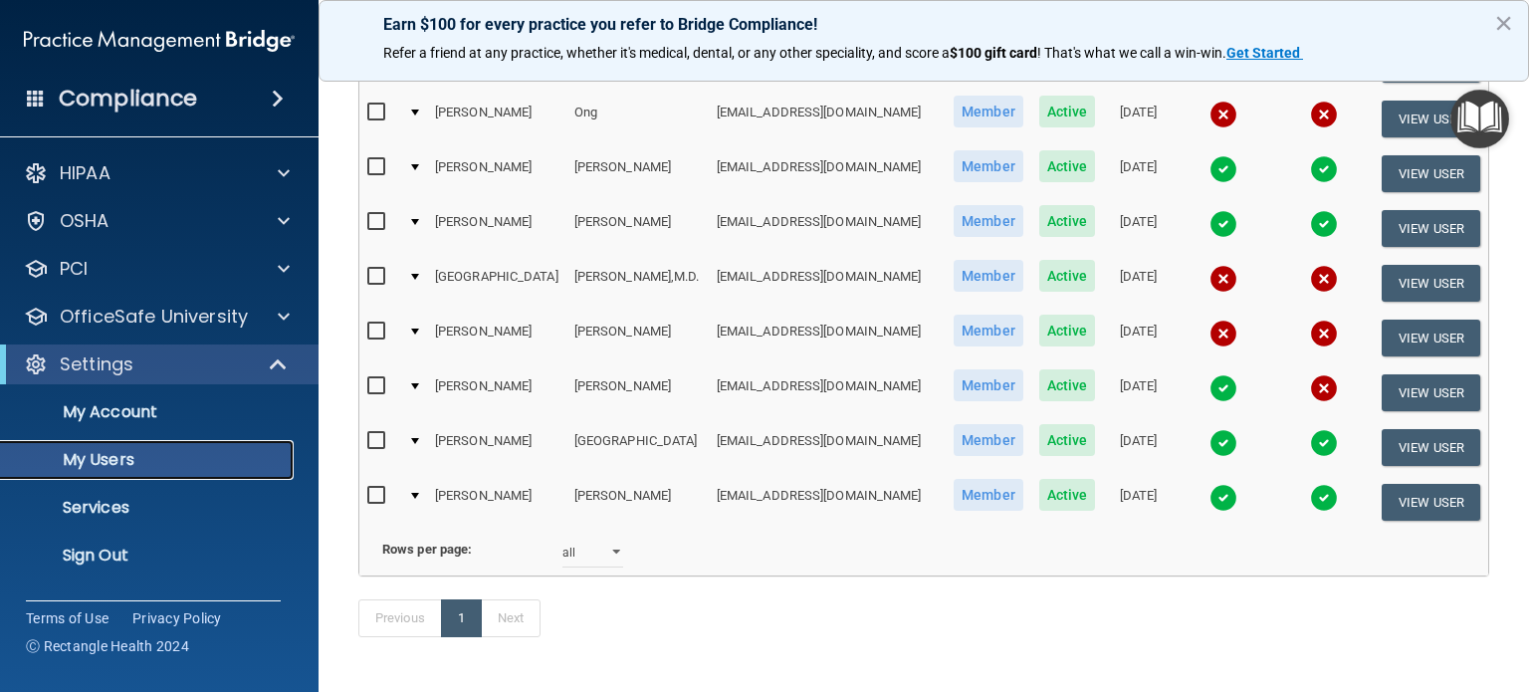
scroll to position [966, 0]
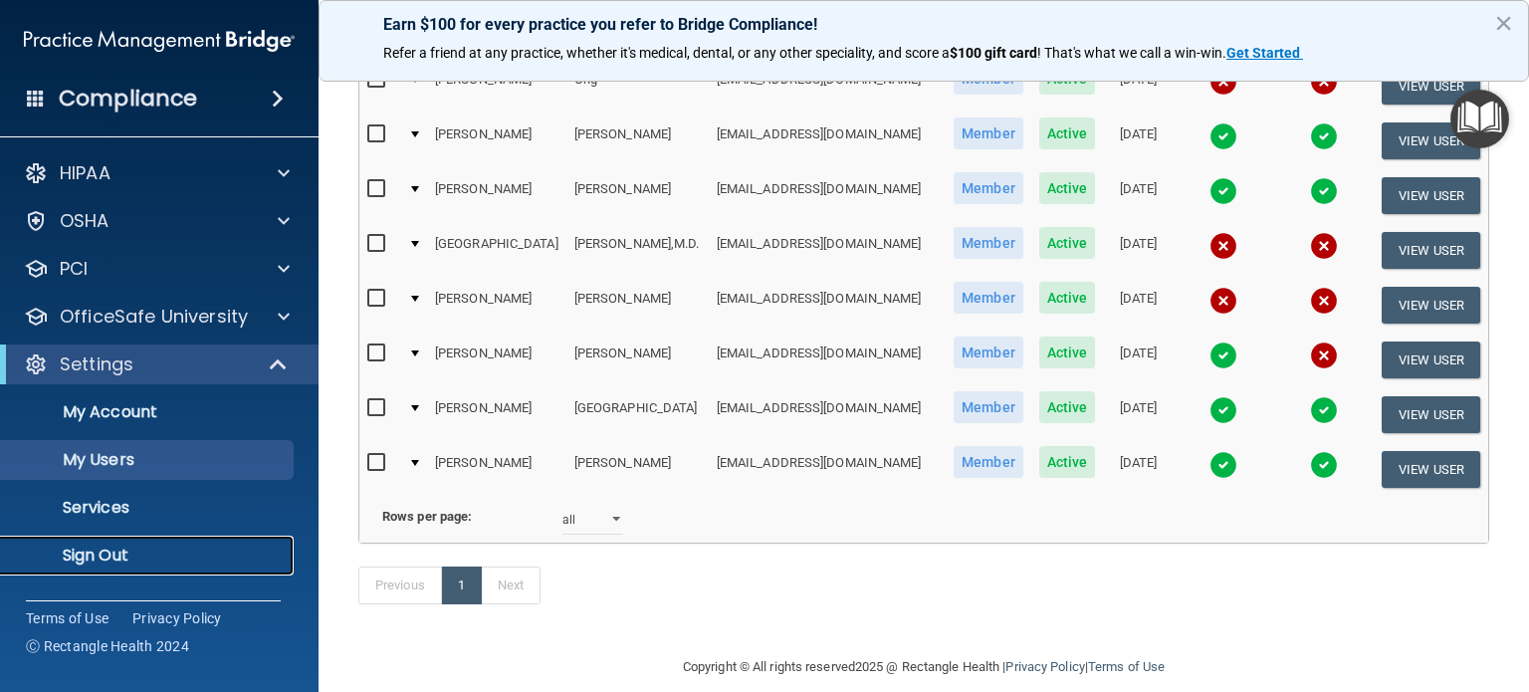
click at [77, 562] on p "Sign Out" at bounding box center [149, 556] width 272 height 20
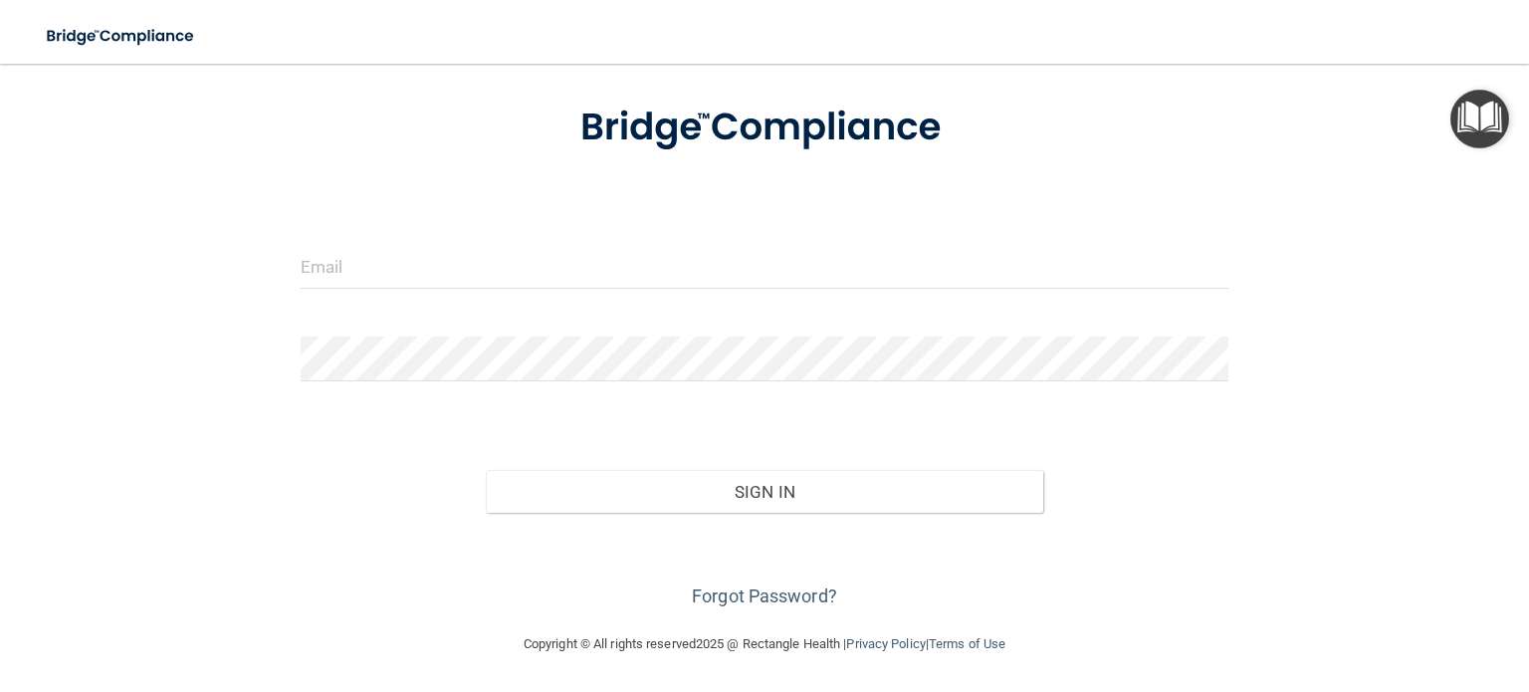
scroll to position [104, 0]
